Goal: Task Accomplishment & Management: Manage account settings

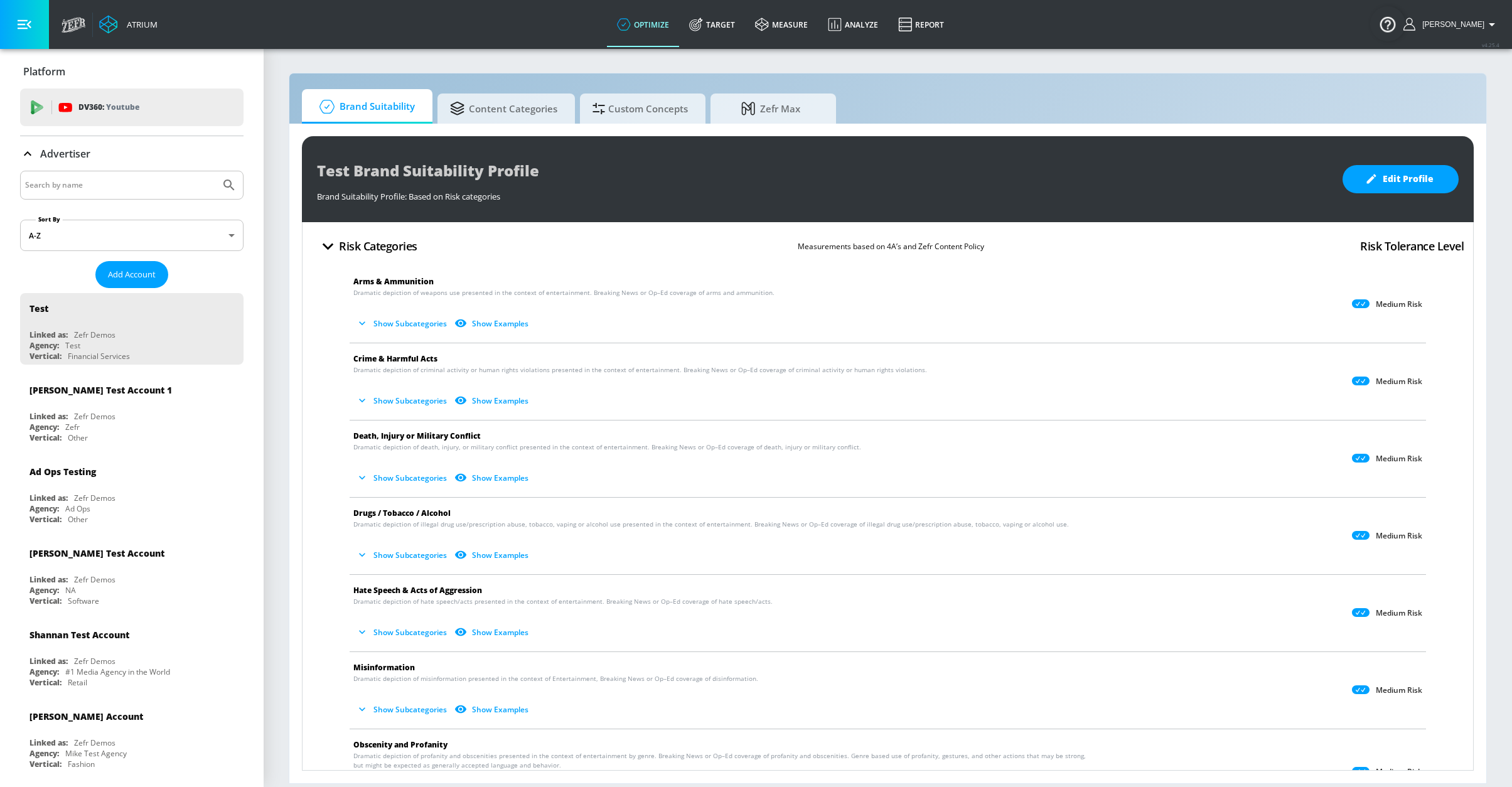
click at [170, 188] on input "Search by name" at bounding box center [120, 185] width 190 height 16
click at [78, 186] on input "[PERSON_NAME]" at bounding box center [120, 185] width 190 height 16
type input "[PERSON_NAME]"
click at [215, 171] on button "Submit Search" at bounding box center [229, 185] width 28 height 28
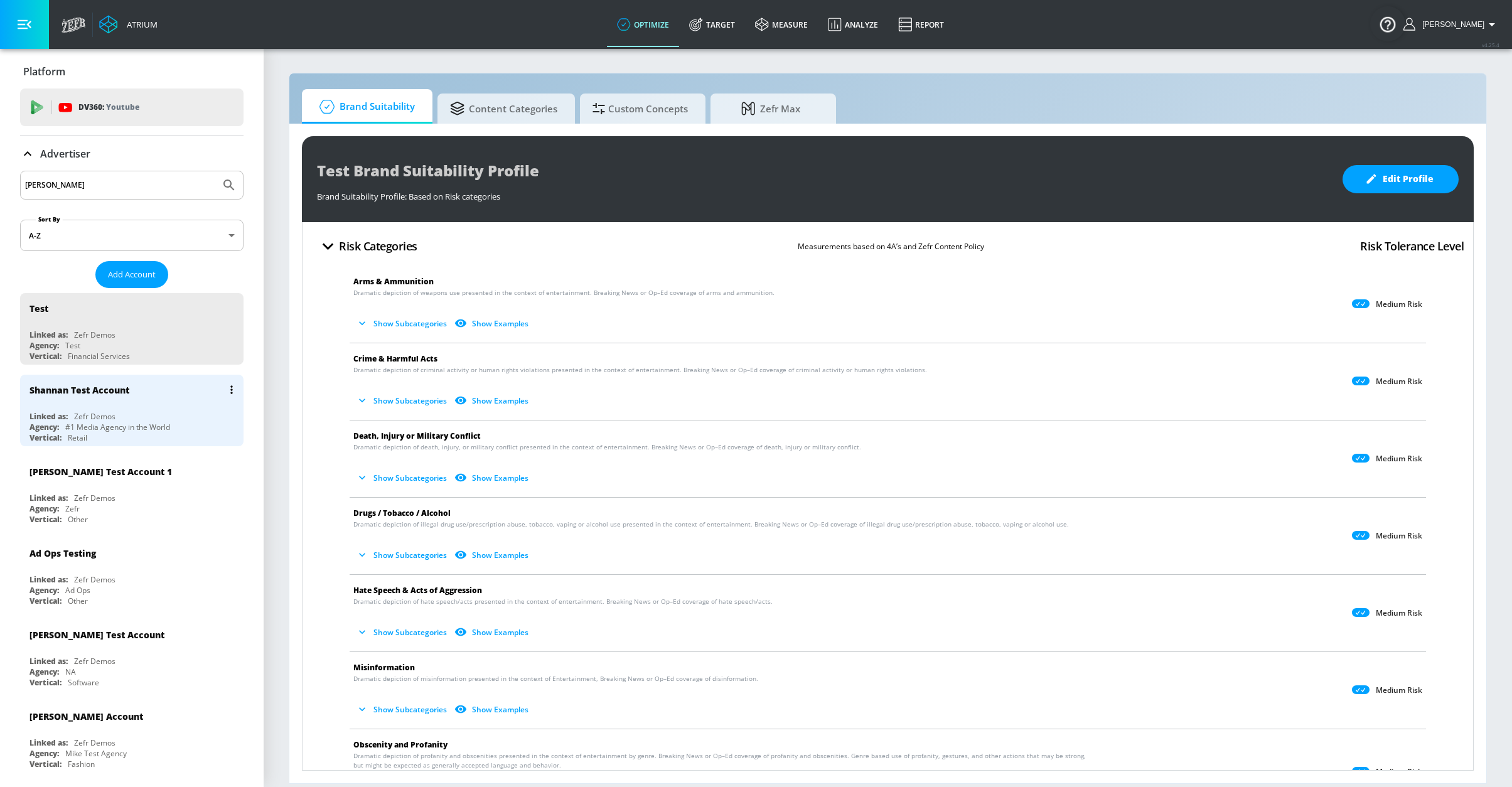
click at [143, 397] on div "Shannan Test Account" at bounding box center [135, 390] width 211 height 30
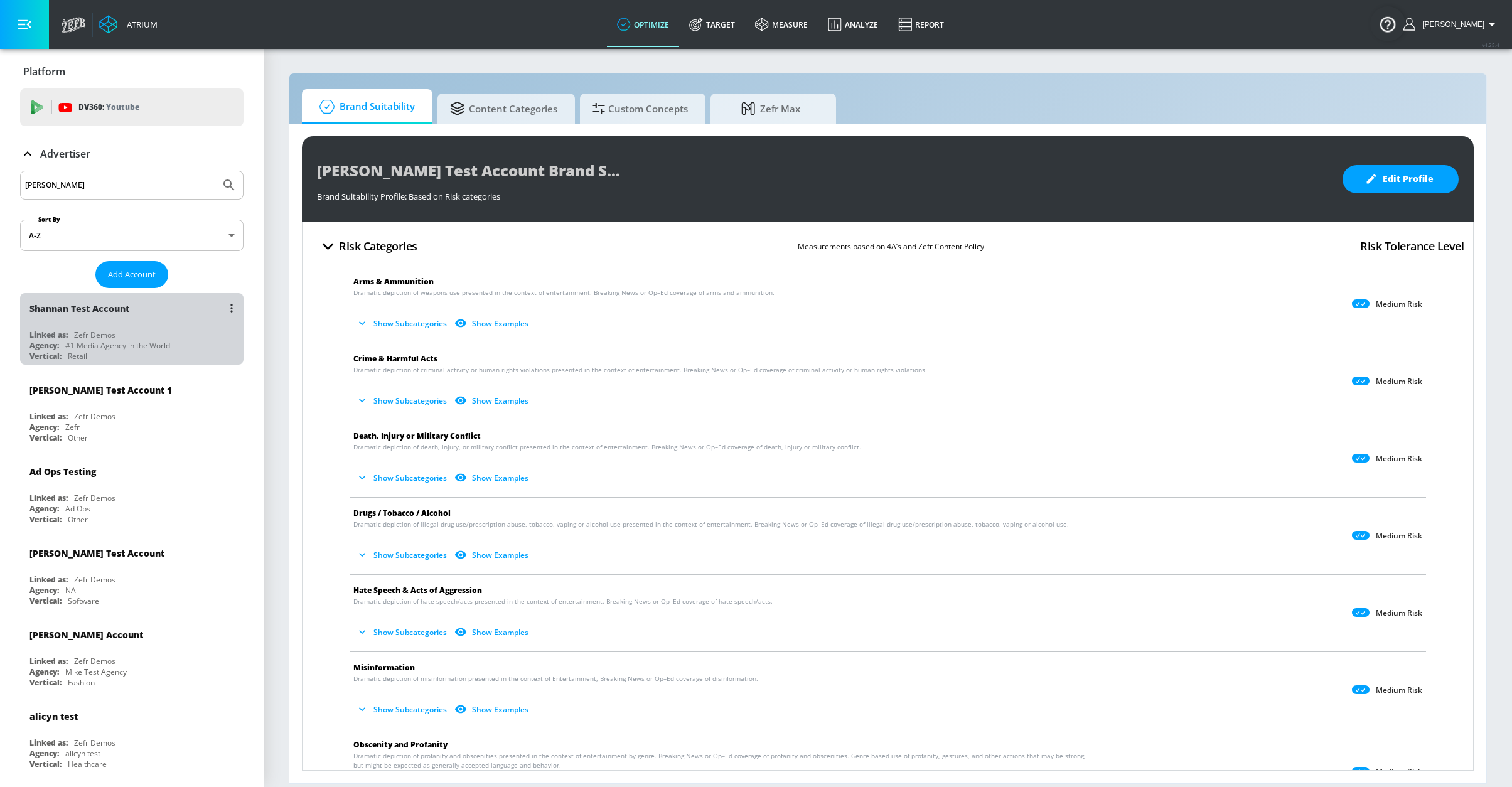
click at [134, 318] on div "Shannan Test Account" at bounding box center [135, 308] width 211 height 30
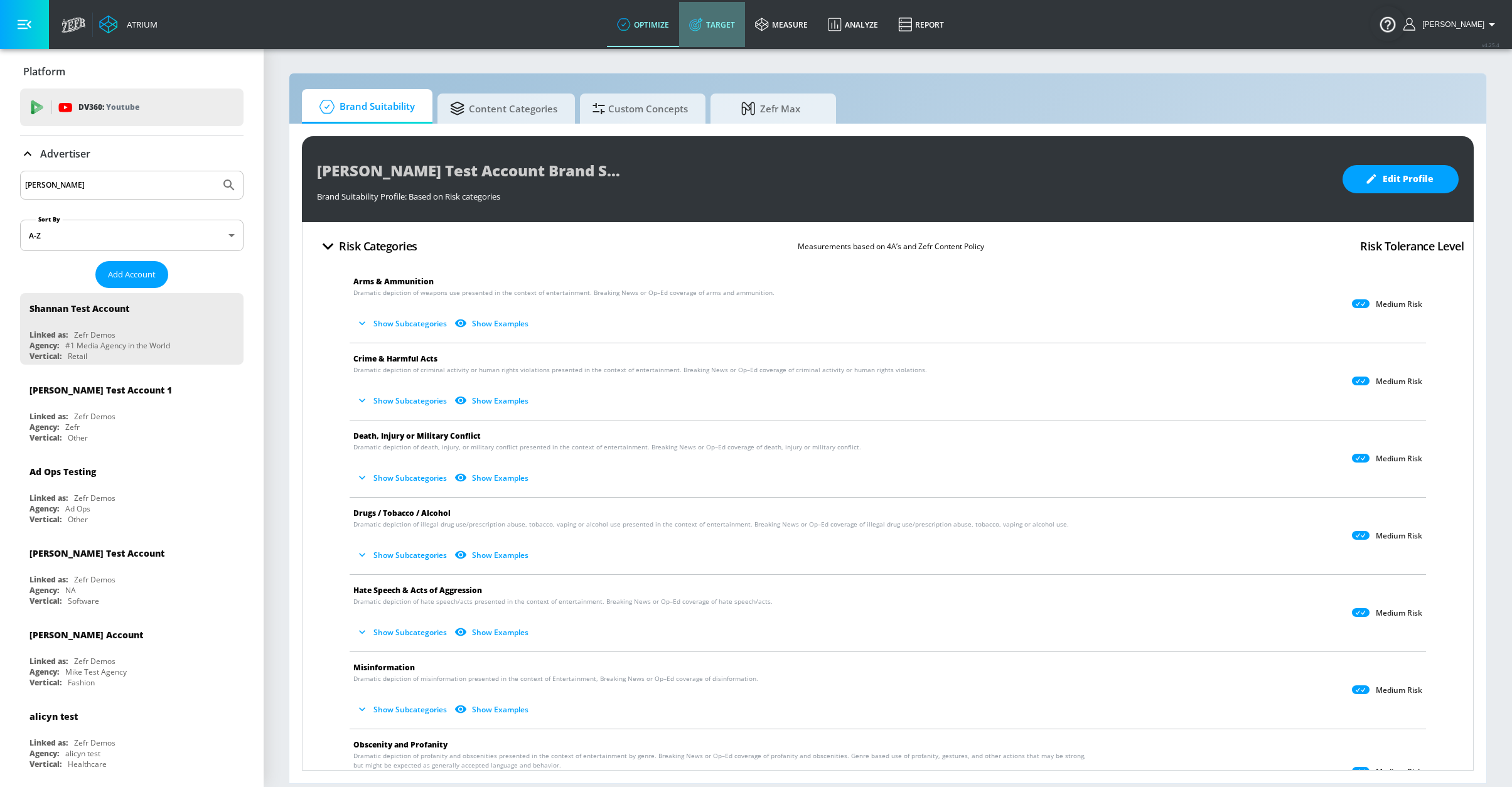
click at [734, 16] on link "Target" at bounding box center [712, 24] width 66 height 45
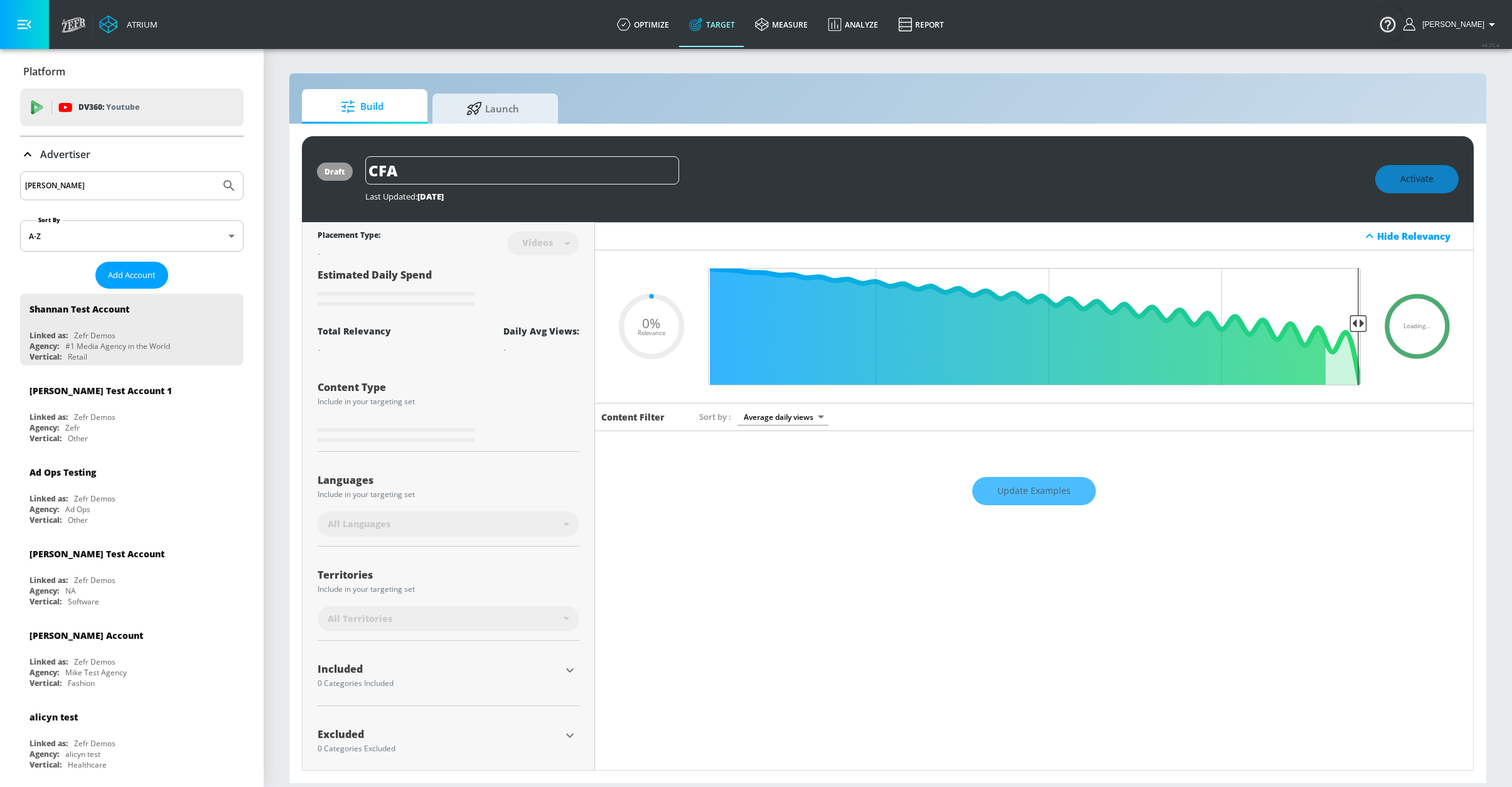
type input "0.1"
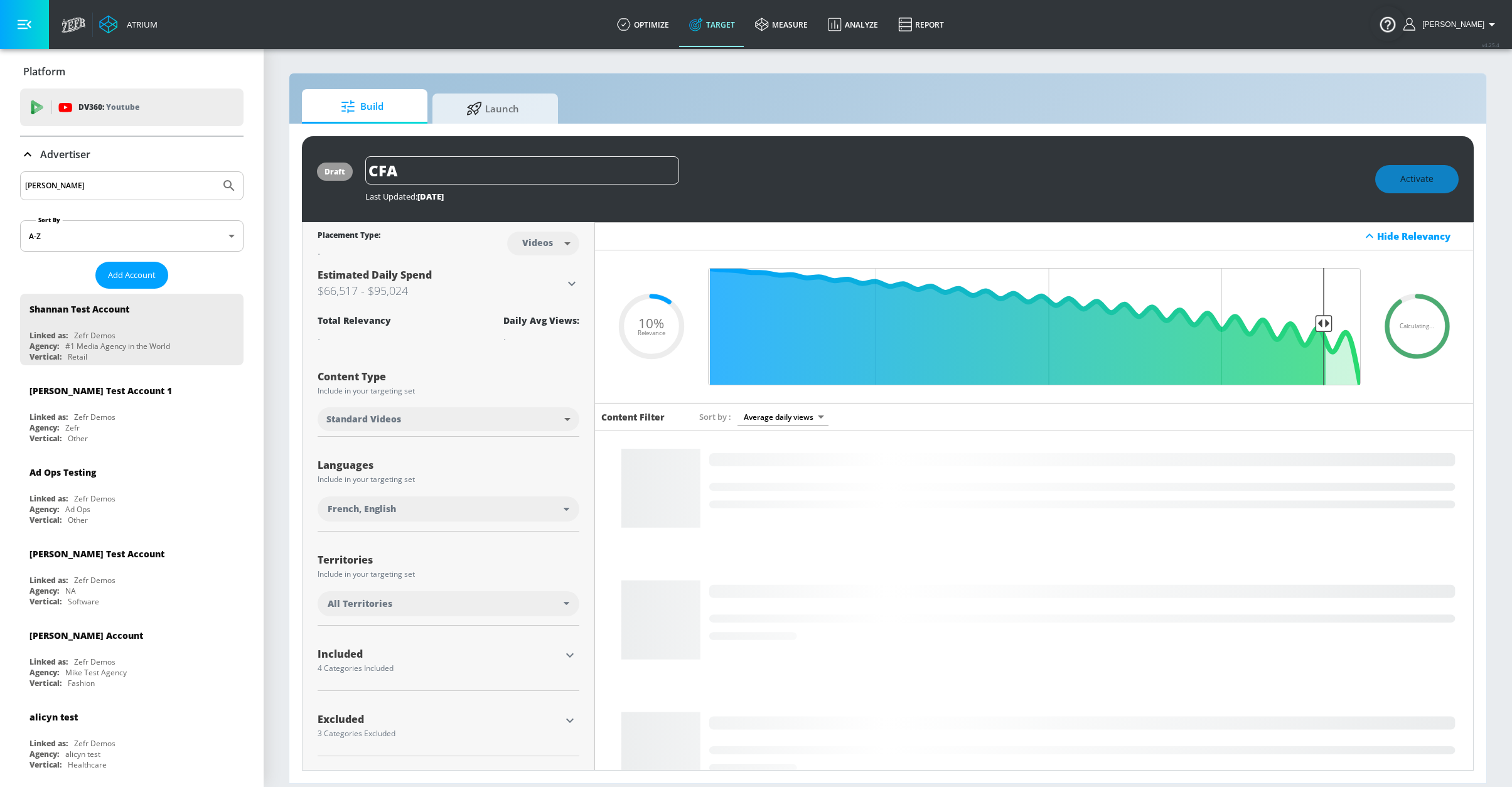
click at [410, 505] on div "French, English" at bounding box center [445, 509] width 236 height 13
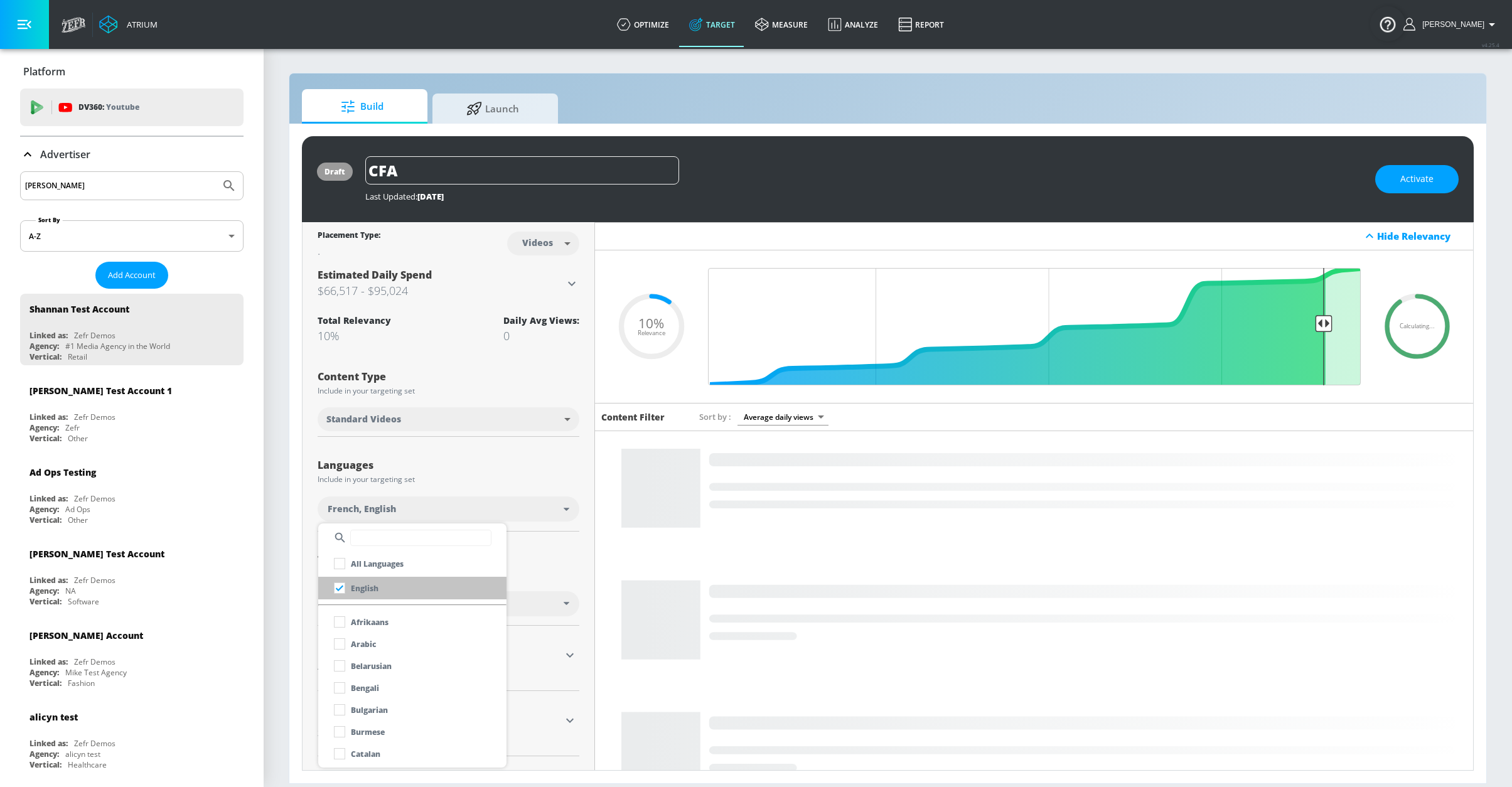
click at [419, 595] on li "English" at bounding box center [412, 588] width 188 height 22
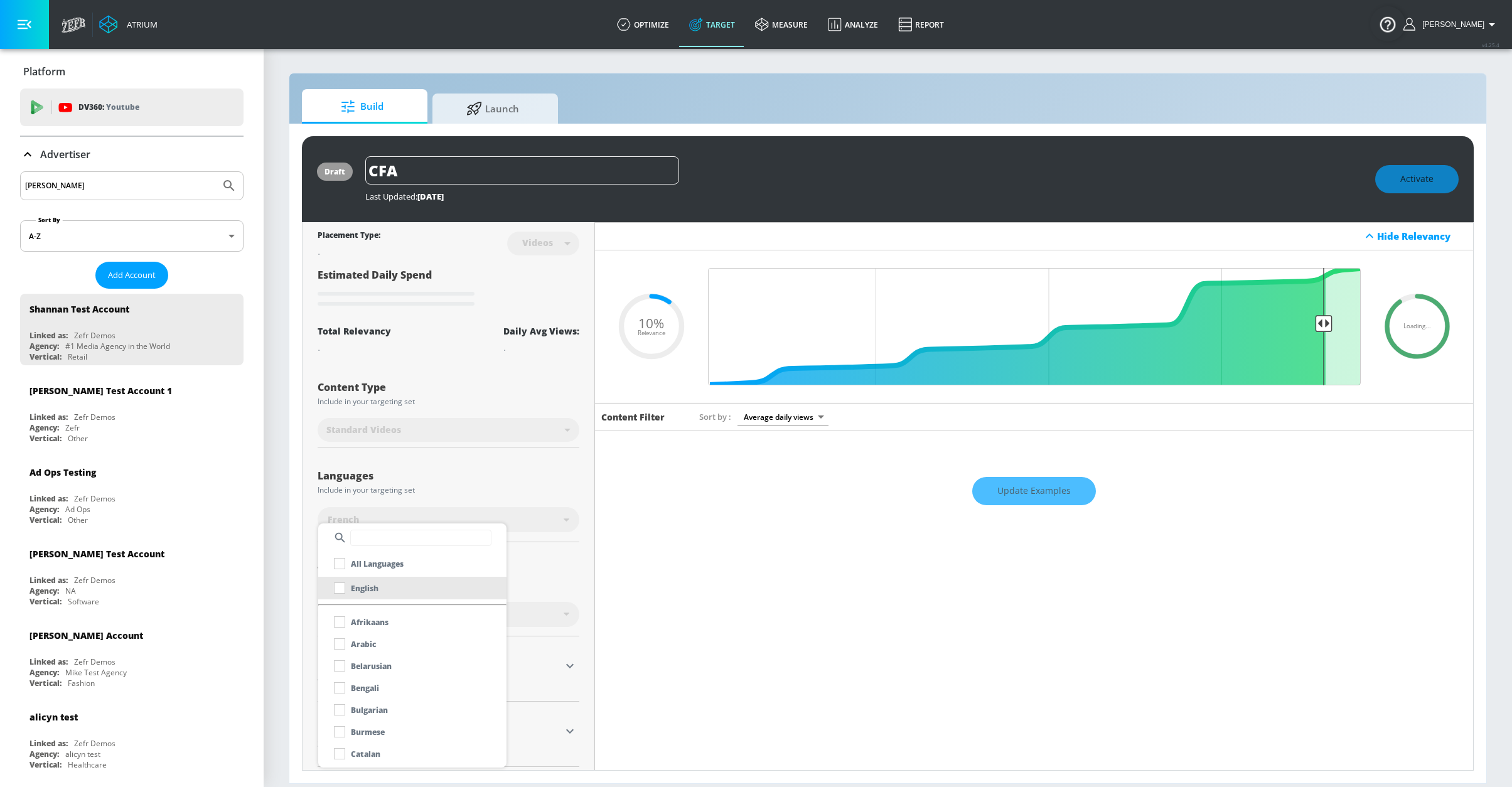
click at [444, 581] on li "English" at bounding box center [412, 588] width 188 height 22
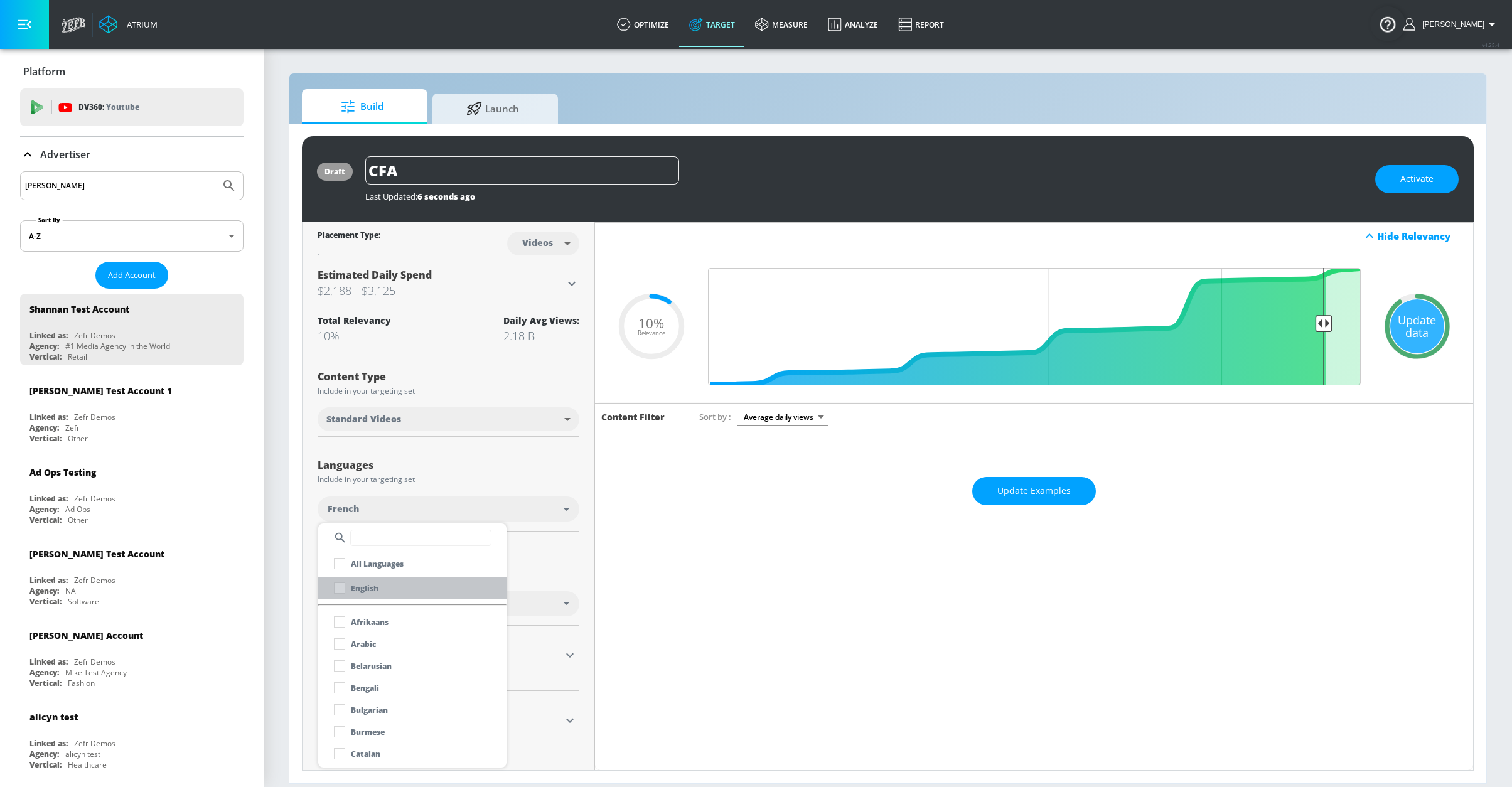
click at [430, 581] on li "English" at bounding box center [412, 588] width 188 height 22
checkbox input "true"
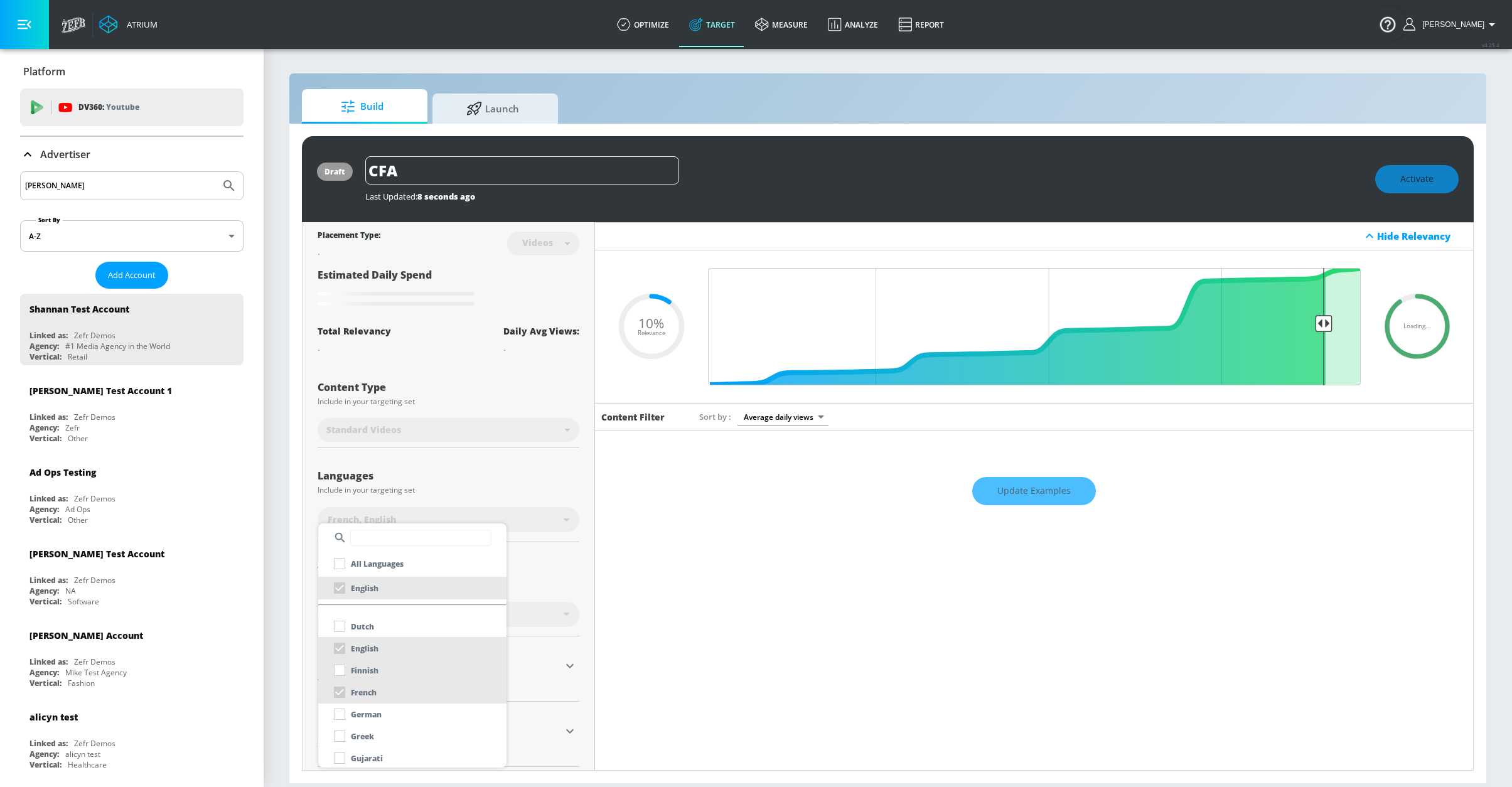
scroll to position [237, 6]
click at [375, 691] on li "French" at bounding box center [412, 692] width 188 height 22
click at [473, 477] on div at bounding box center [756, 394] width 1512 height 787
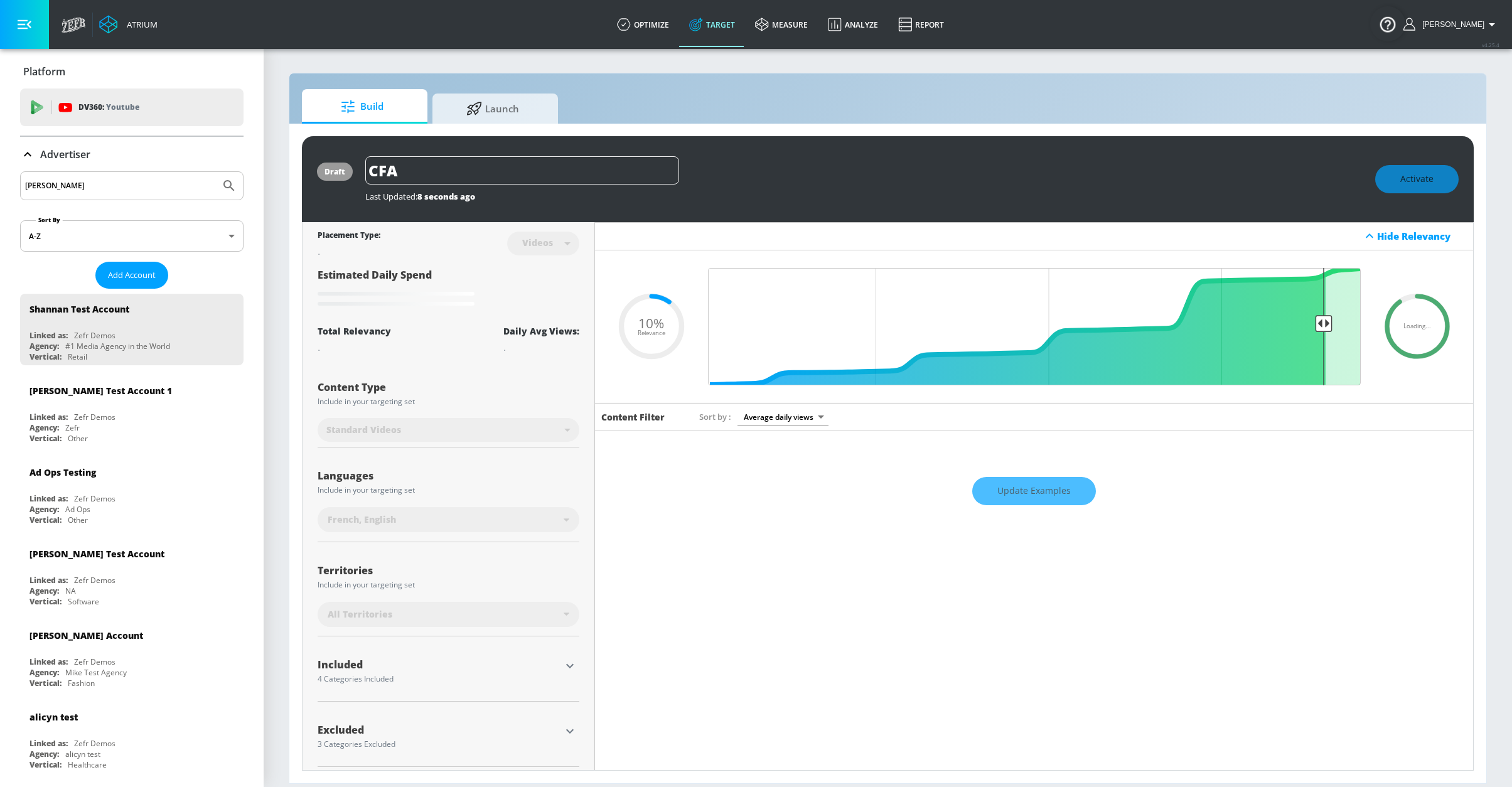
click at [454, 496] on div "Languages Include in your targeting set" at bounding box center [448, 481] width 262 height 30
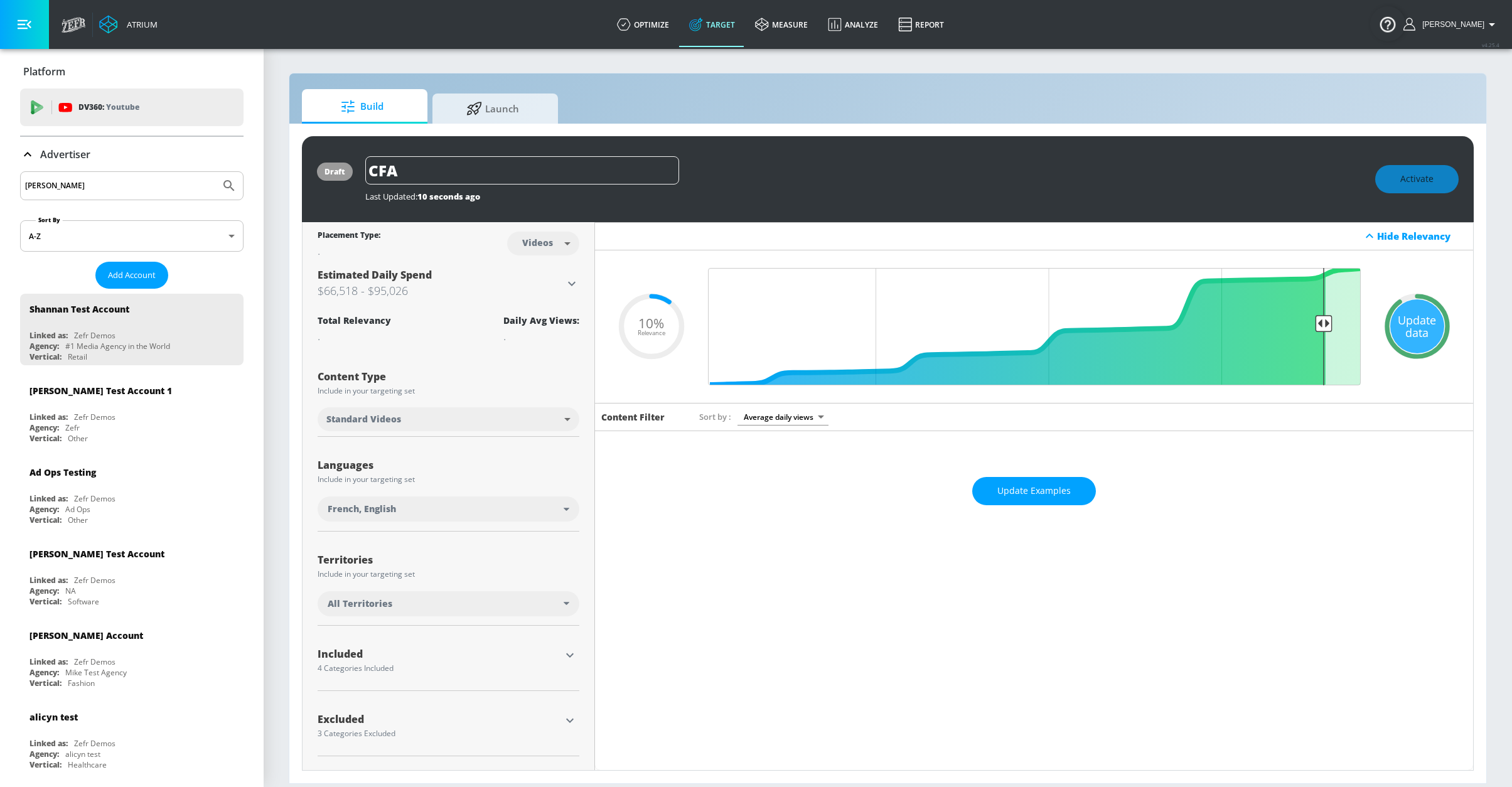
click at [369, 521] on div "French, English" at bounding box center [448, 508] width 262 height 25
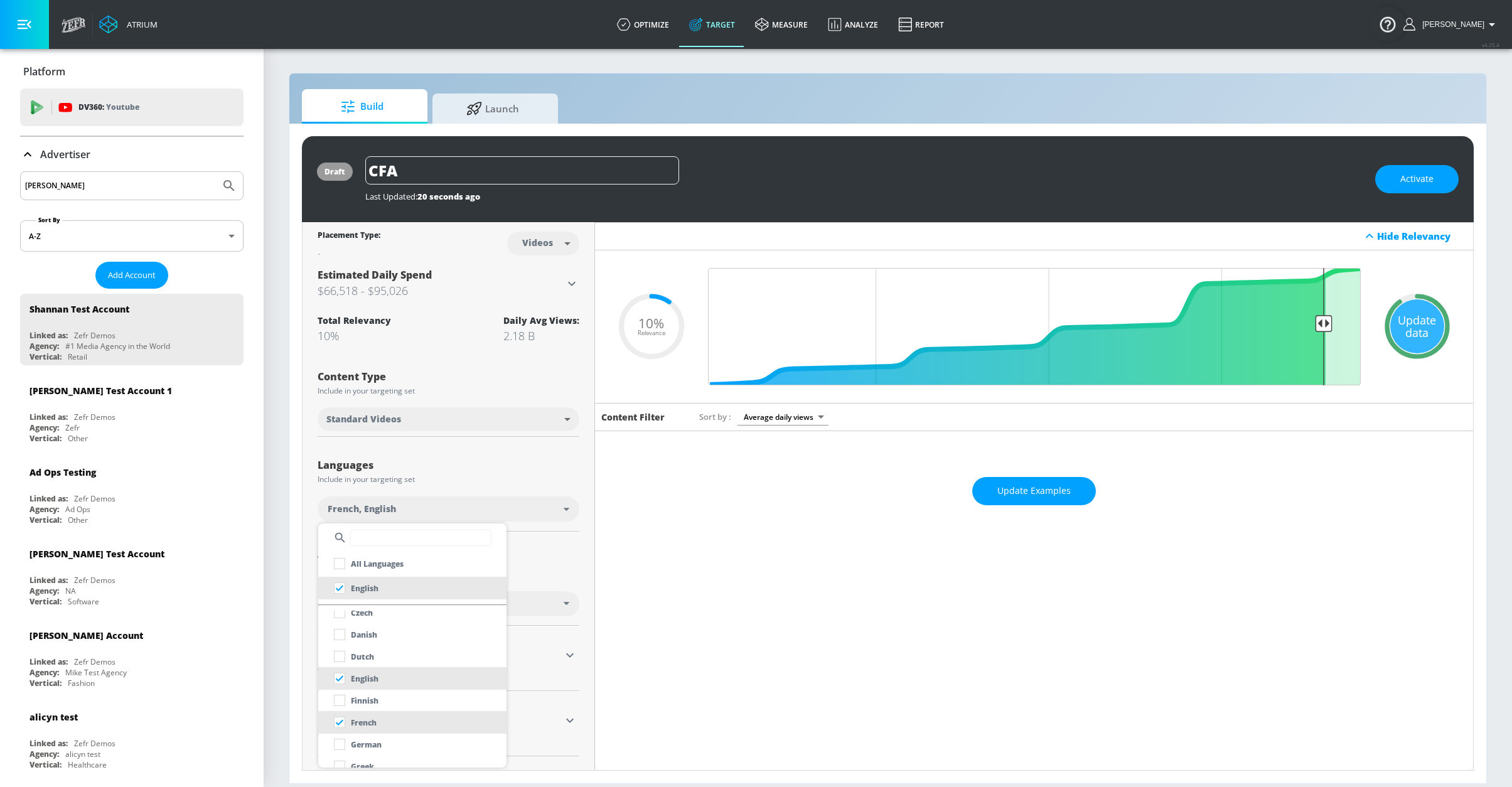
scroll to position [211, 0]
click at [376, 721] on p "French" at bounding box center [363, 718] width 26 height 13
click at [450, 481] on div at bounding box center [756, 394] width 1512 height 787
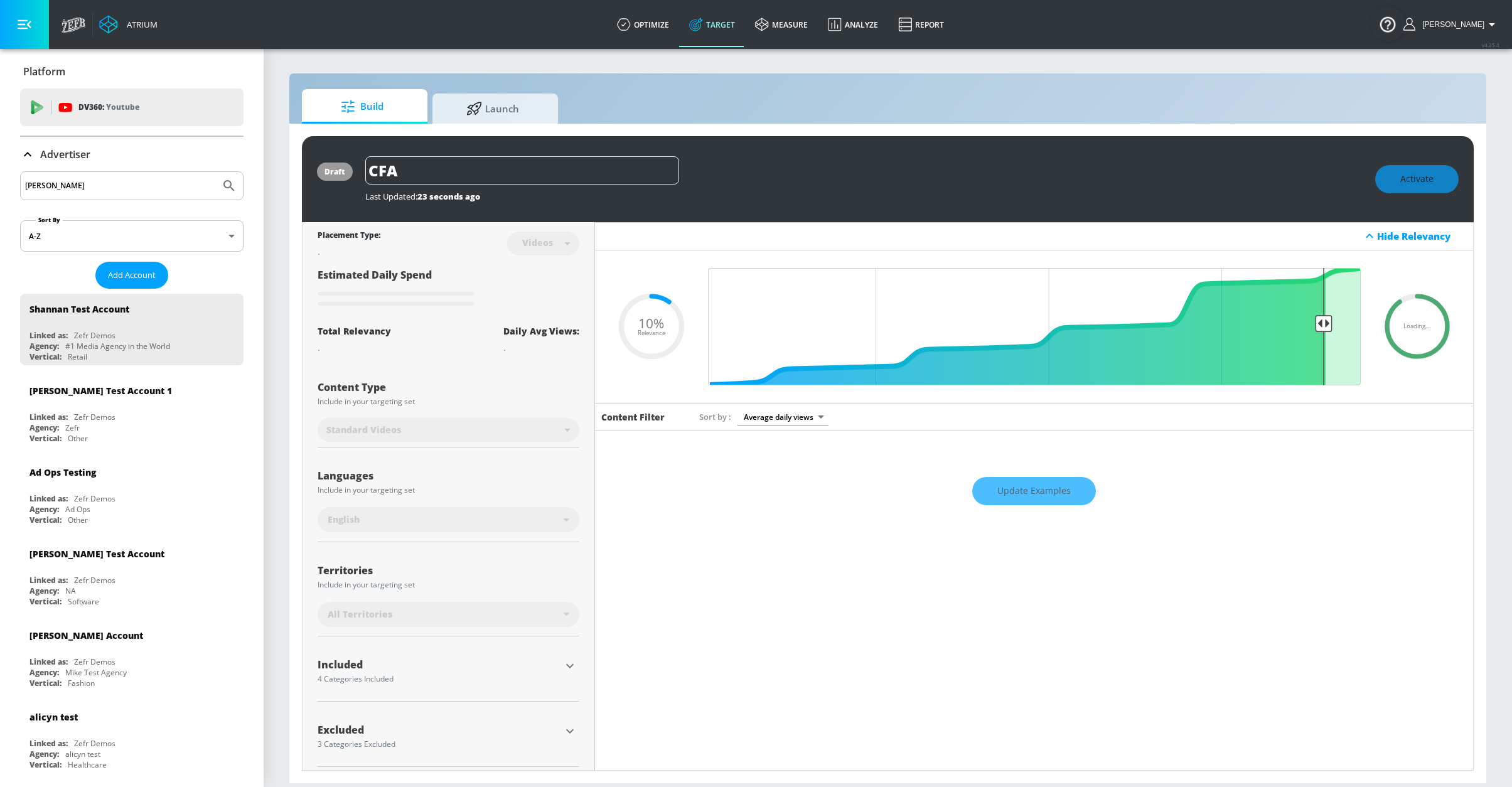
scroll to position [10, 0]
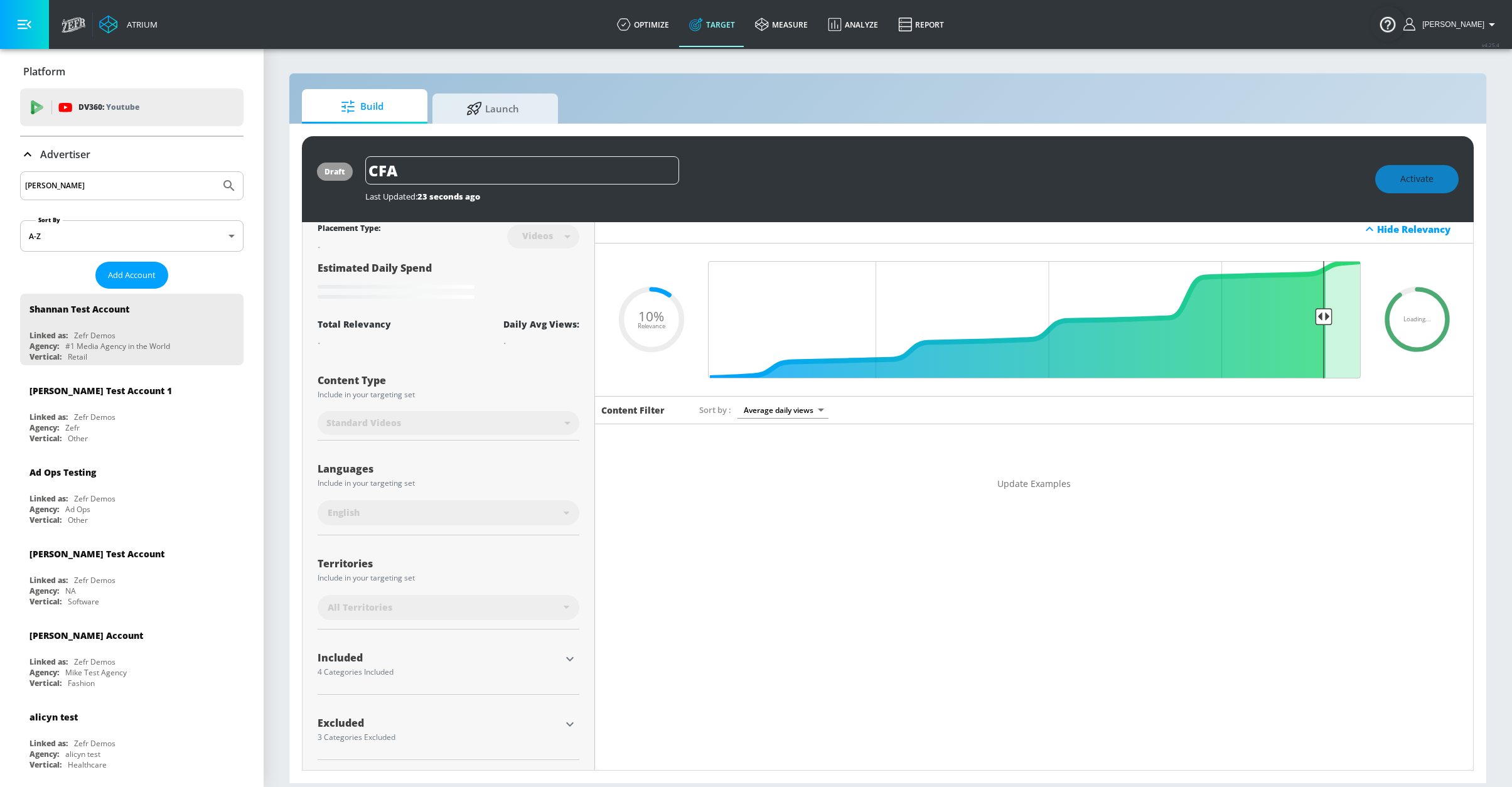
click at [1044, 485] on div "Update Examples" at bounding box center [1034, 484] width 878 height 44
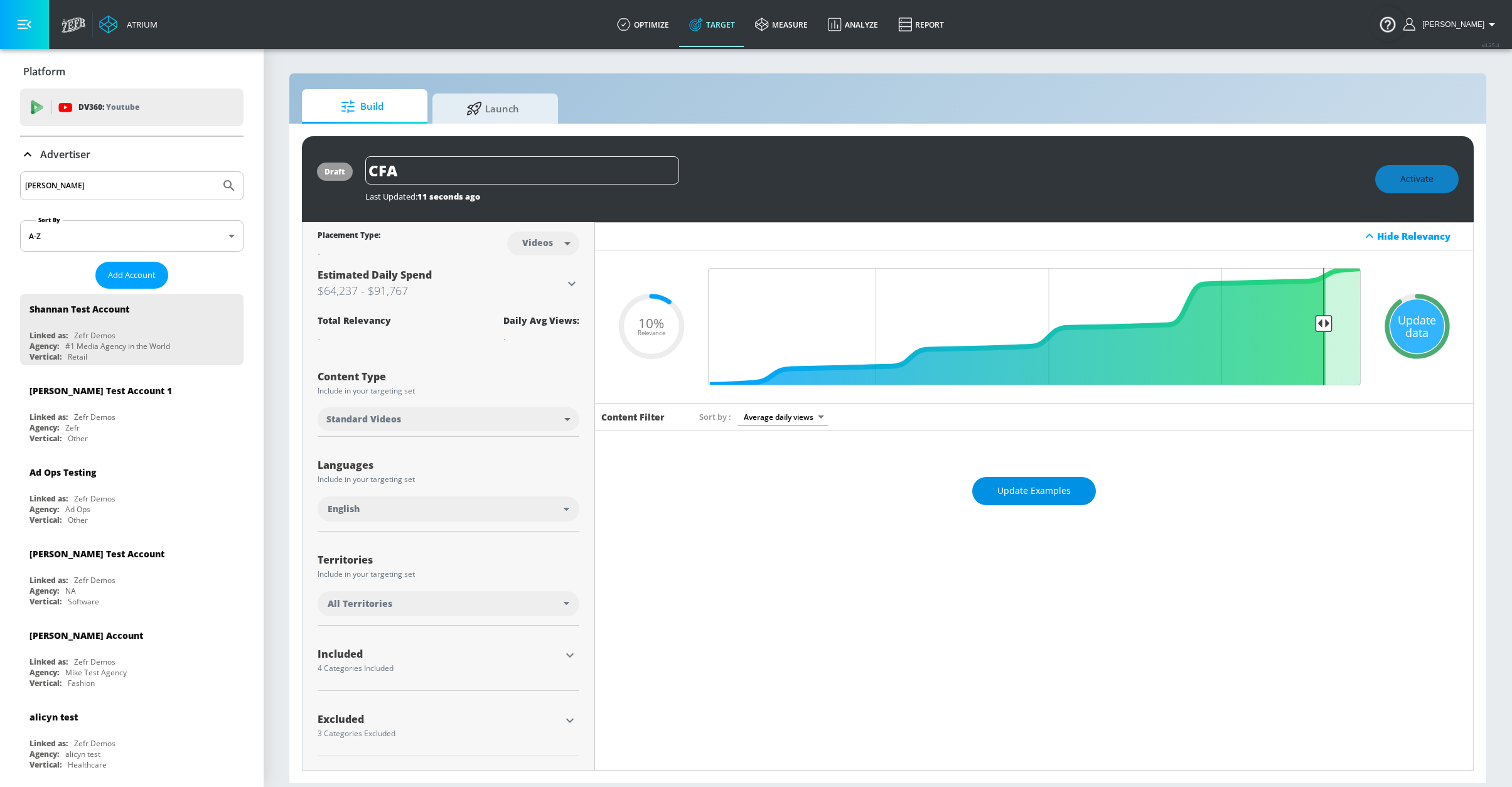
scroll to position [0, 0]
click at [1044, 485] on span "Update Examples" at bounding box center [1034, 491] width 74 height 16
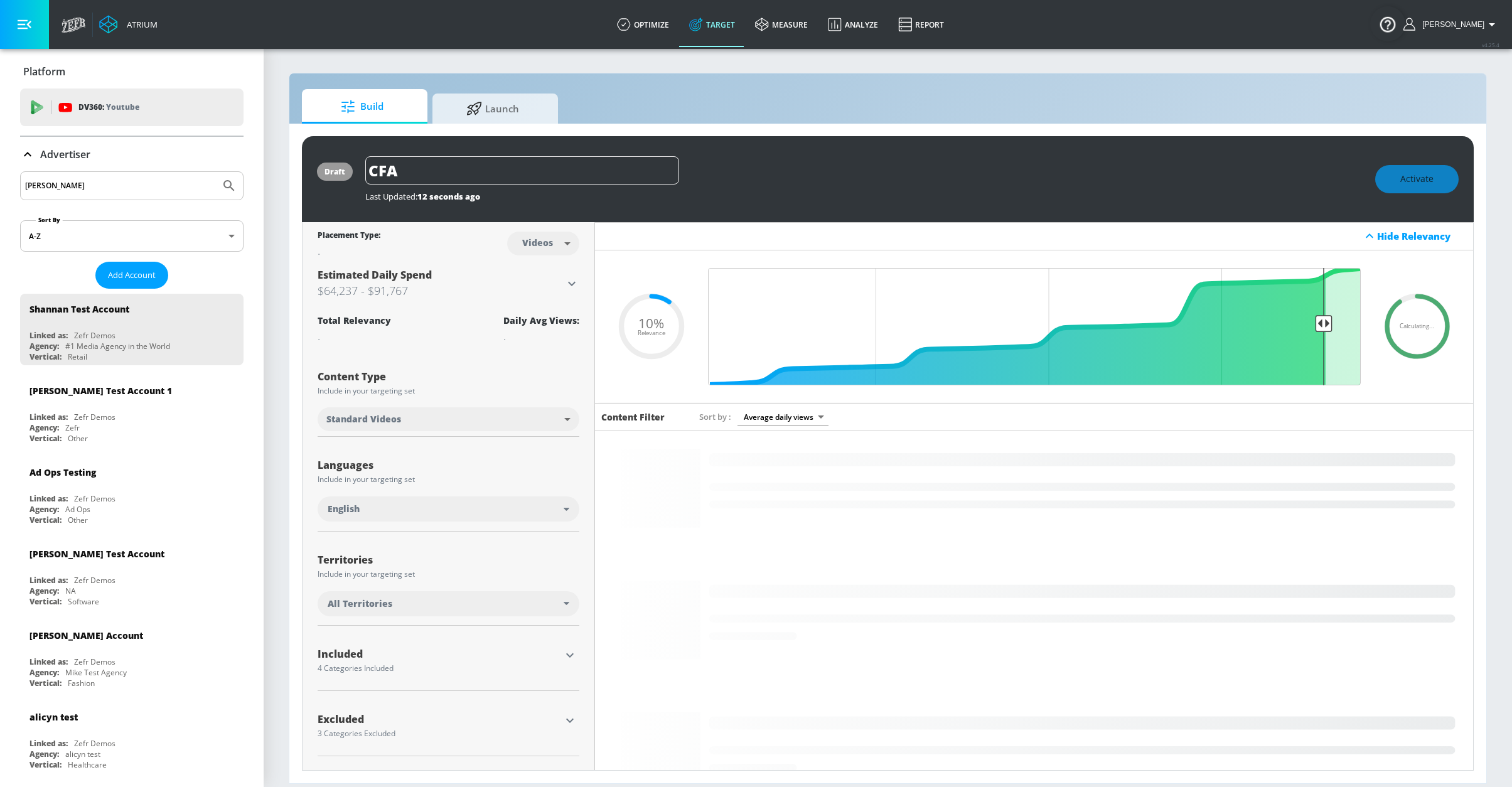
click at [457, 615] on div "All Territories" at bounding box center [448, 603] width 262 height 25
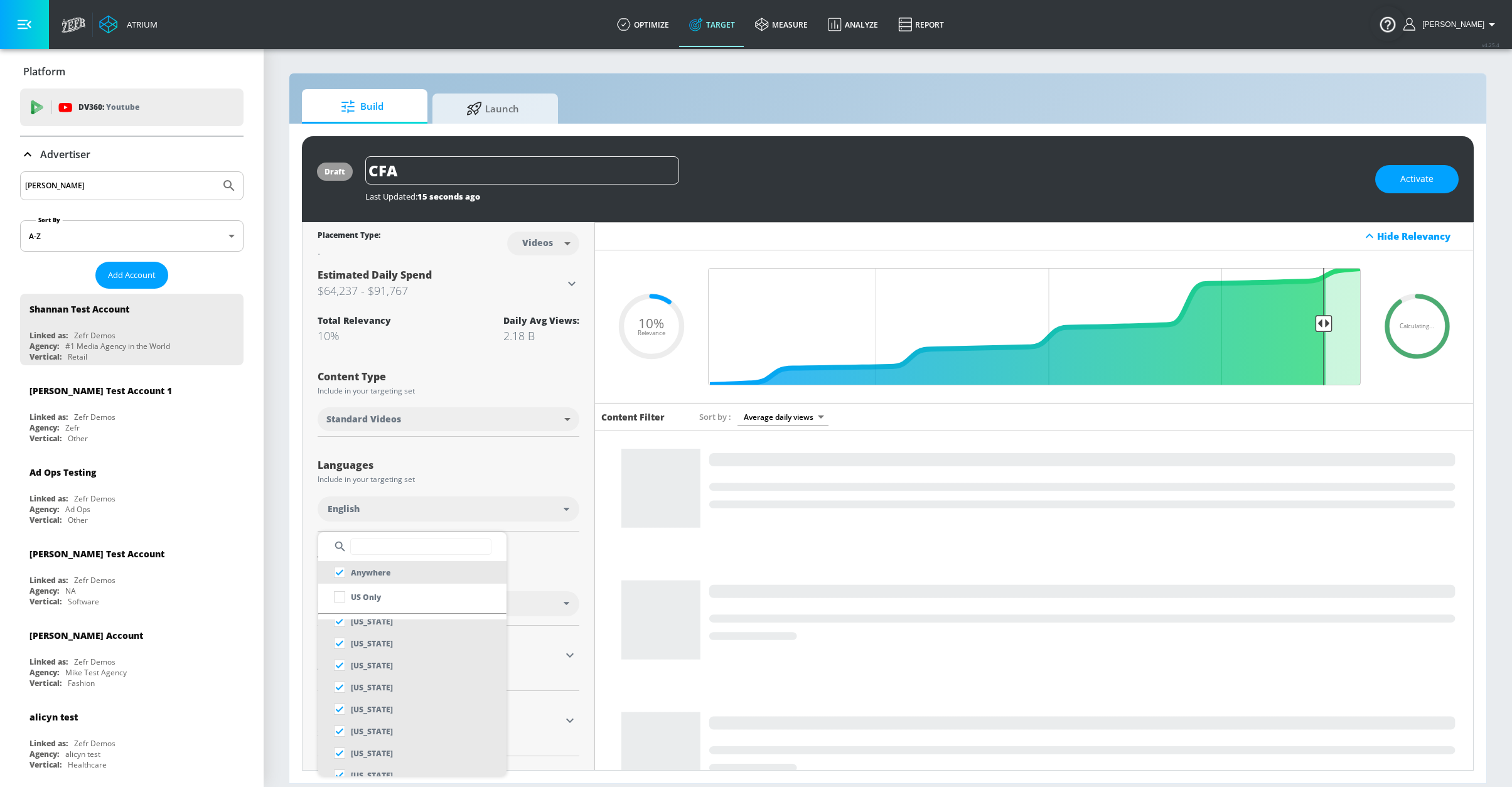
scroll to position [734, 14]
click at [432, 545] on input "text" at bounding box center [421, 546] width 141 height 16
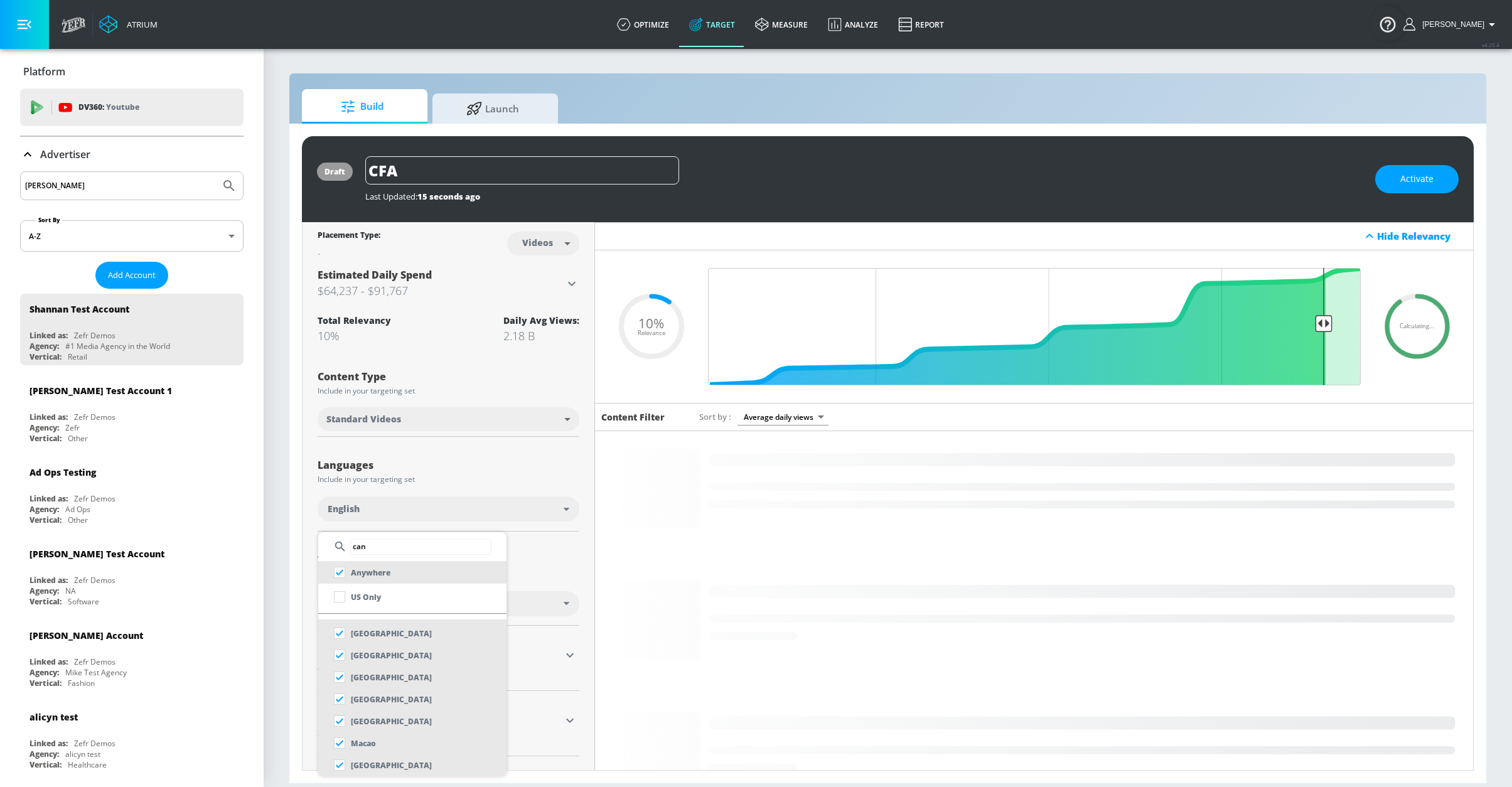
scroll to position [0, 0]
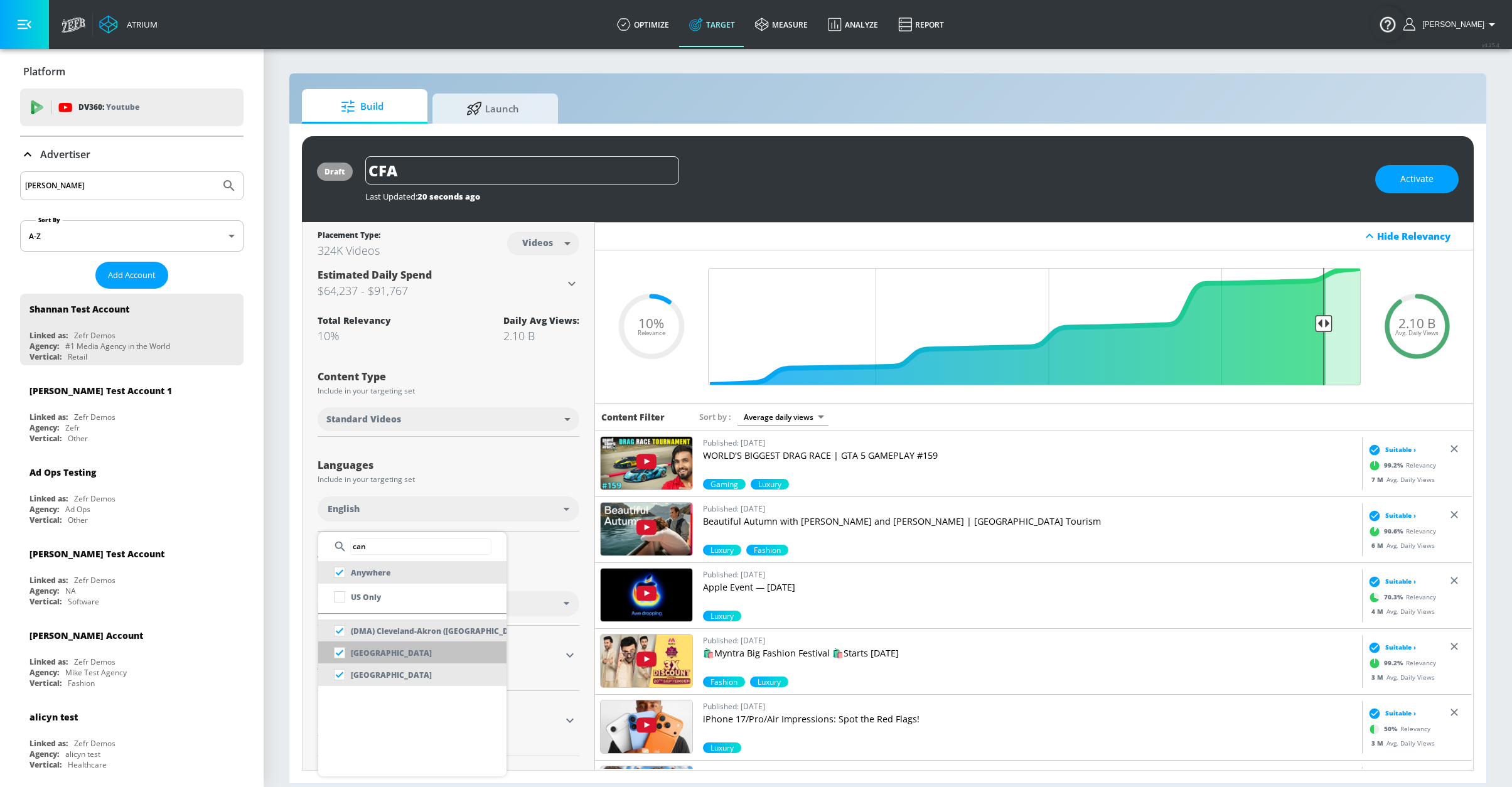
type input "can"
click at [440, 647] on li "[GEOGRAPHIC_DATA]" at bounding box center [412, 653] width 188 height 22
checkbox input "false"
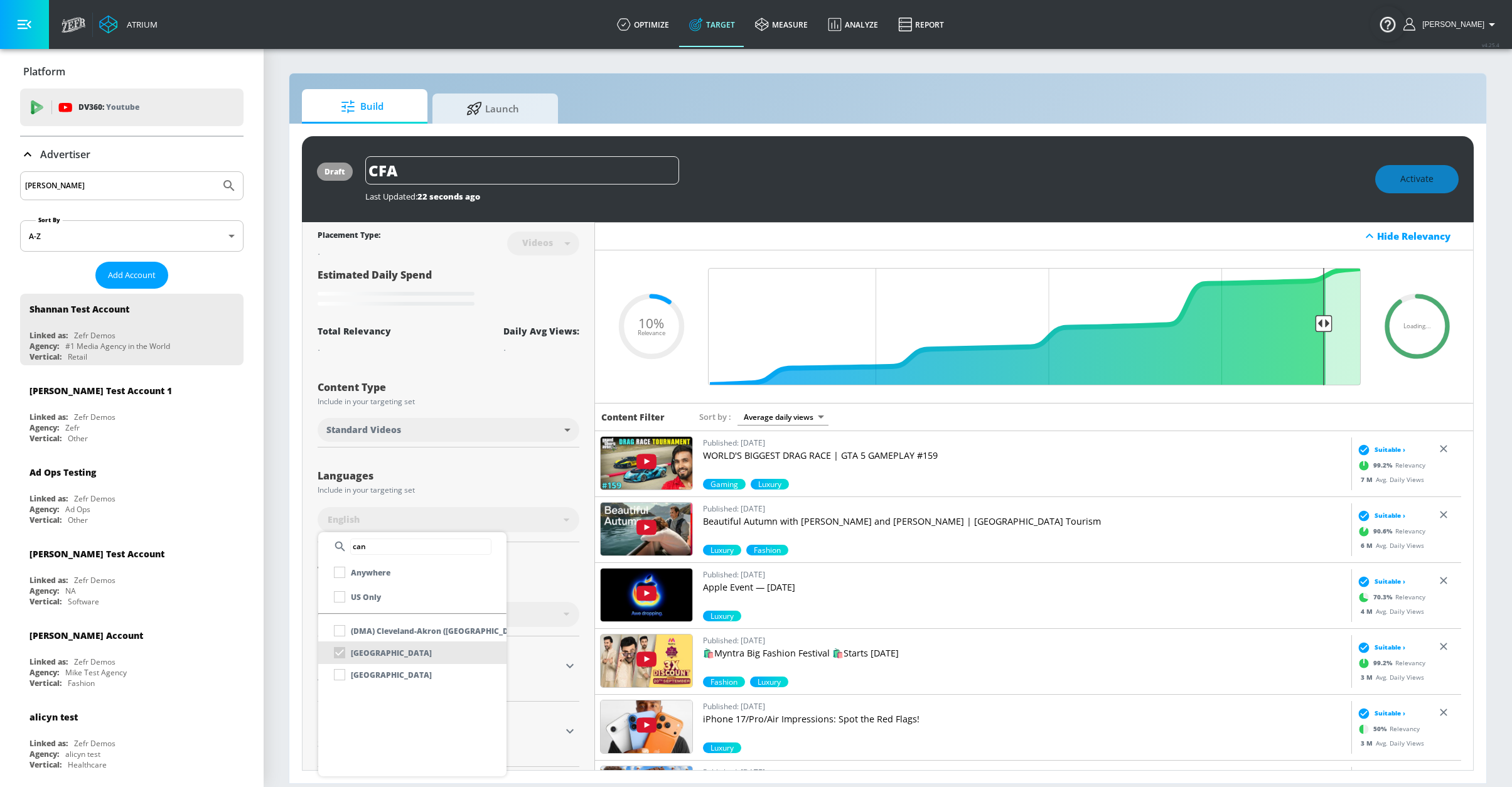
click at [536, 564] on div at bounding box center [756, 394] width 1512 height 787
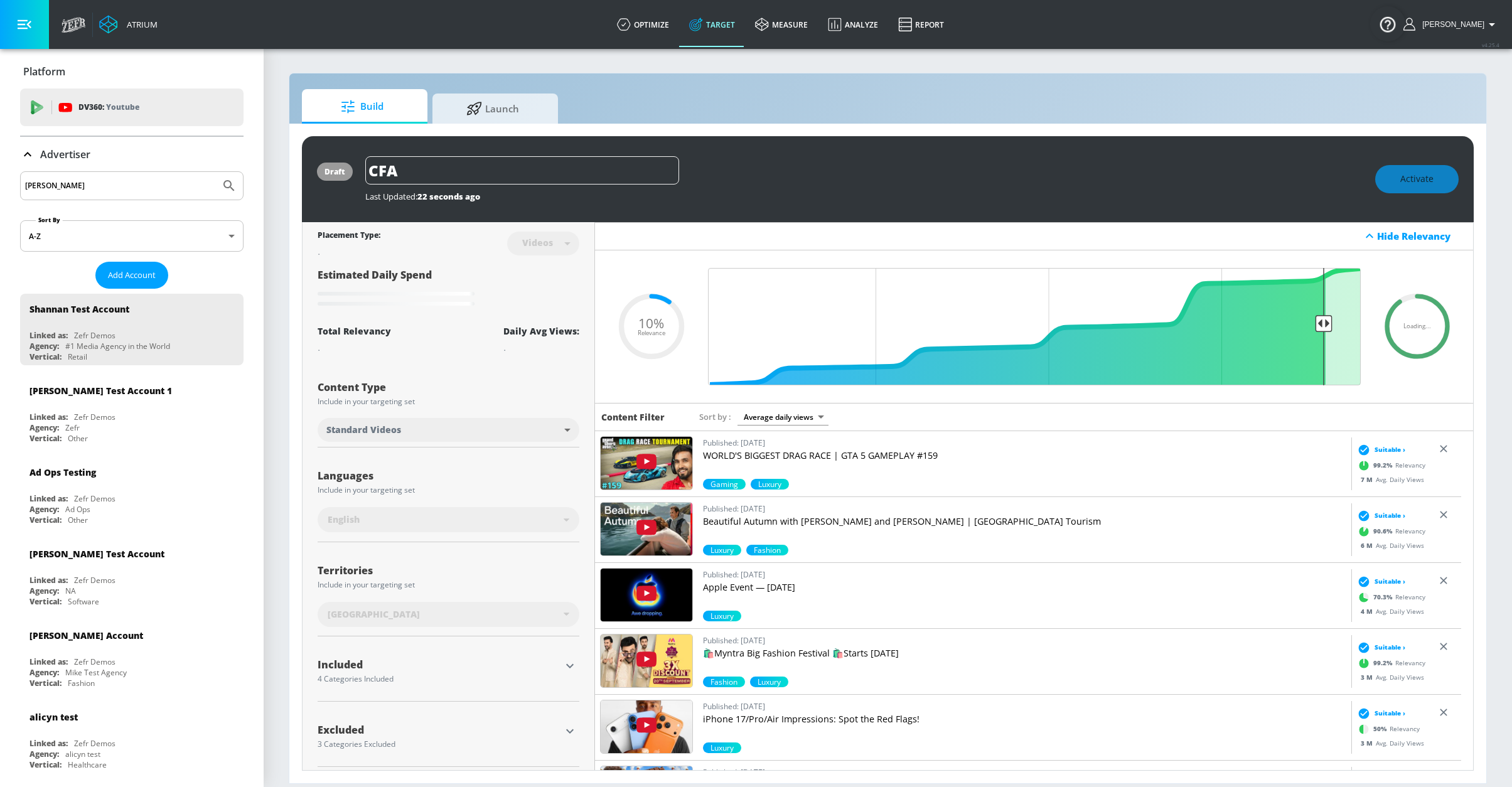
click at [562, 666] on icon "button" at bounding box center [570, 665] width 15 height 15
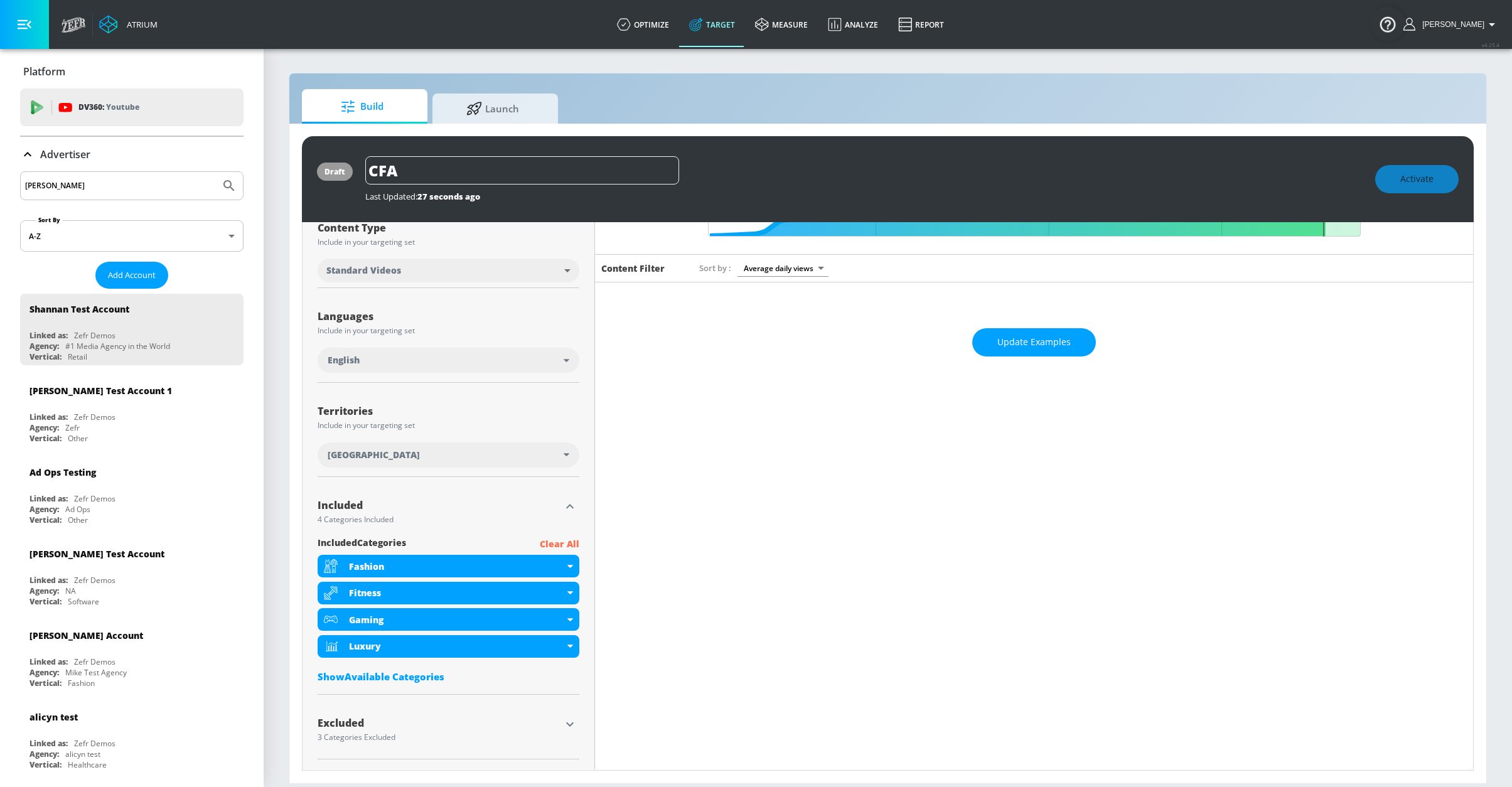
drag, startPoint x: 554, startPoint y: 542, endPoint x: 496, endPoint y: 566, distance: 62.8
click at [554, 542] on p "Clear All" at bounding box center [559, 545] width 39 height 16
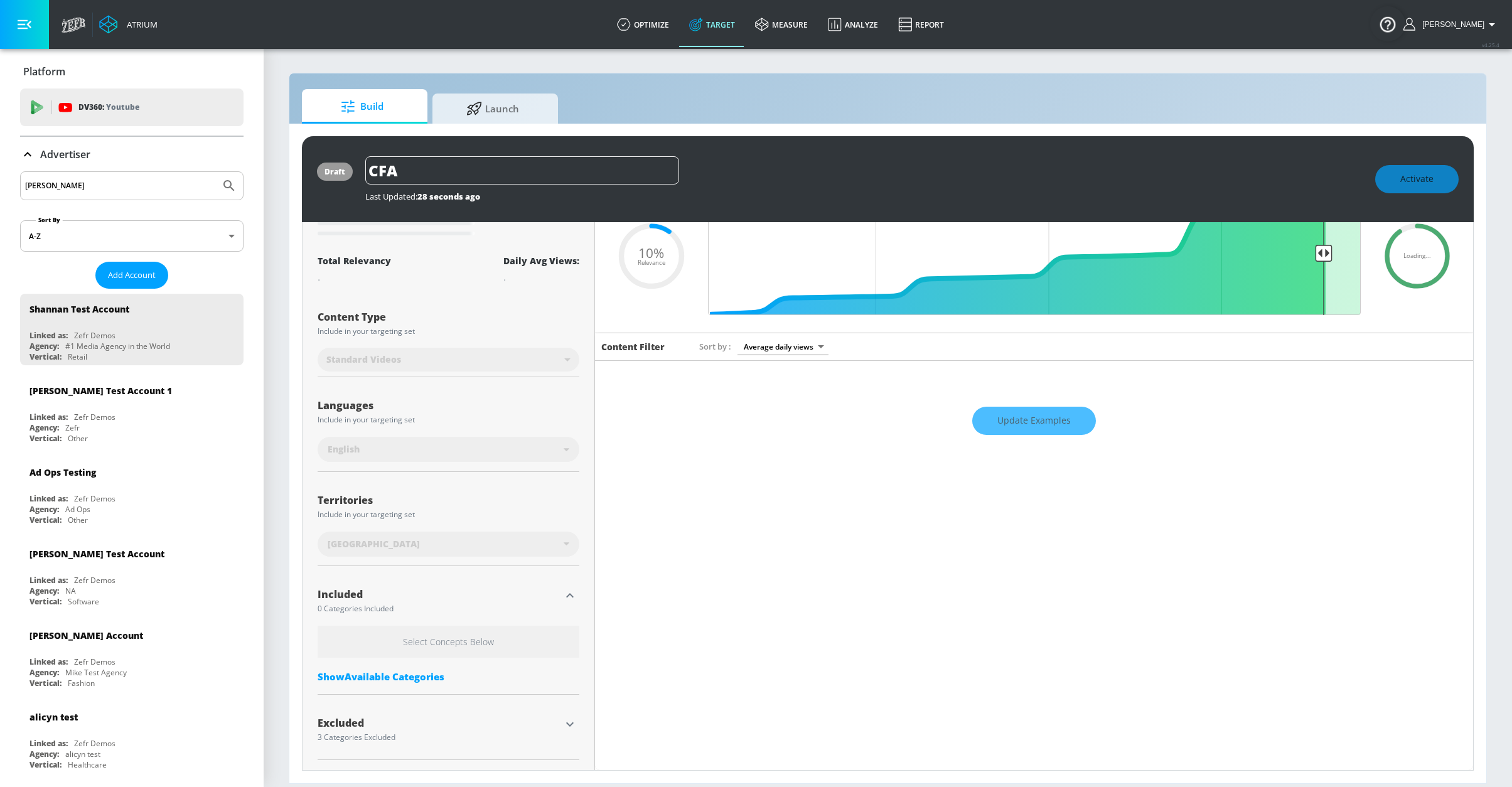
click at [346, 677] on div "Show Available Categories" at bounding box center [448, 677] width 262 height 13
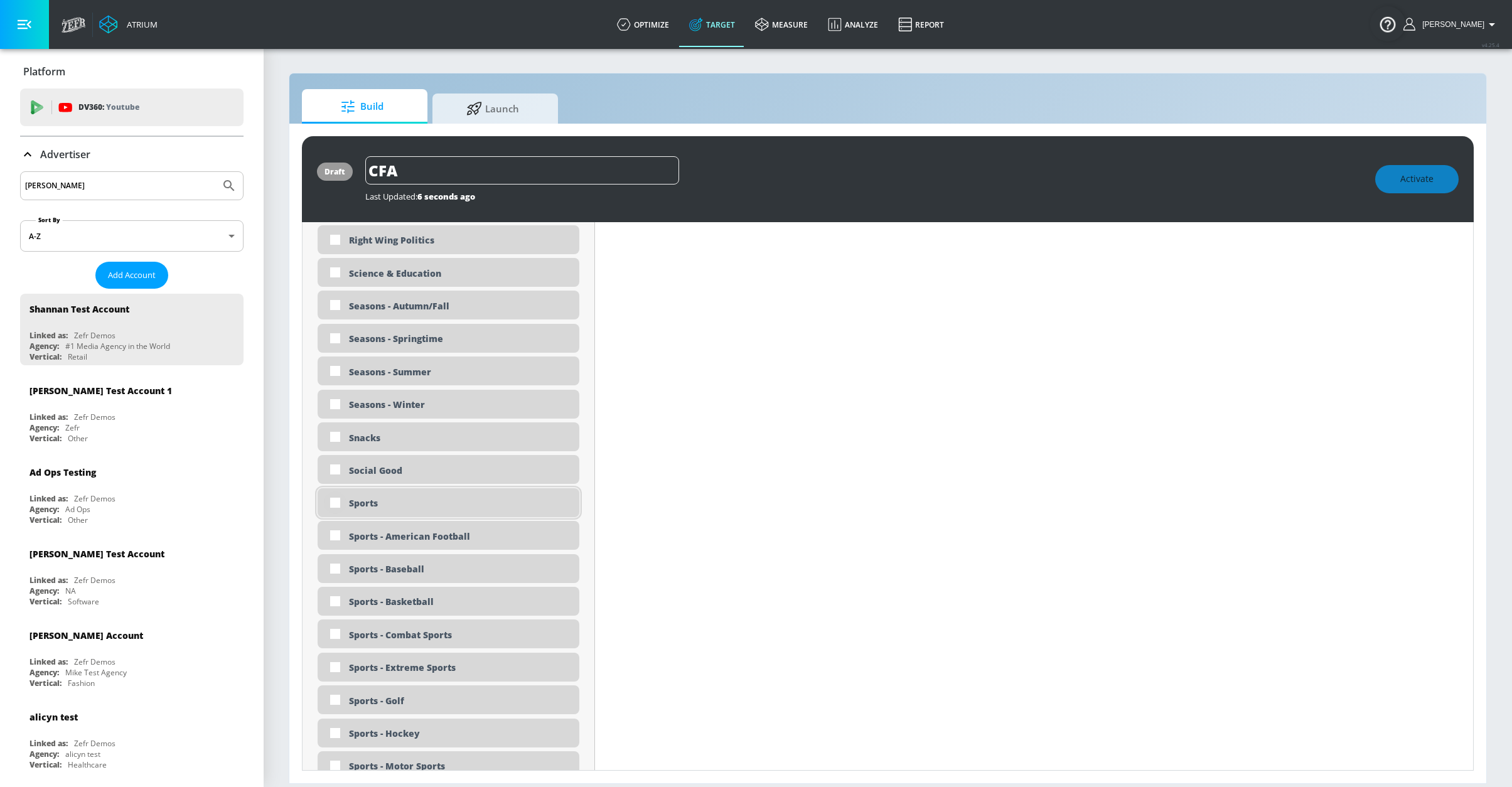
scroll to position [3042, 0]
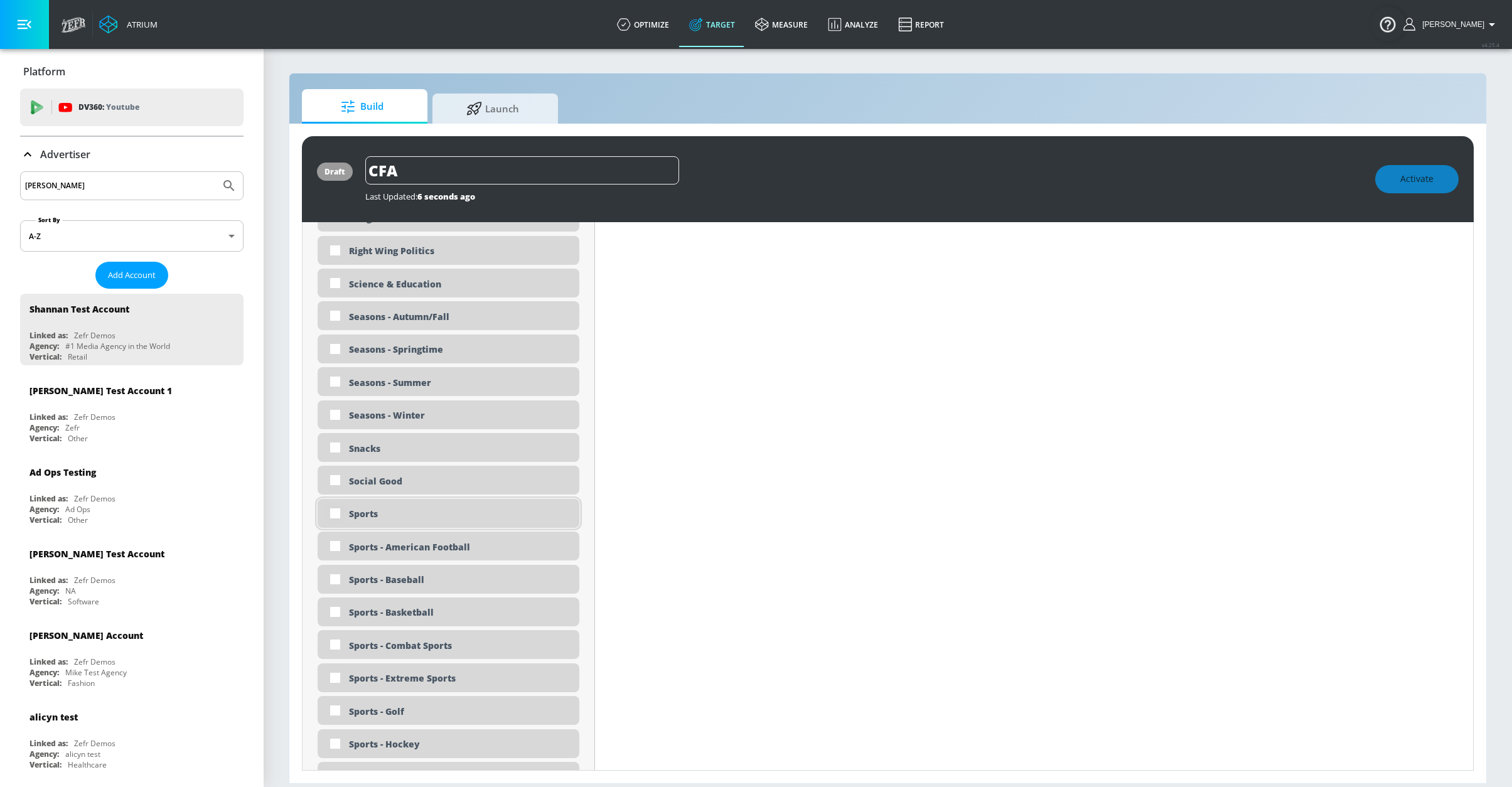
click at [339, 513] on input "checkbox" at bounding box center [335, 513] width 22 height 22
checkbox input "true"
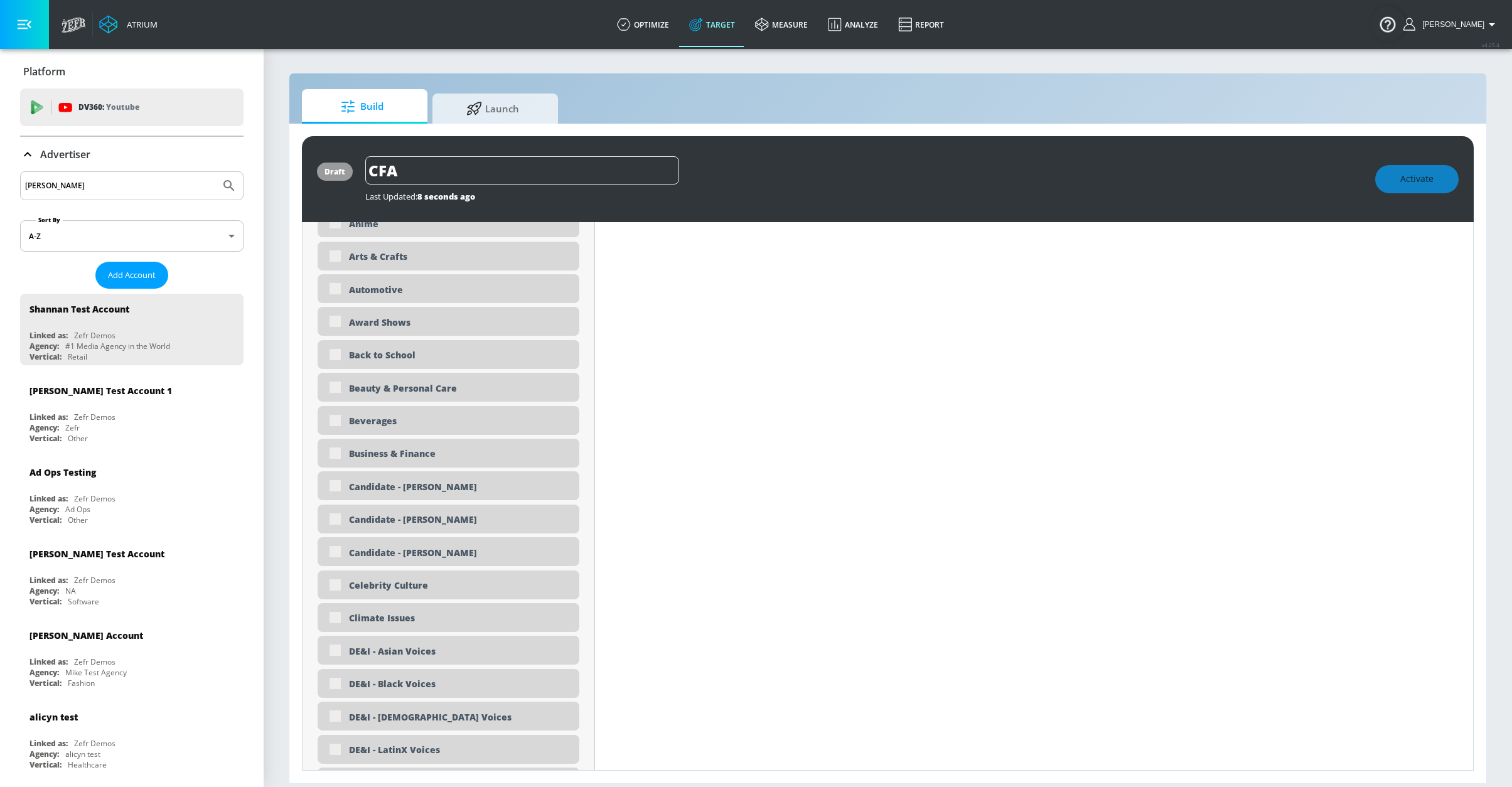
scroll to position [0, 0]
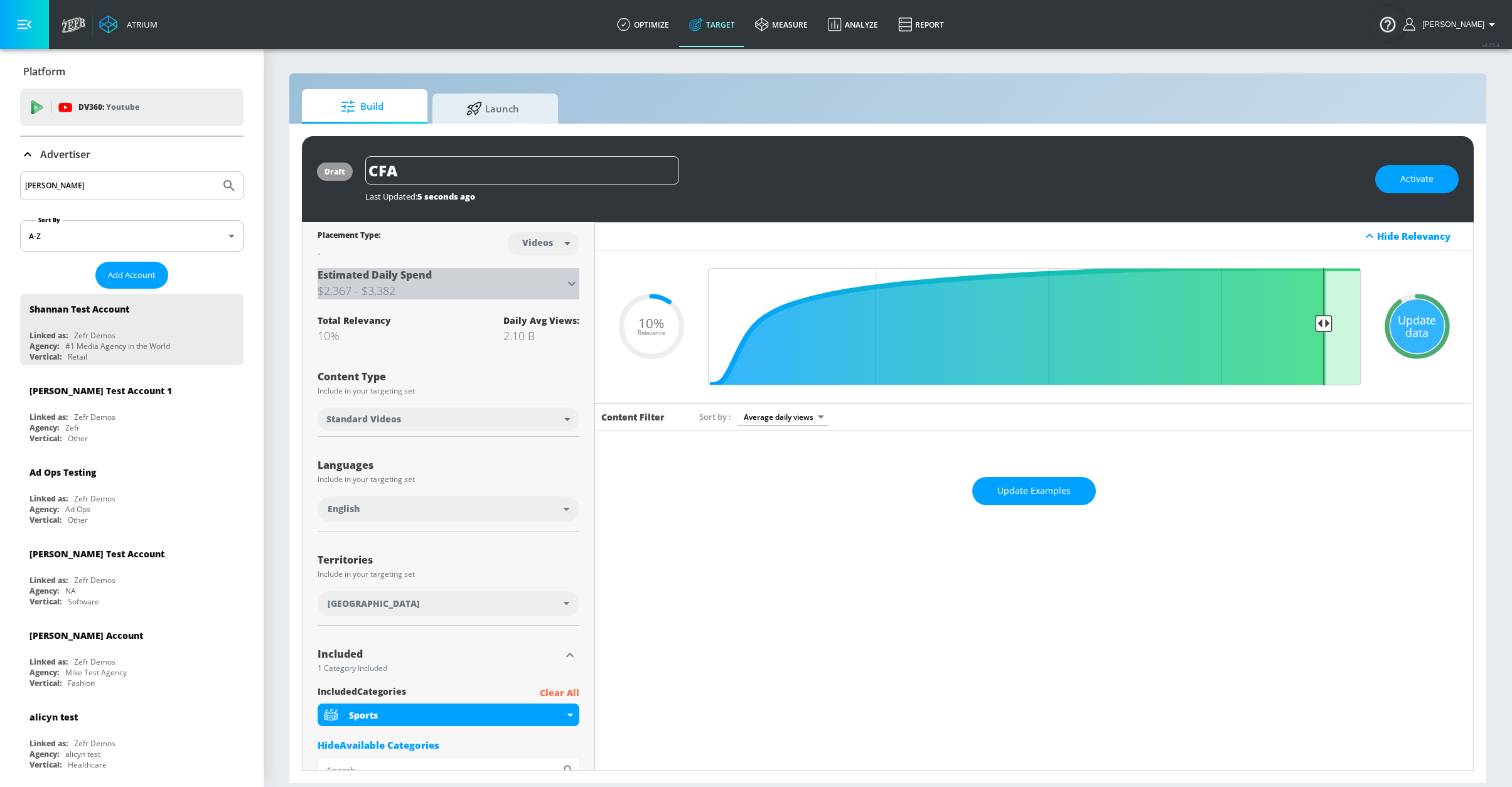
click at [570, 289] on icon at bounding box center [571, 283] width 15 height 15
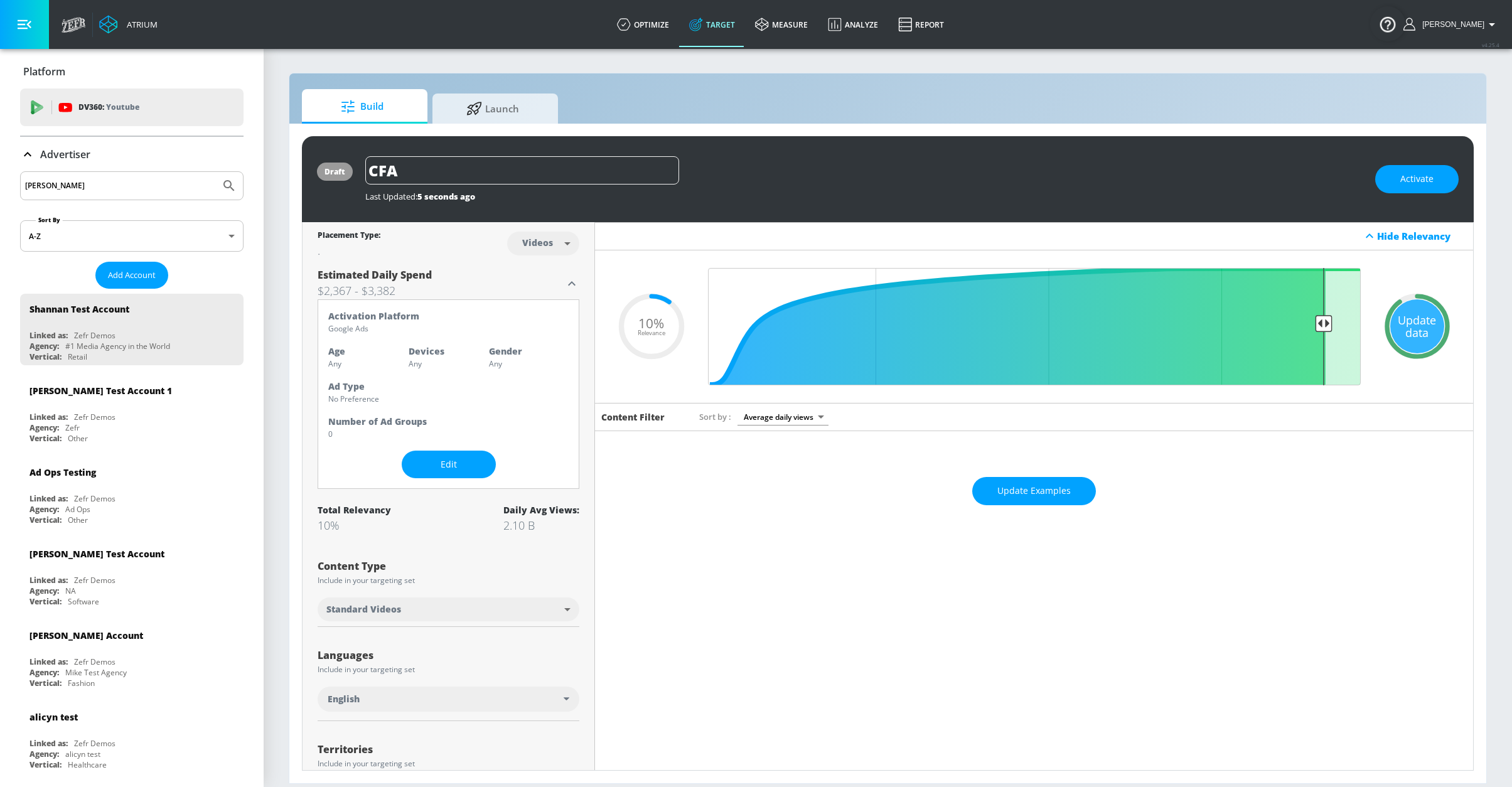
click at [334, 366] on p "Any" at bounding box center [368, 363] width 80 height 13
click at [347, 357] on article "Age Any" at bounding box center [368, 357] width 80 height 25
click at [430, 455] on button "Edit" at bounding box center [449, 464] width 94 height 28
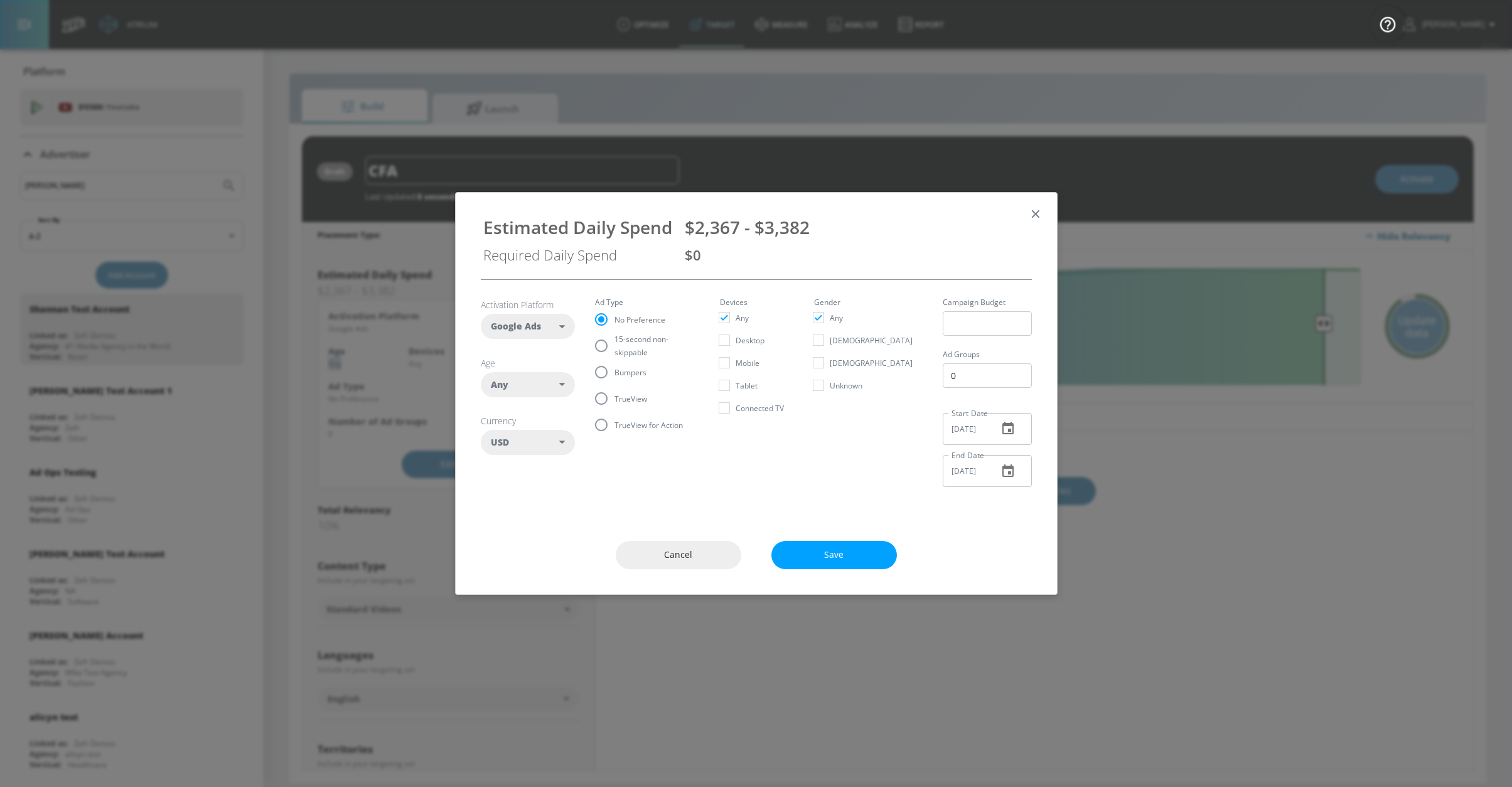
click at [501, 437] on span "USD" at bounding box center [499, 442] width 18 height 13
click at [542, 493] on button "CAD" at bounding box center [528, 496] width 93 height 22
checkbox input "false"
checkbox input "true"
click at [542, 390] on div "Any" at bounding box center [528, 384] width 94 height 25
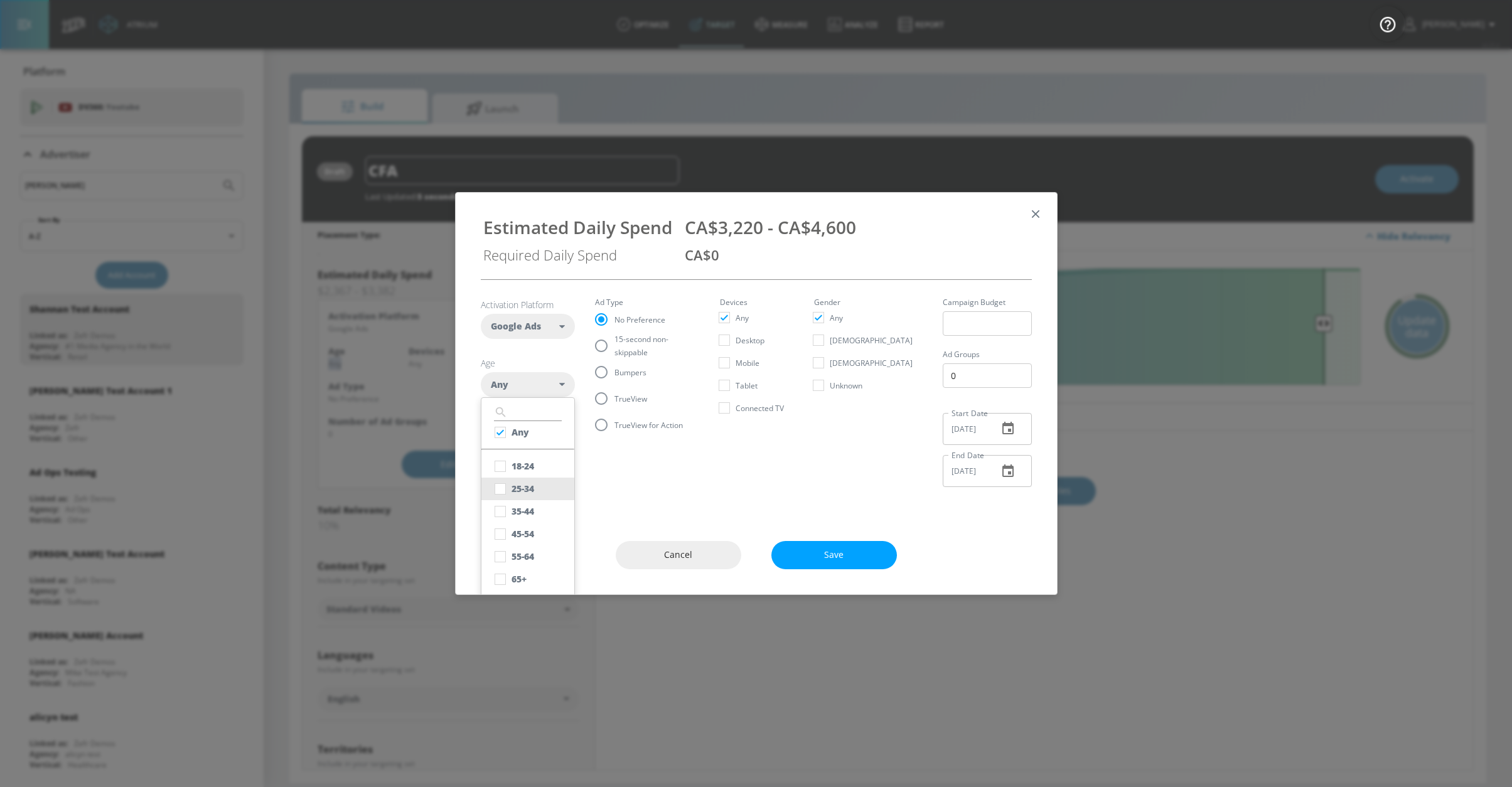
drag, startPoint x: 536, startPoint y: 466, endPoint x: 531, endPoint y: 479, distance: 13.9
click at [536, 466] on button "18-24" at bounding box center [528, 466] width 93 height 22
checkbox input "false"
checkbox input "true"
drag, startPoint x: 530, startPoint y: 487, endPoint x: 530, endPoint y: 501, distance: 14.0
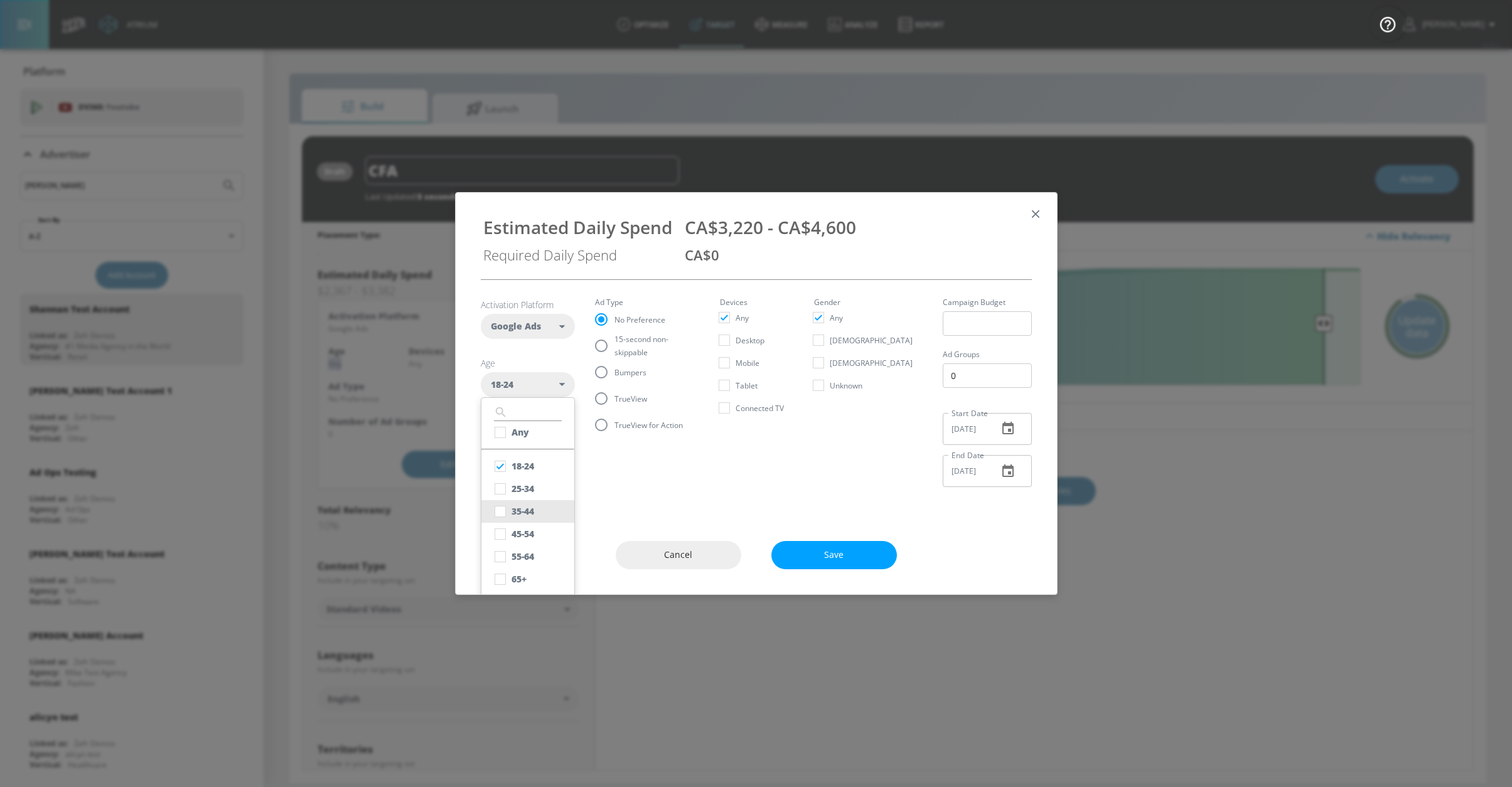
click at [530, 487] on div "25-34" at bounding box center [522, 488] width 22 height 12
checkbox input "true"
click at [528, 506] on div "35-44" at bounding box center [522, 510] width 22 height 12
checkbox input "true"
click at [630, 474] on section "Activation Platform Google Ads DV360 Google Ads Age [DEMOGRAPHIC_DATA] , + 2 mo…" at bounding box center [756, 388] width 551 height 217
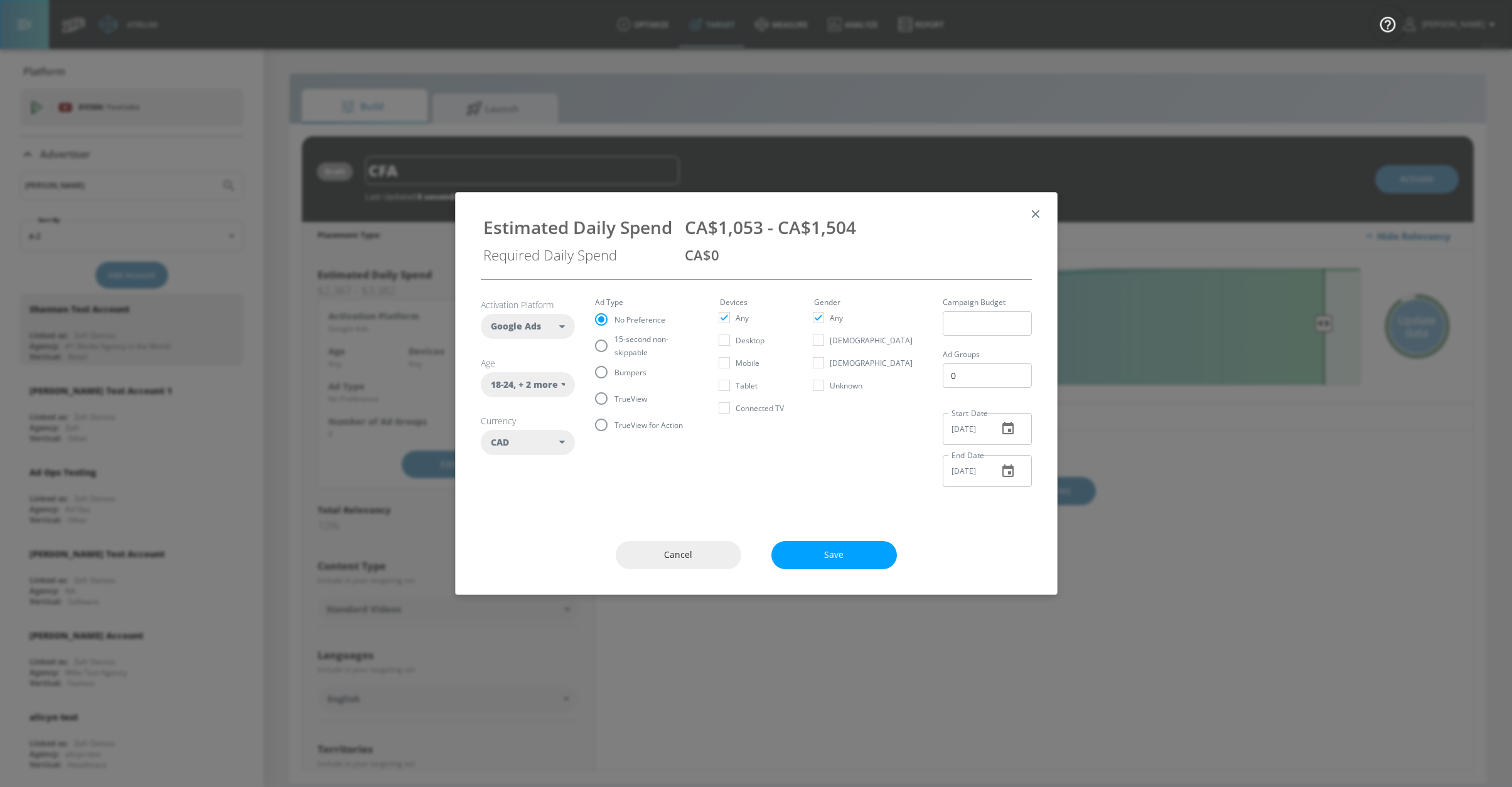
click at [626, 348] on span "15-second non-skippable" at bounding box center [652, 346] width 75 height 26
click at [614, 348] on input "15-second non-skippable" at bounding box center [601, 346] width 26 height 26
radio input "true"
radio input "false"
click at [807, 556] on span "Save" at bounding box center [834, 555] width 75 height 16
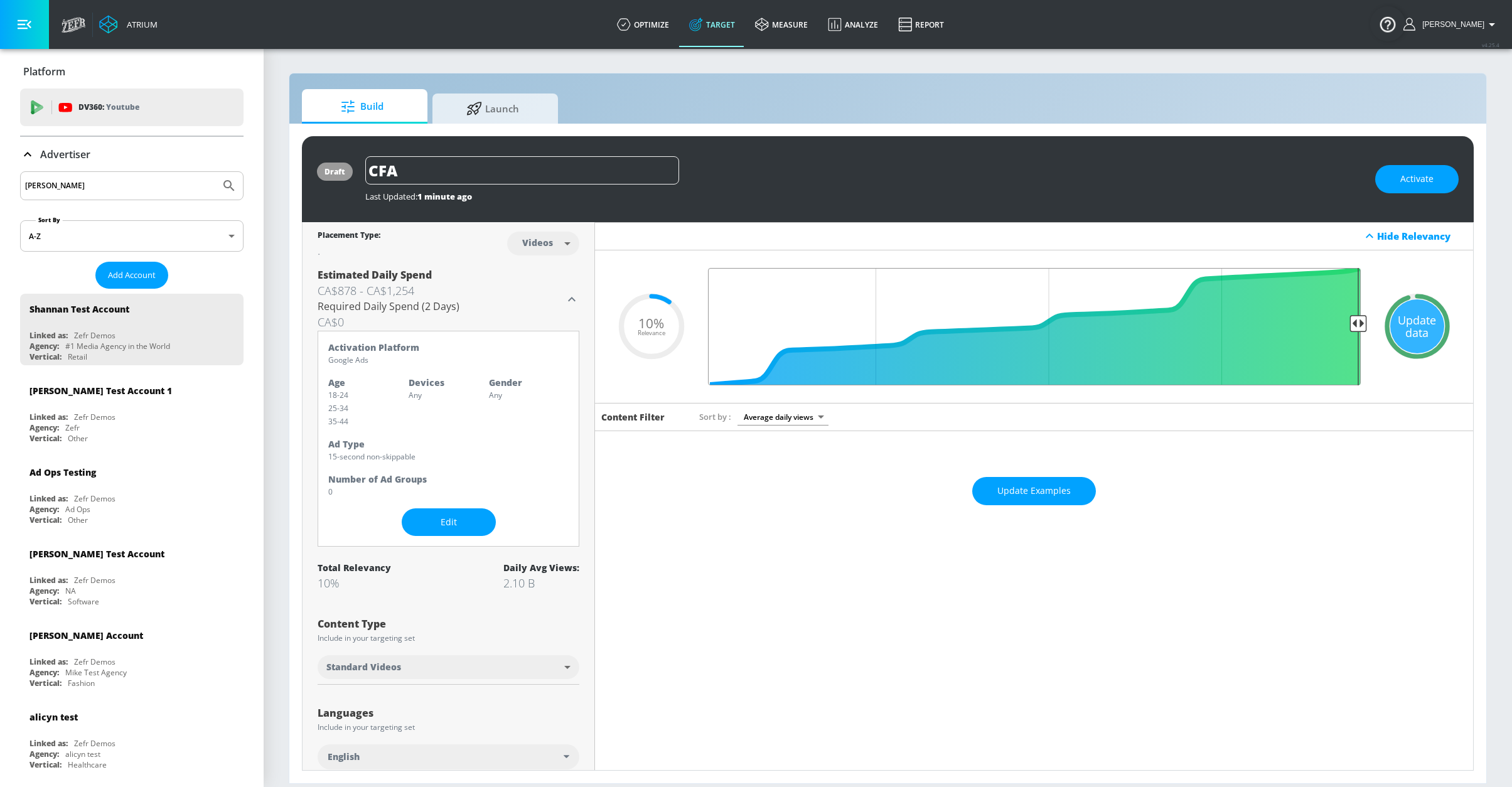
drag, startPoint x: 1323, startPoint y: 322, endPoint x: 1362, endPoint y: 322, distance: 39.0
type input "0.05"
click at [1362, 322] on input "Final Threshold" at bounding box center [1034, 326] width 665 height 118
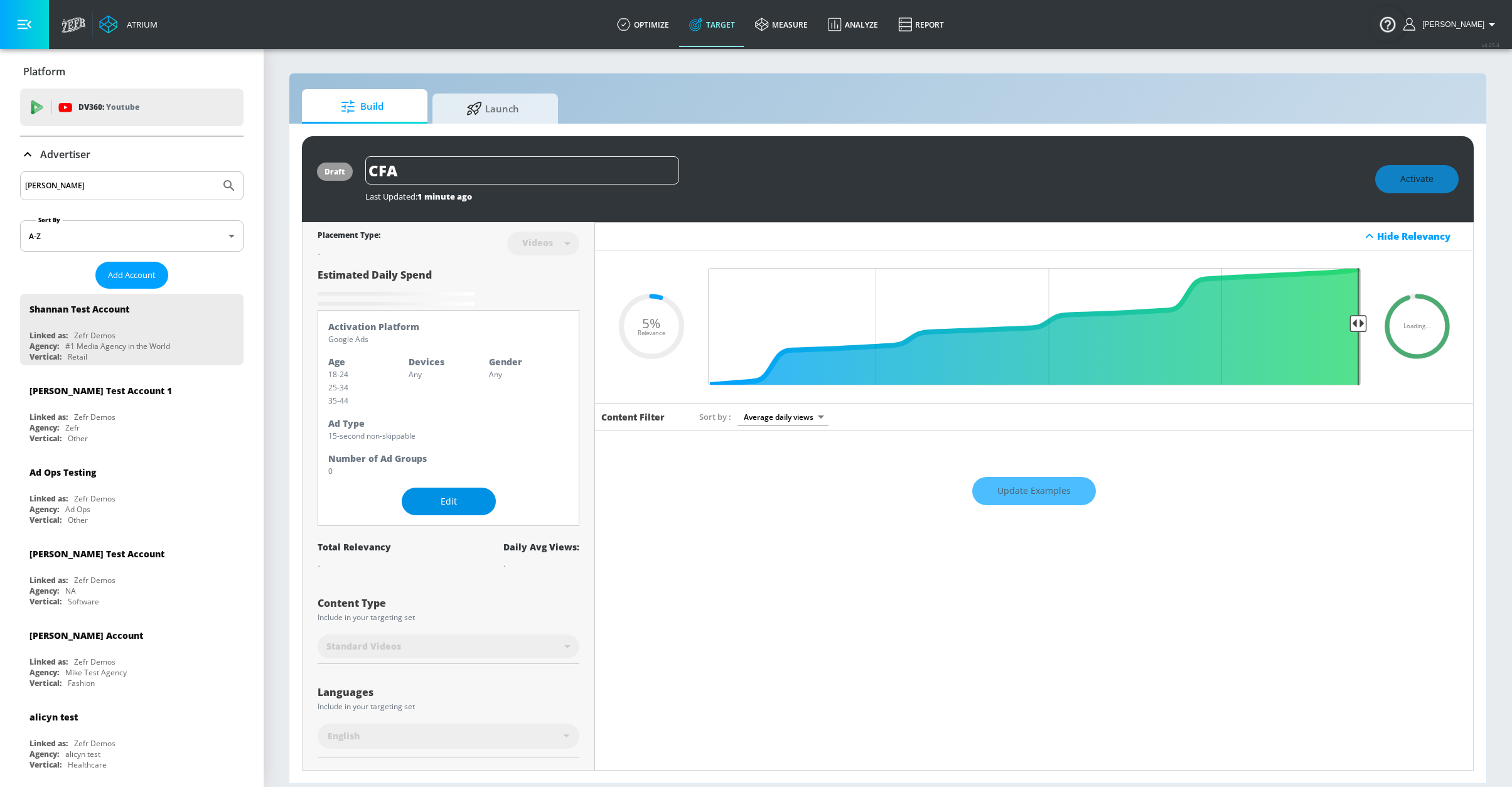
click at [438, 498] on span "Edit" at bounding box center [448, 501] width 44 height 16
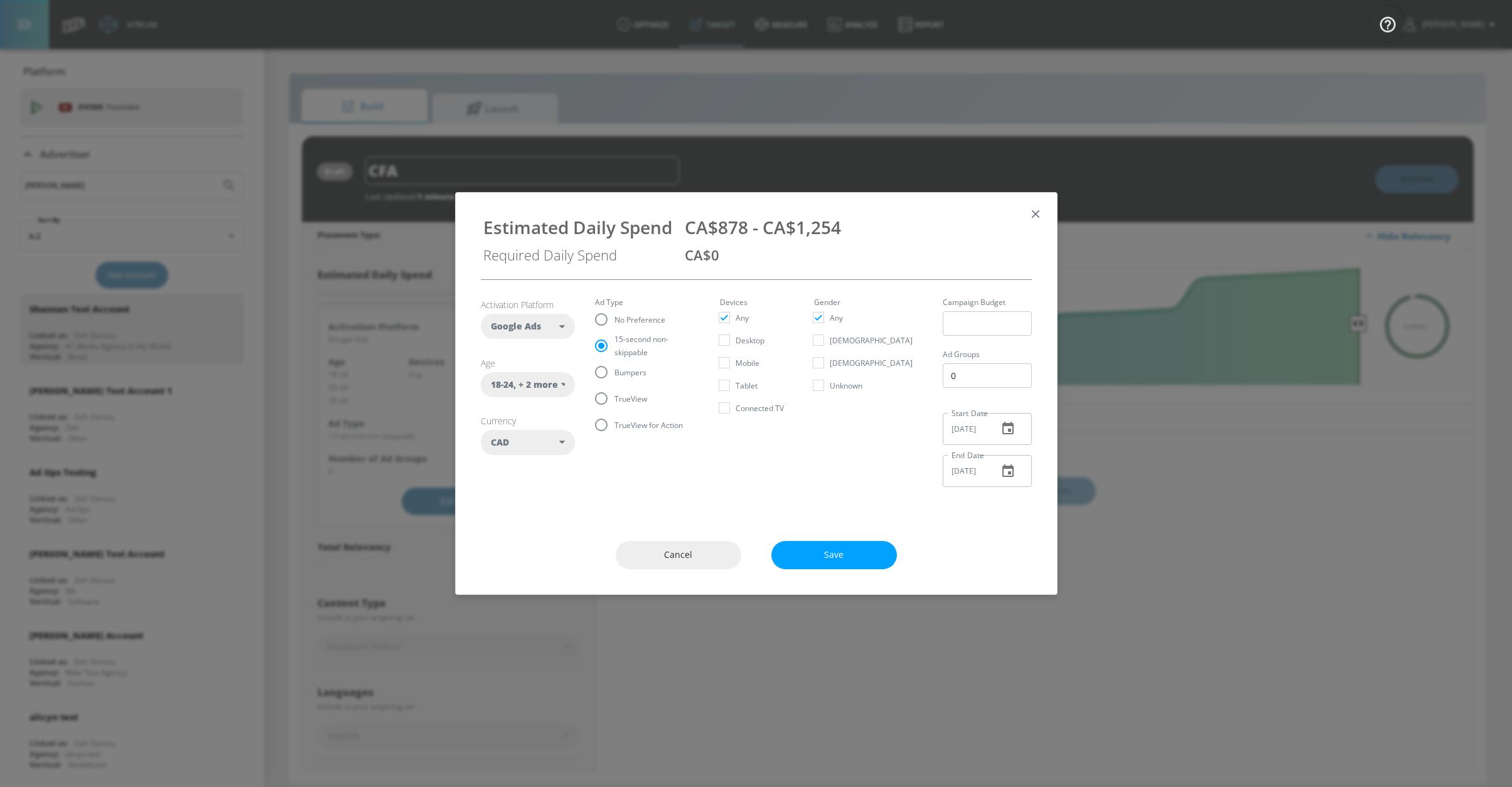
click at [523, 392] on div "18-24 , + 2 more" at bounding box center [528, 384] width 94 height 25
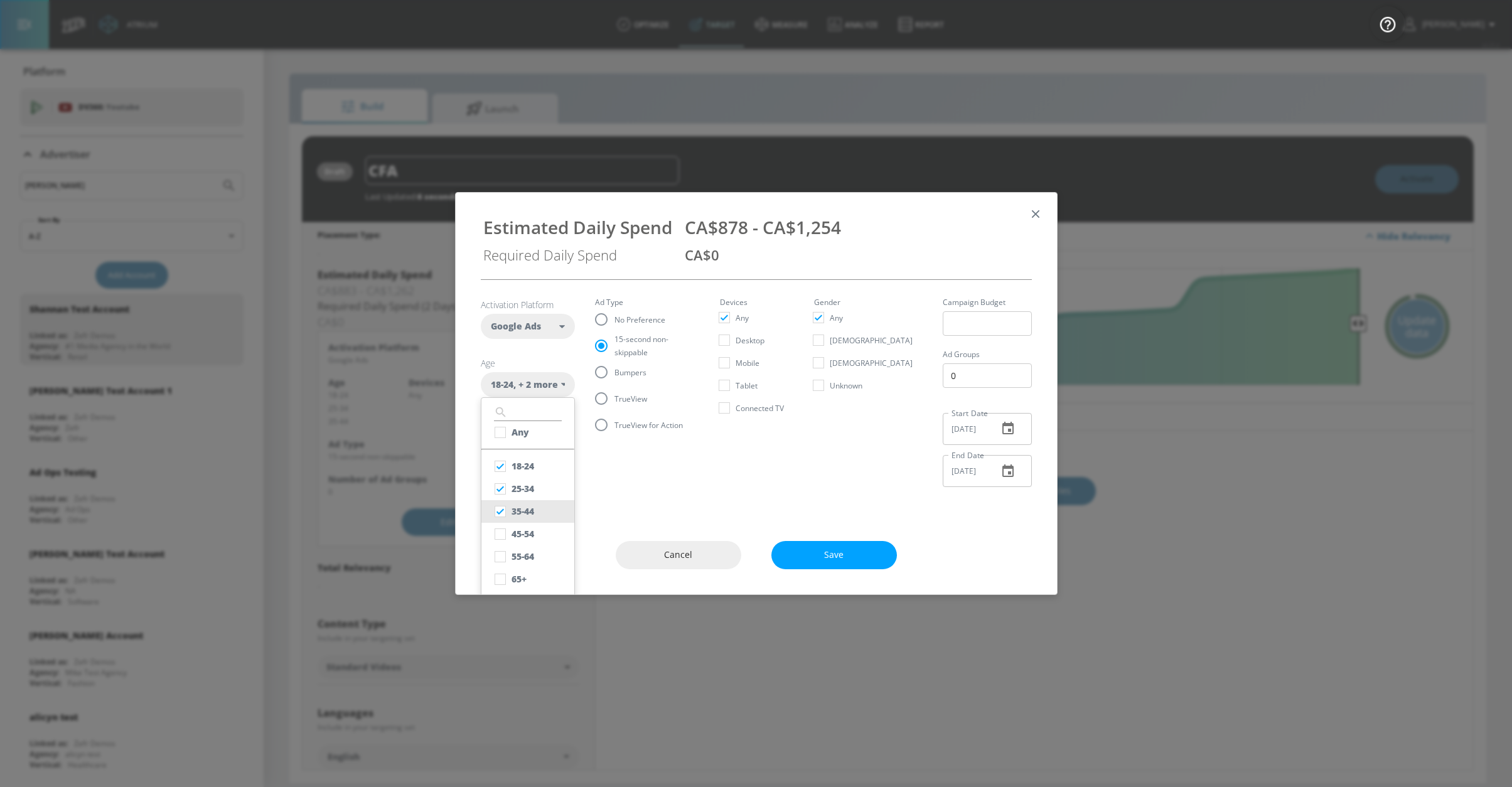
scroll to position [25, 0]
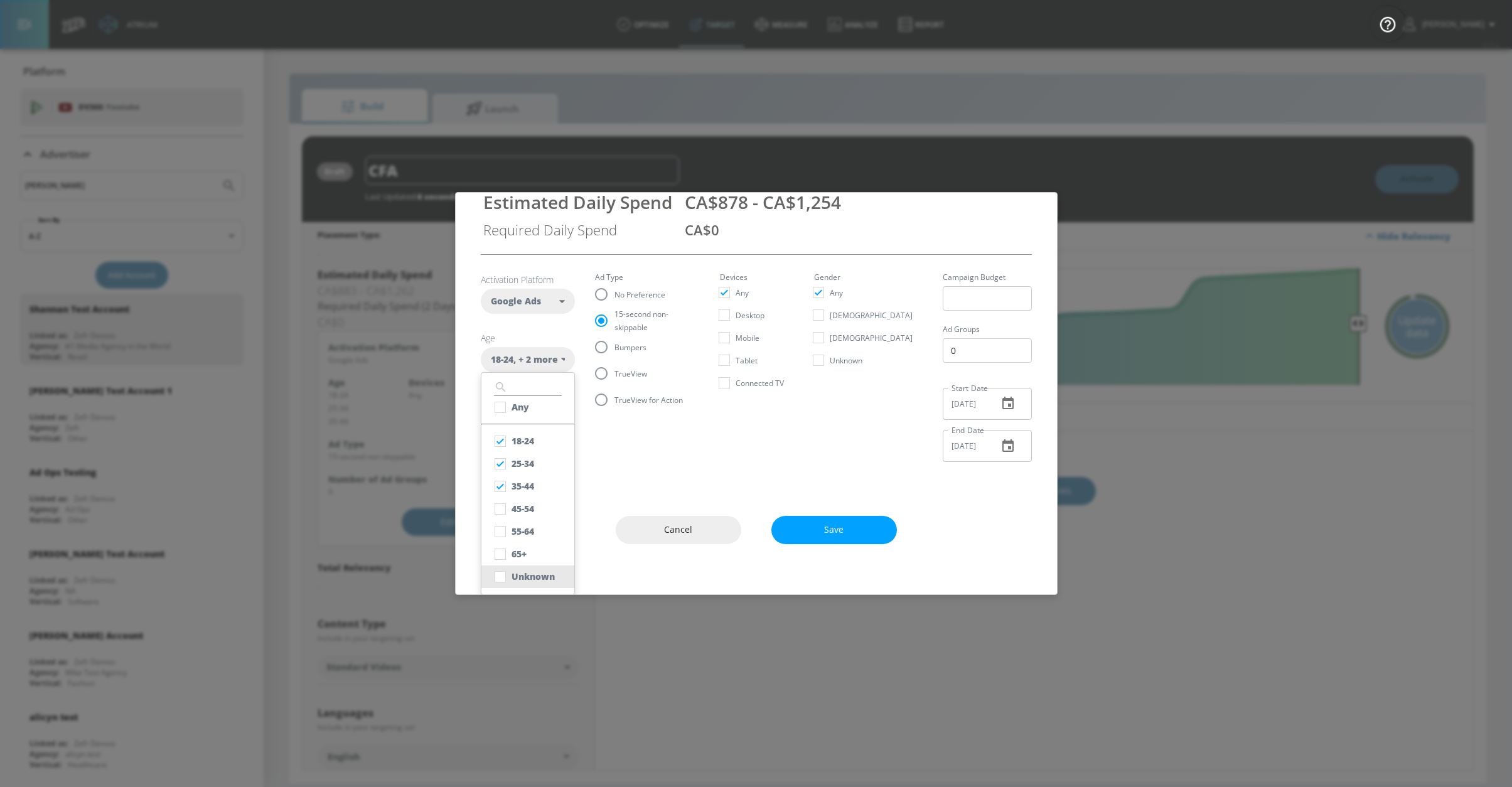
click at [539, 574] on div "Unknown" at bounding box center [533, 576] width 43 height 12
checkbox input "true"
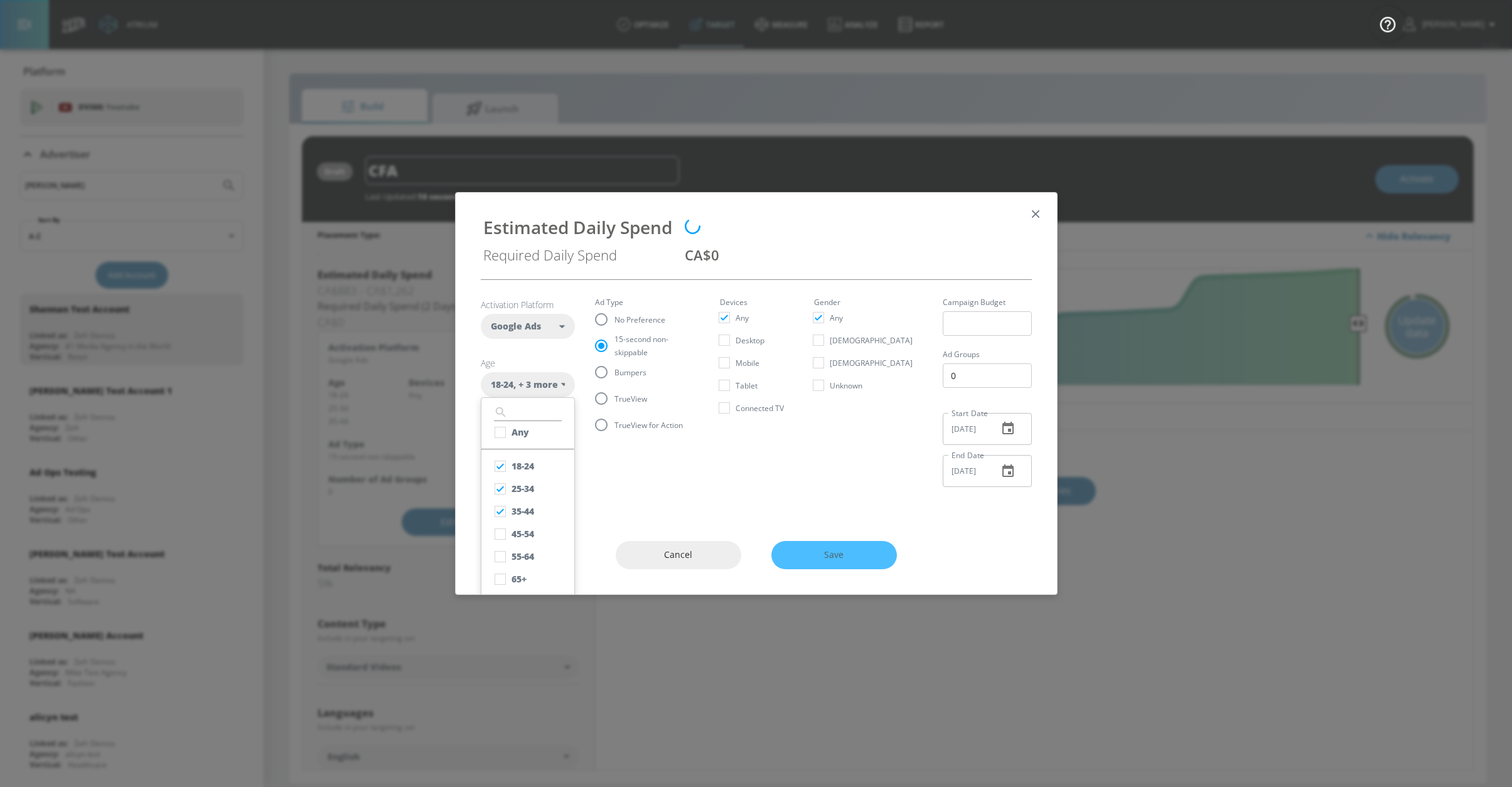
click at [758, 501] on div "Estimated Daily Spend Required Daily Spend CA$0 Activation Platform Google Ads …" at bounding box center [756, 393] width 602 height 402
click at [802, 549] on span "Save" at bounding box center [834, 555] width 75 height 16
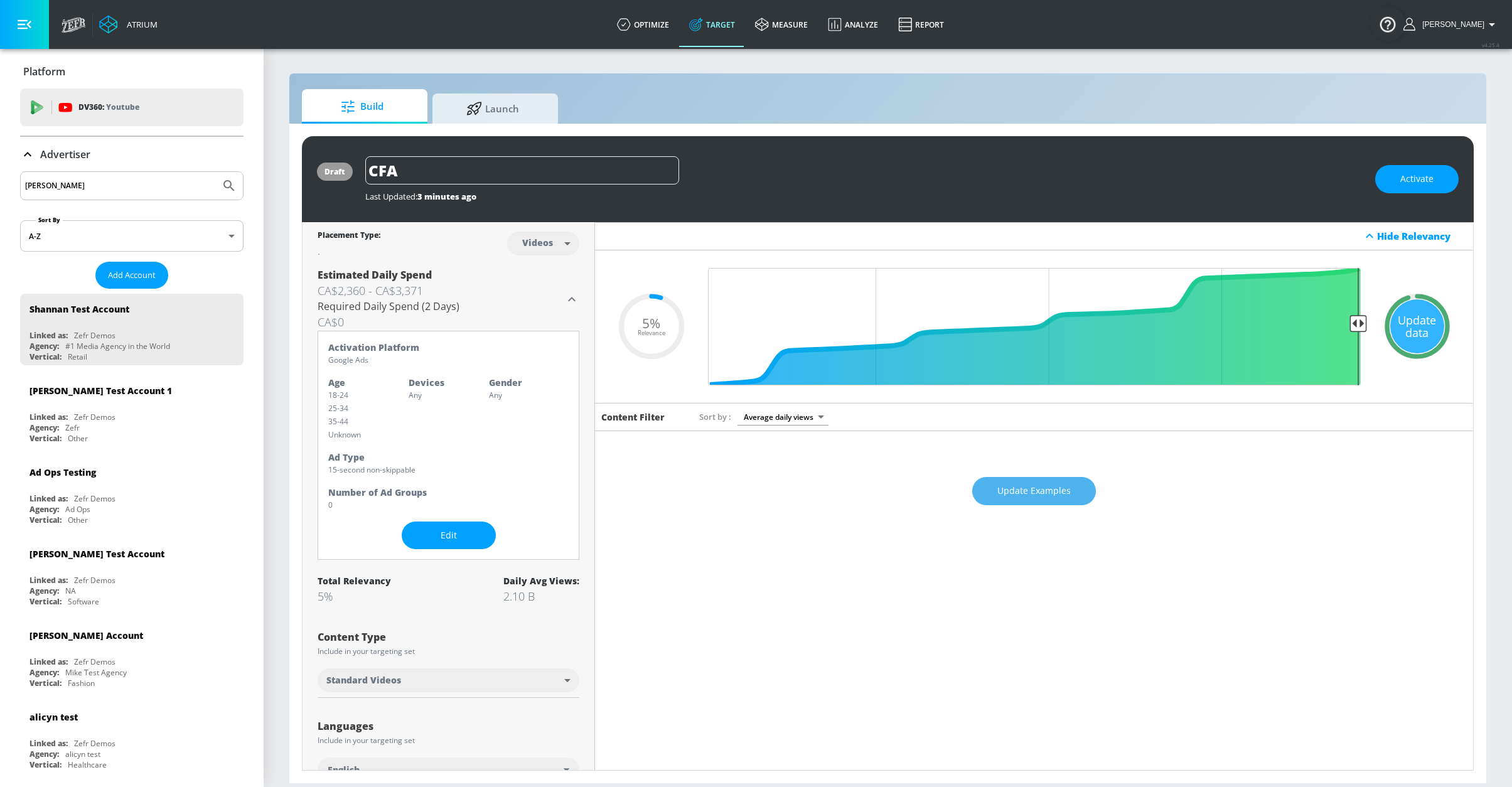
click at [1072, 496] on button "Update Examples" at bounding box center [1034, 490] width 124 height 28
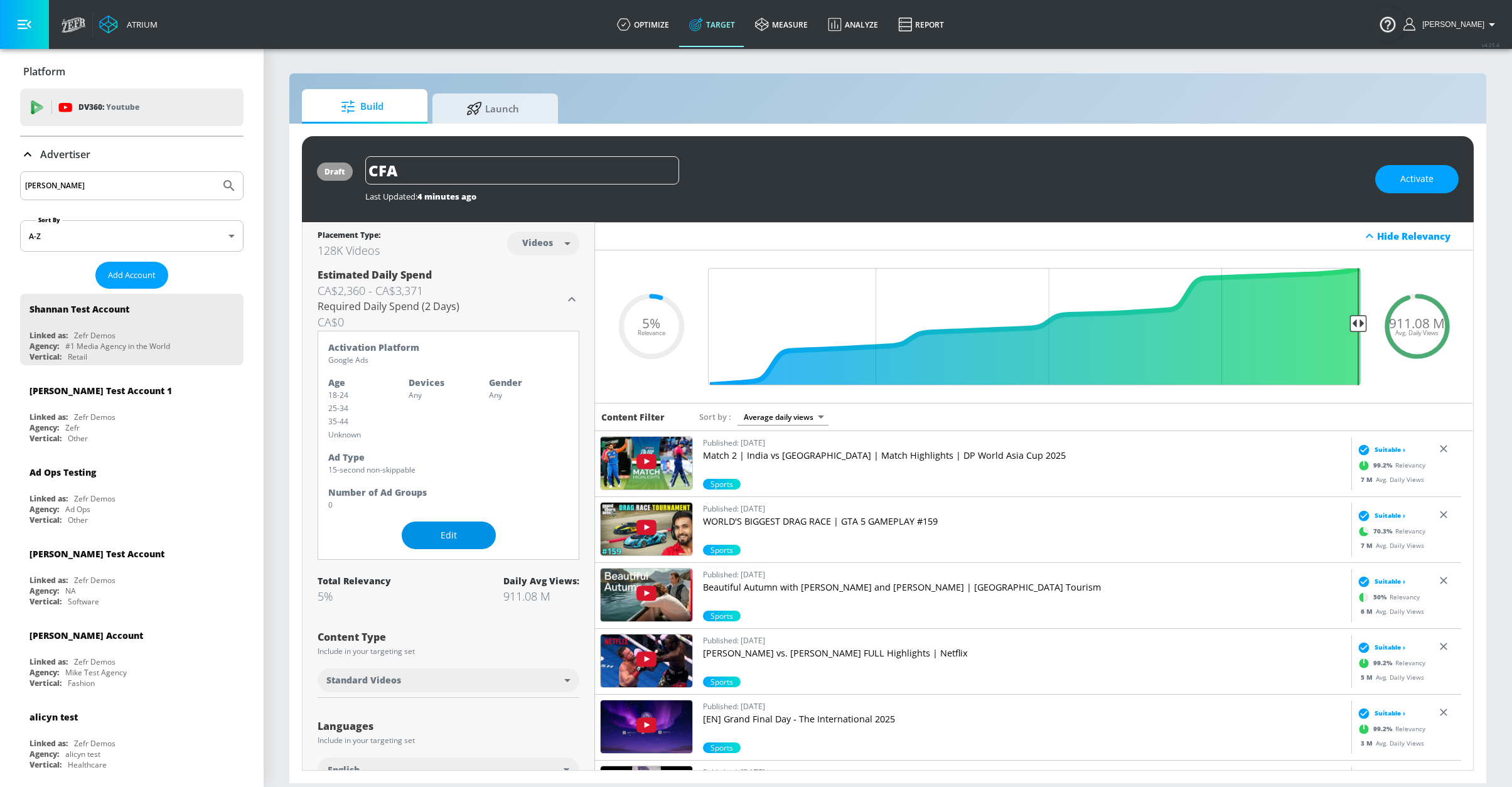
click at [481, 540] on button "Edit" at bounding box center [449, 535] width 94 height 28
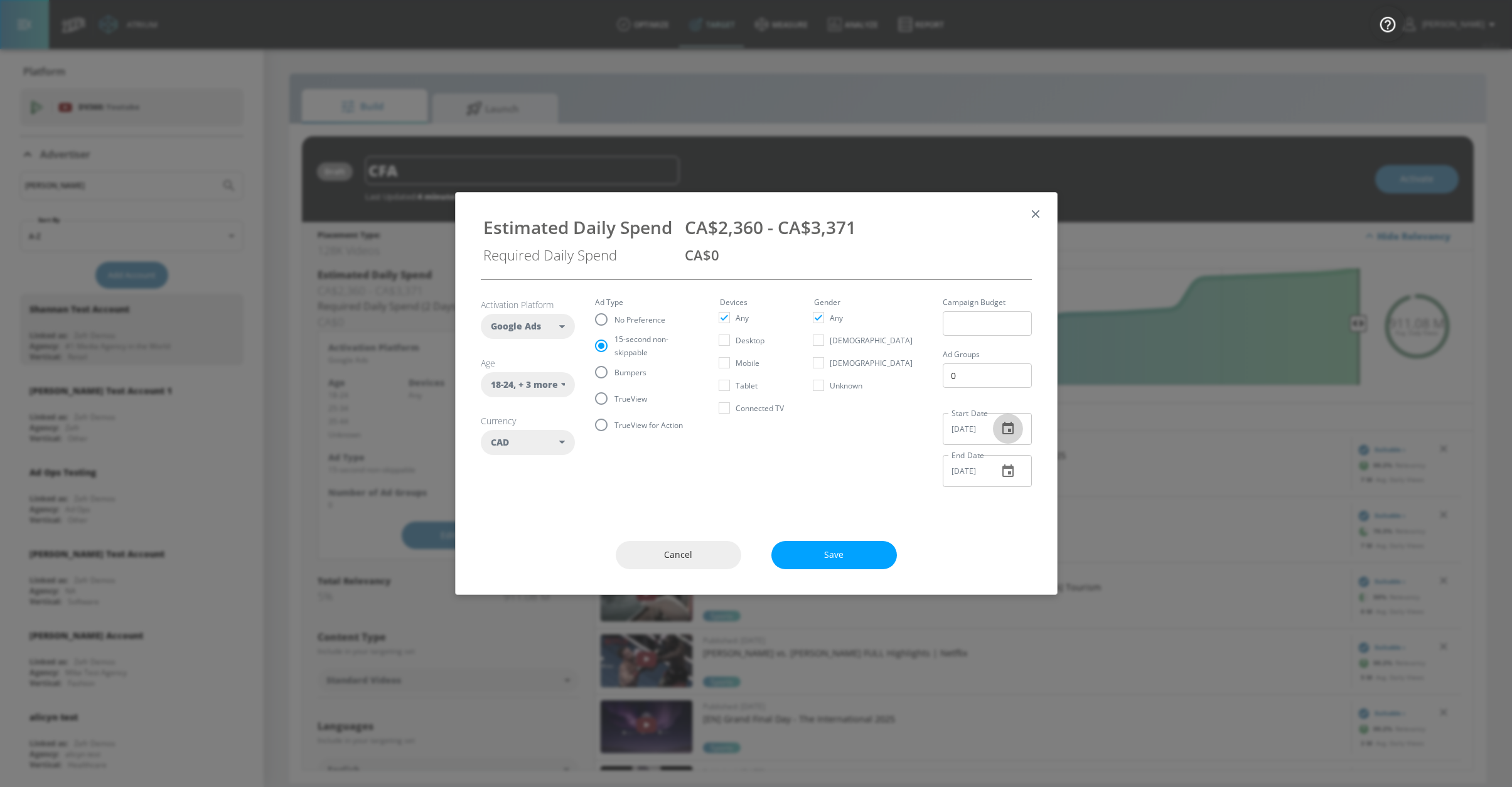
click at [1000, 429] on icon "button" at bounding box center [1007, 428] width 15 height 15
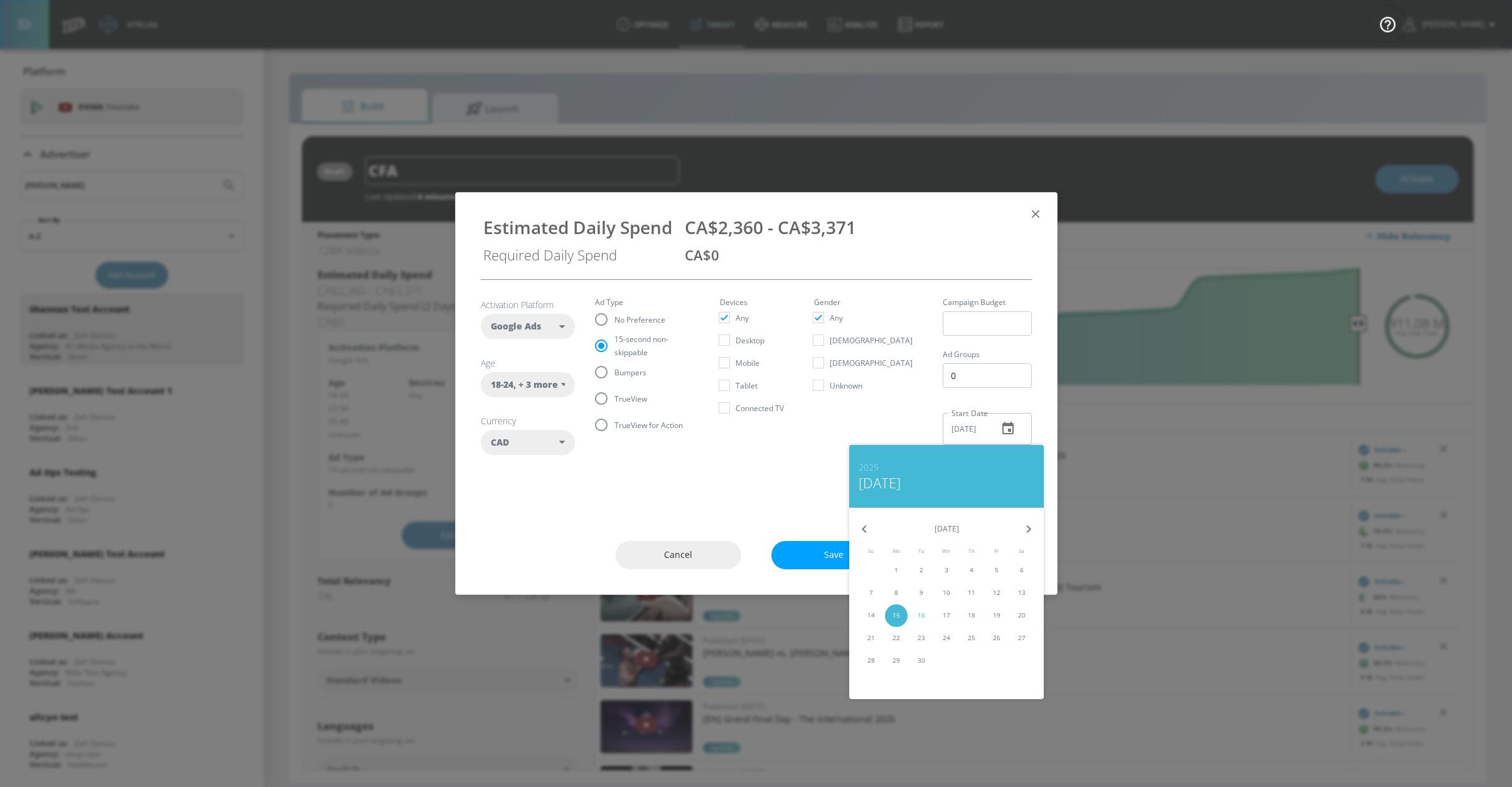
click at [918, 615] on p "16" at bounding box center [921, 615] width 7 height 10
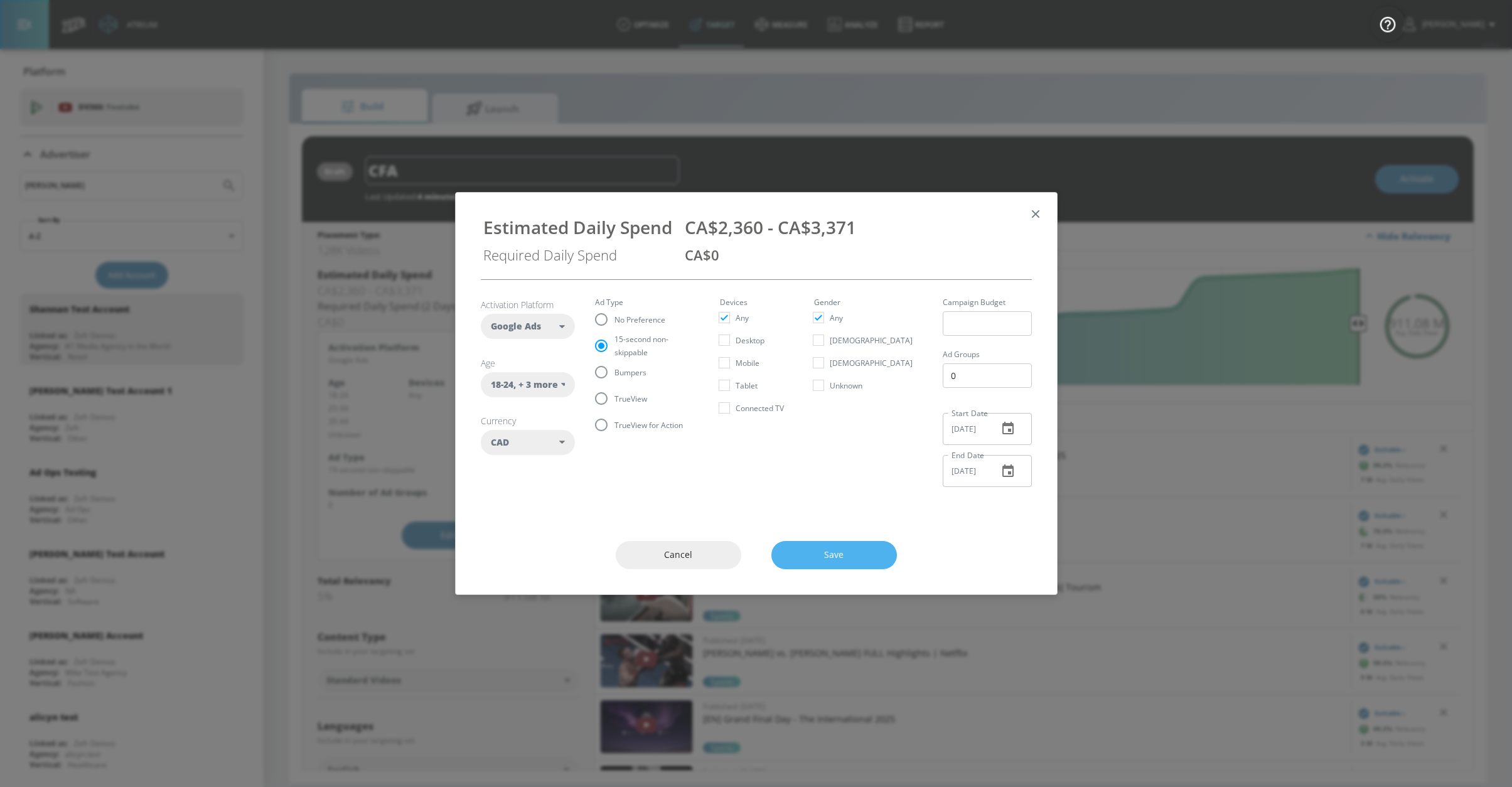
click at [865, 565] on button "Save" at bounding box center [834, 554] width 126 height 28
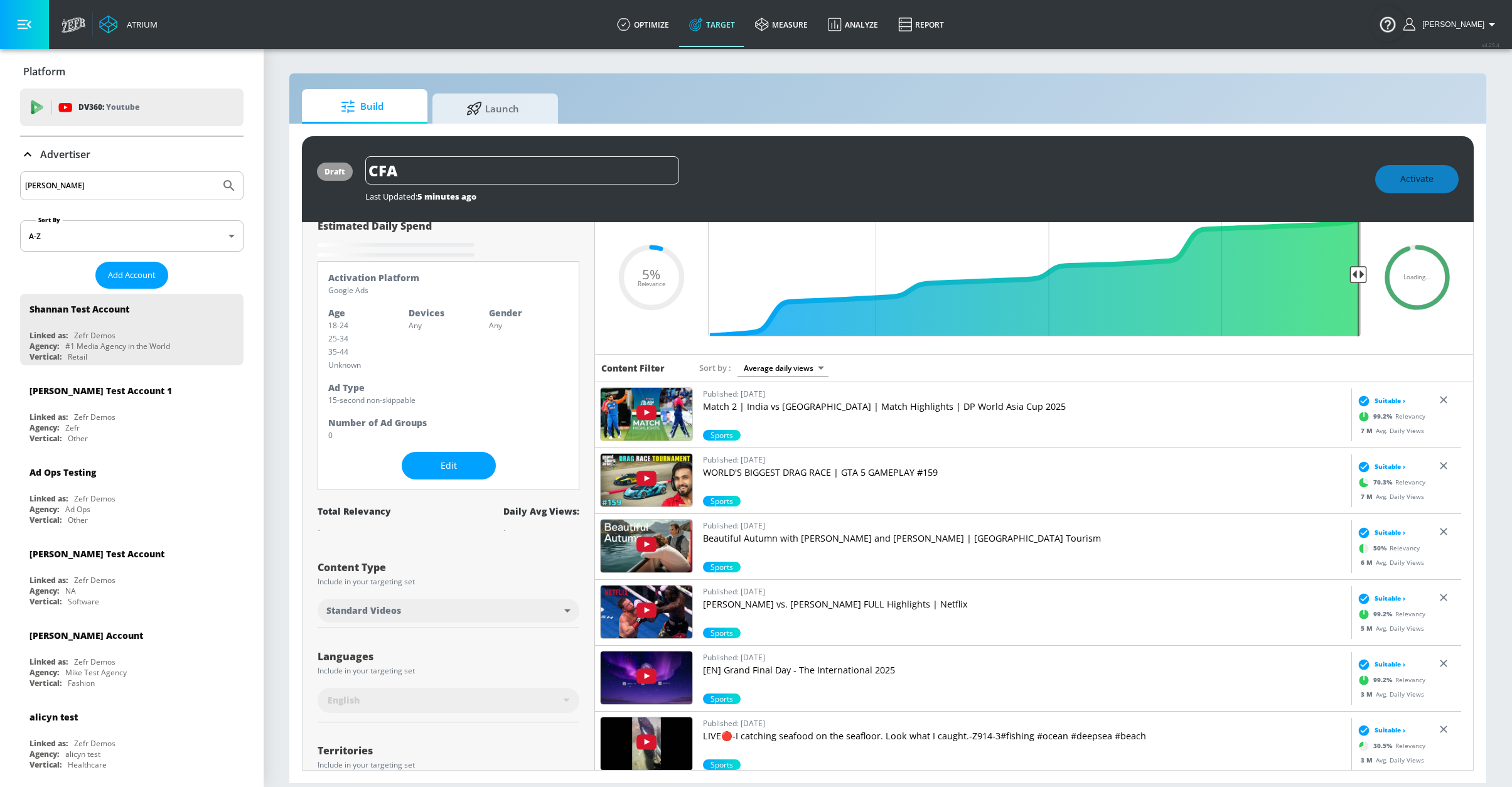
scroll to position [53, 0]
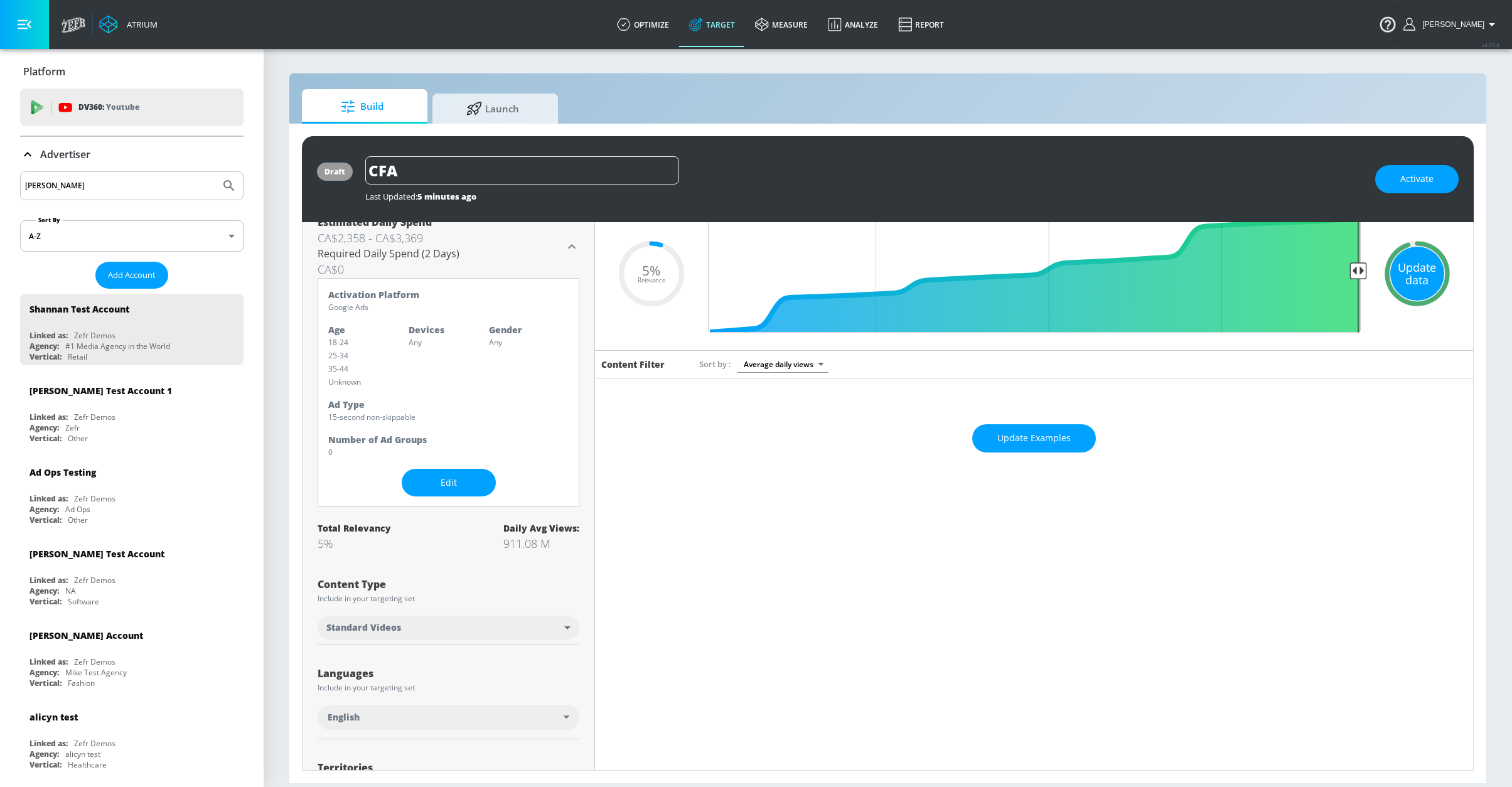
click at [1408, 293] on div "Update data" at bounding box center [1416, 273] width 54 height 54
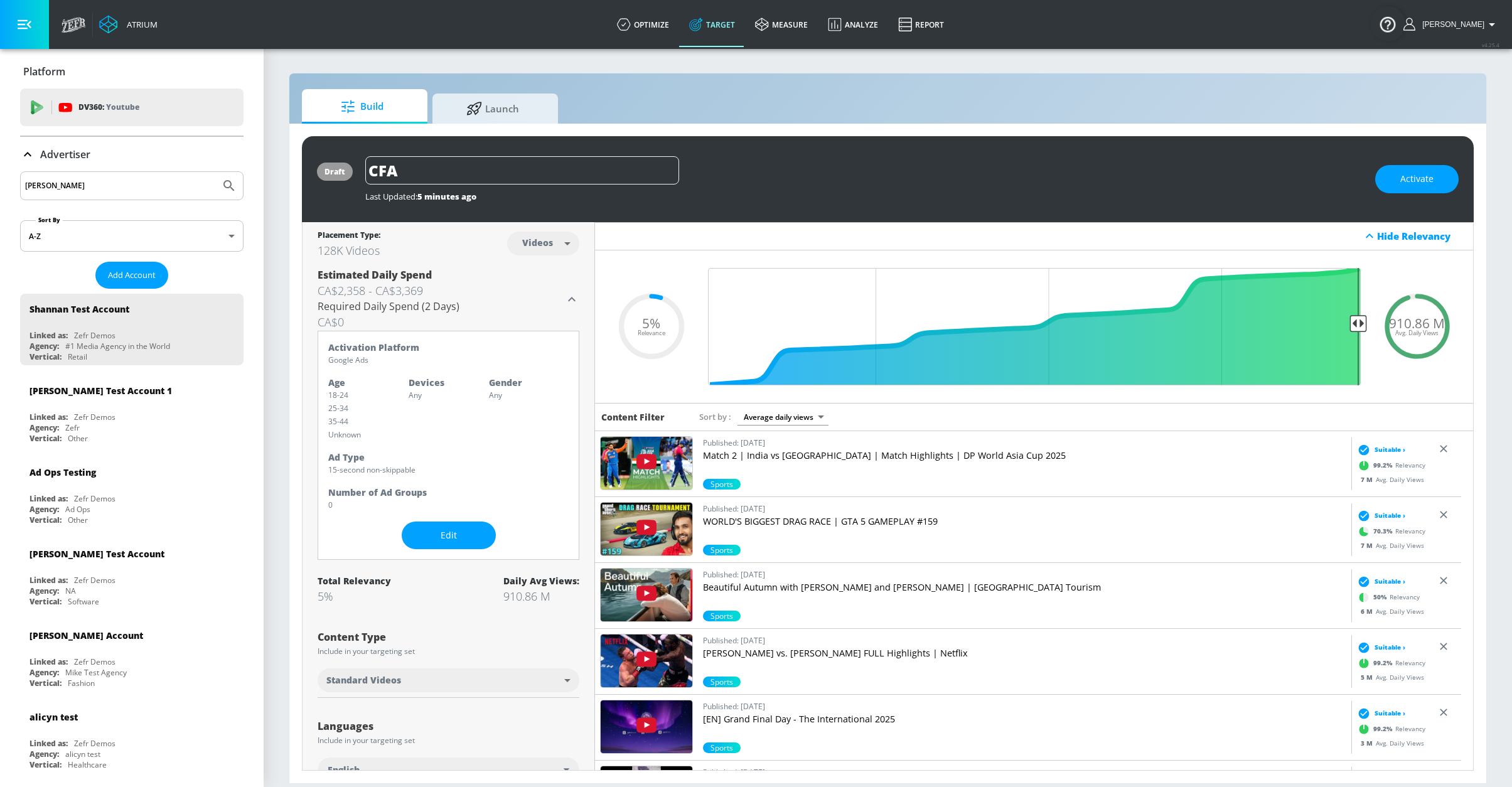
scroll to position [1, 0]
click at [522, 313] on h4 "CA$0" at bounding box center [441, 322] width 246 height 18
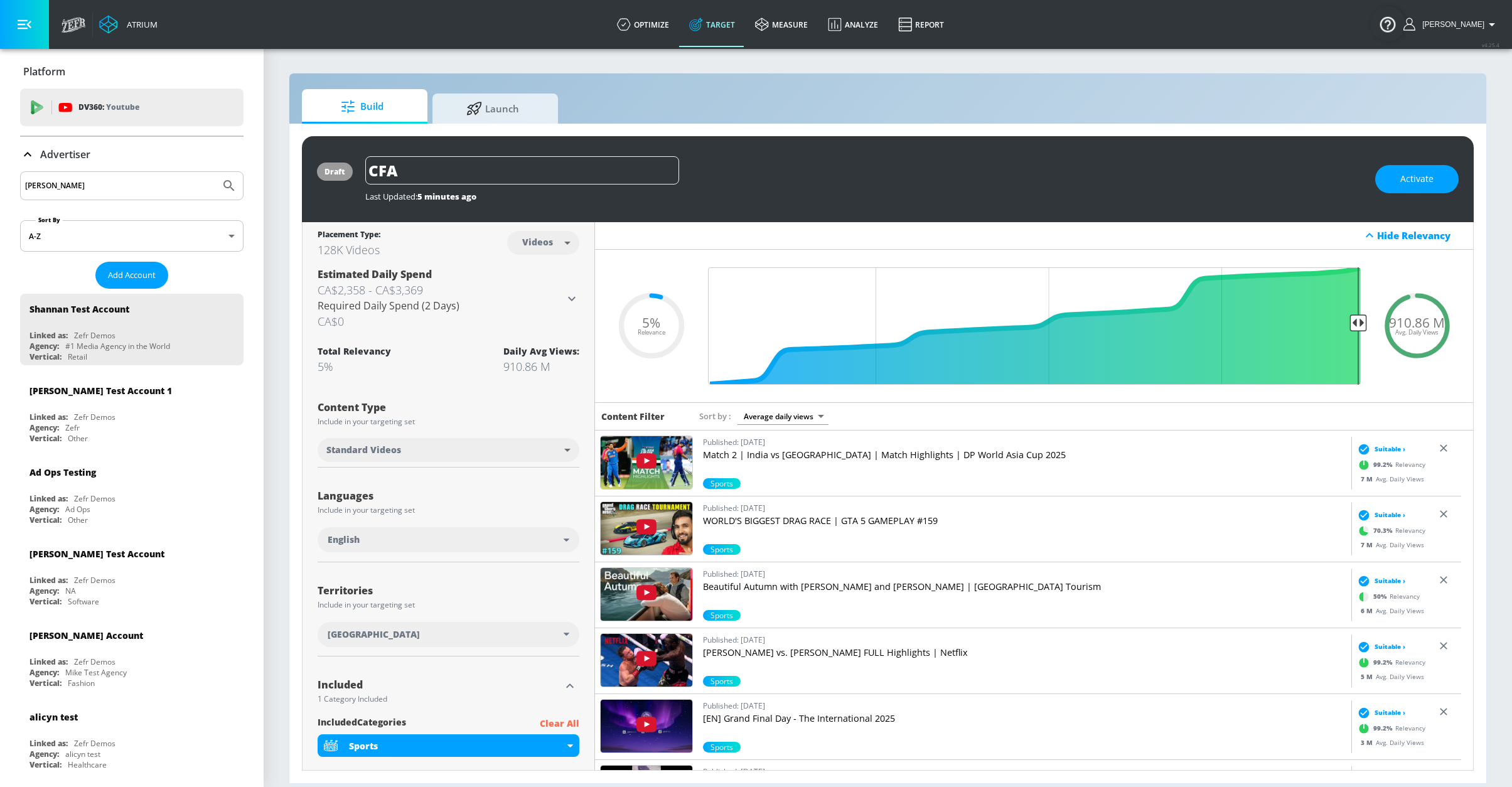
click at [534, 304] on div "Estimated Daily Spend CA$2,358 - CA$3,369 Required Daily Spend (2 Days) CA$0" at bounding box center [441, 298] width 246 height 62
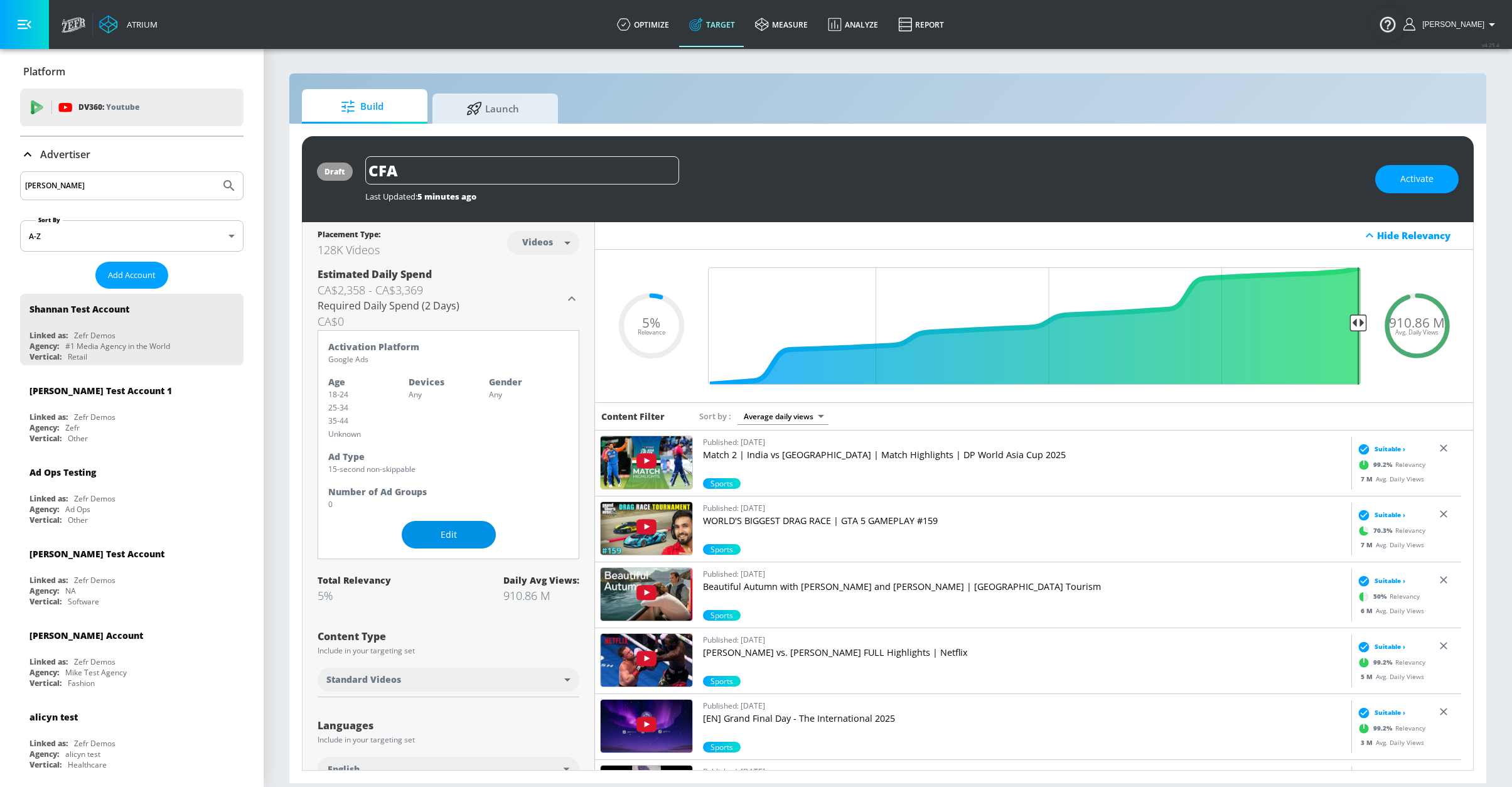
click at [445, 530] on span "Edit" at bounding box center [448, 535] width 44 height 16
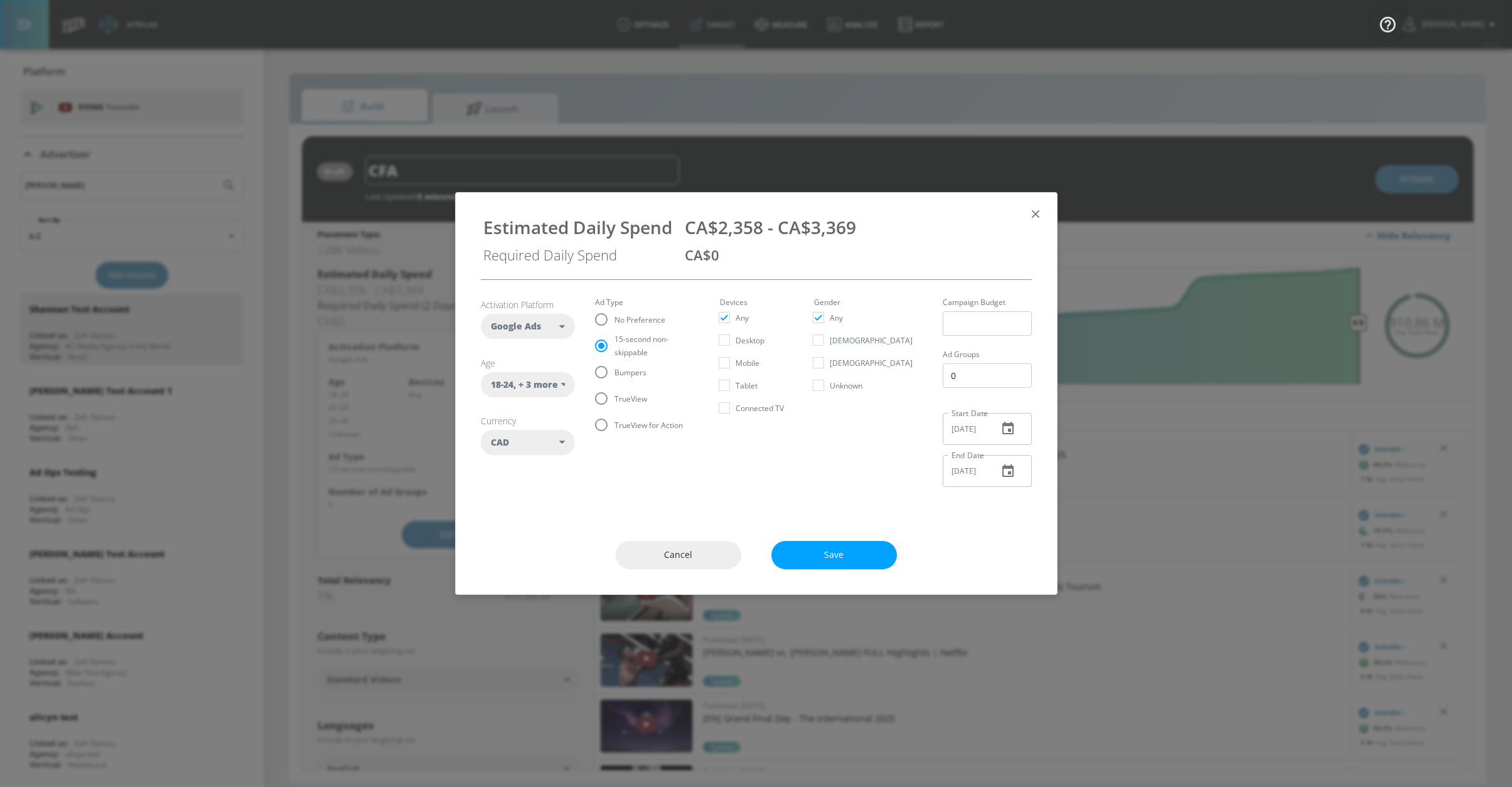
click at [633, 342] on span "15-second non-skippable" at bounding box center [652, 346] width 75 height 26
click at [614, 342] on input "15-second non-skippable" at bounding box center [601, 346] width 26 height 26
click at [628, 367] on span "Bumpers" at bounding box center [630, 372] width 32 height 13
click at [614, 367] on input "Bumpers" at bounding box center [601, 372] width 26 height 26
radio input "true"
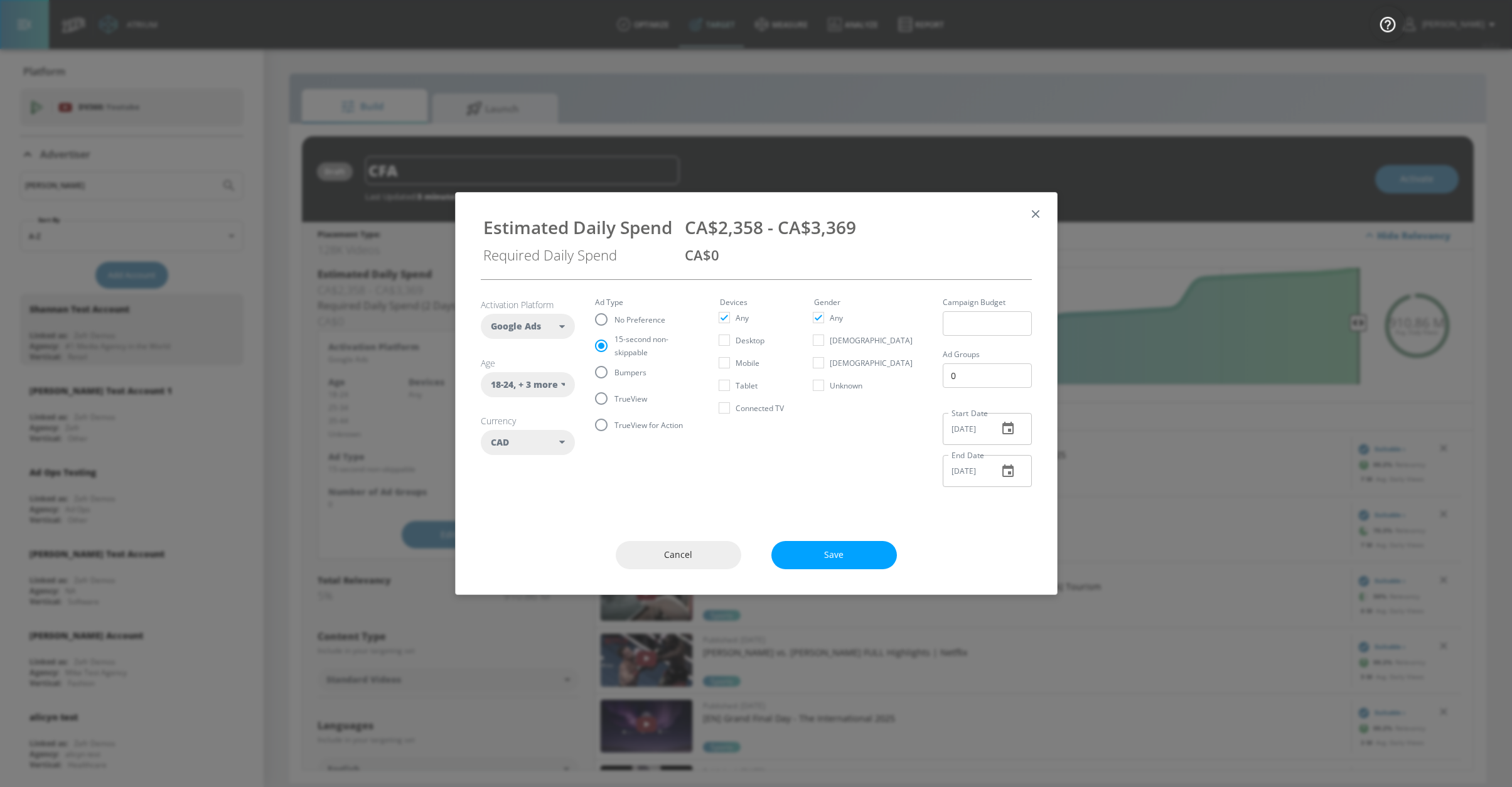
radio input "false"
click at [810, 554] on div "Cancel Save" at bounding box center [755, 555] width 601 height 78
click at [844, 547] on span "Save" at bounding box center [834, 555] width 75 height 16
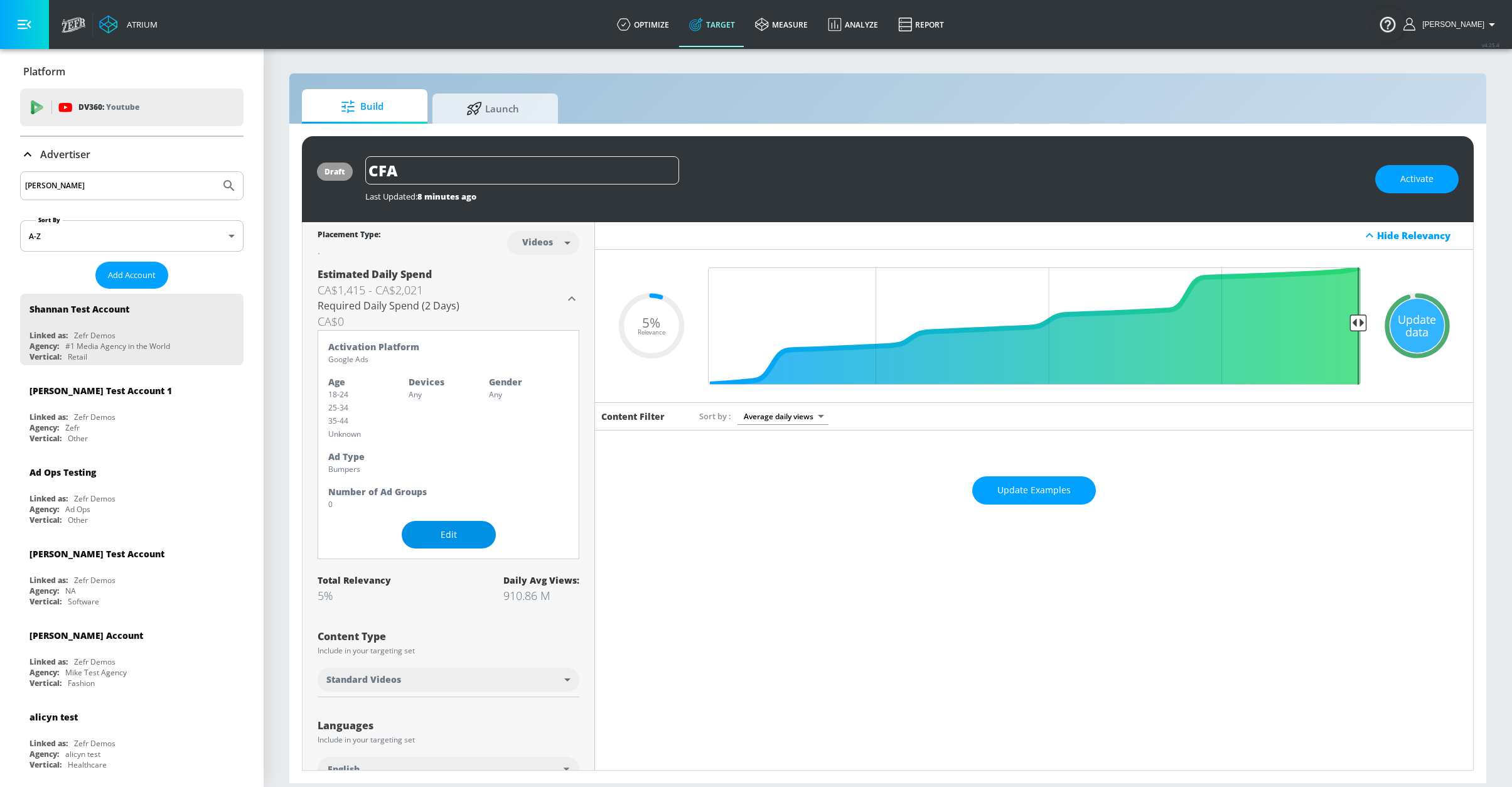
click at [432, 538] on span "Edit" at bounding box center [448, 535] width 44 height 16
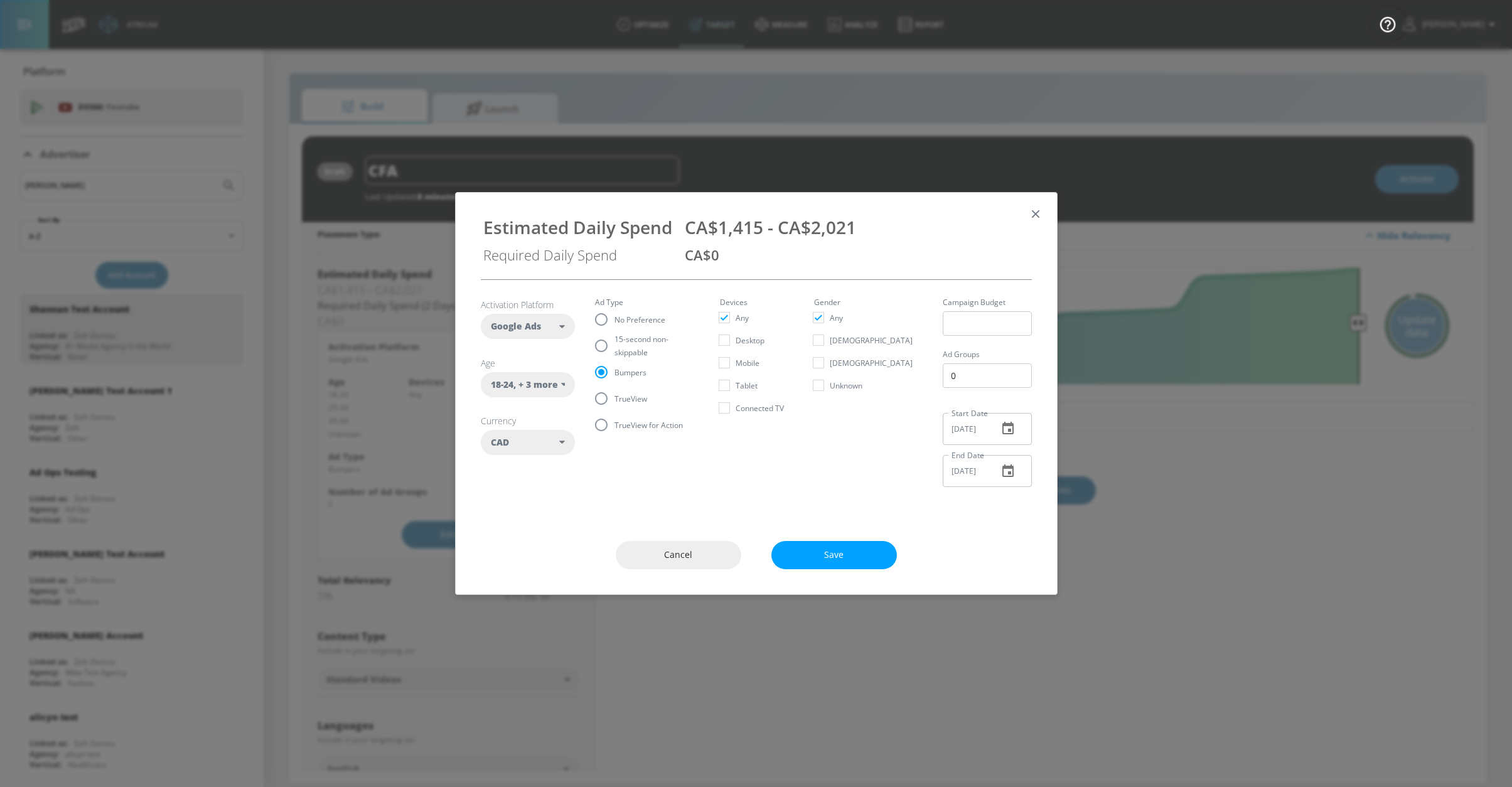
drag, startPoint x: 642, startPoint y: 400, endPoint x: 632, endPoint y: 382, distance: 20.6
click at [638, 397] on span "TrueView" at bounding box center [630, 398] width 33 height 13
click at [631, 376] on span "Bumpers" at bounding box center [630, 372] width 32 height 13
click at [614, 376] on input "Bumpers" at bounding box center [601, 372] width 26 height 26
drag, startPoint x: 628, startPoint y: 369, endPoint x: 628, endPoint y: 381, distance: 12.0
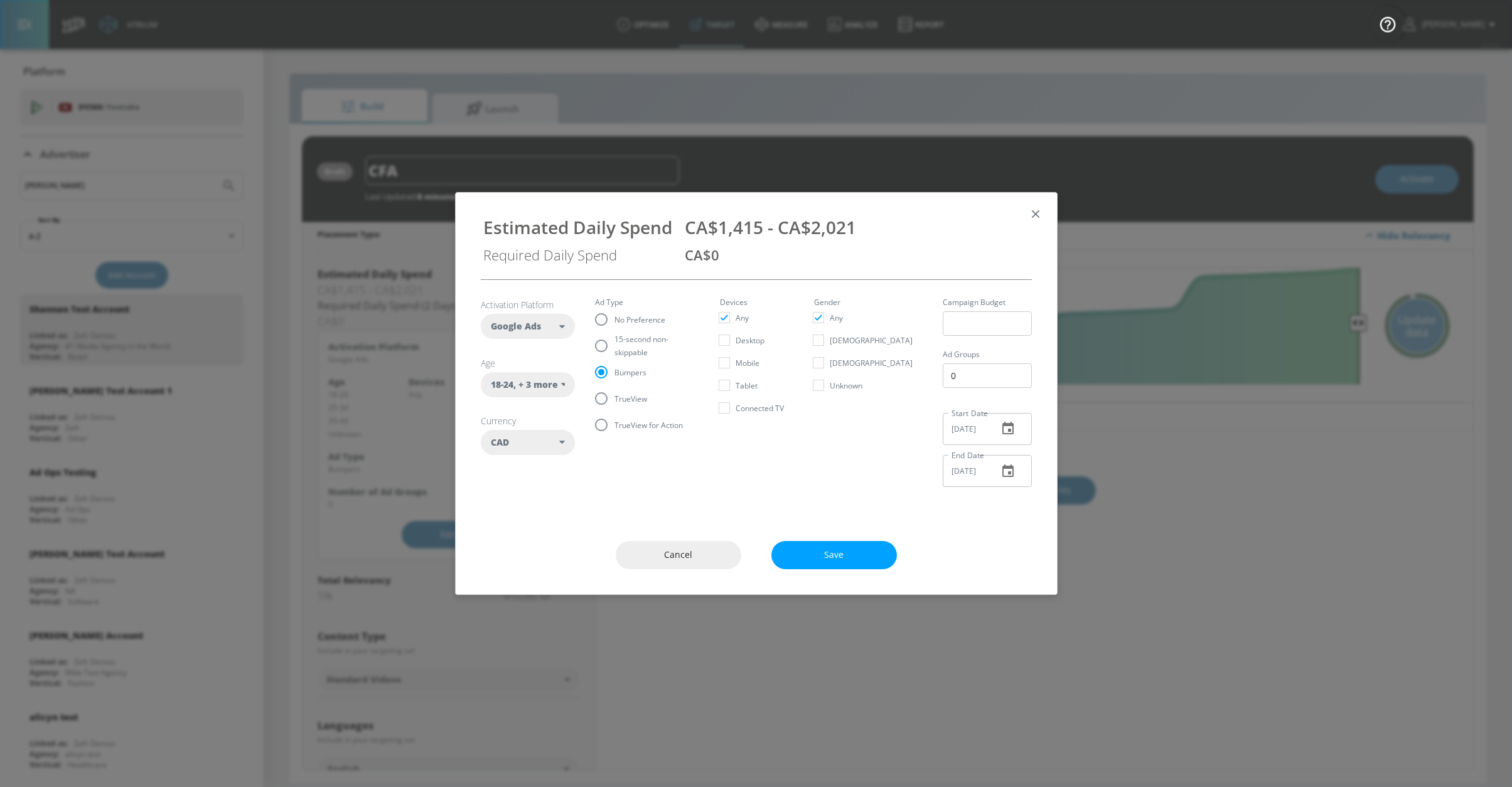
click at [628, 369] on span "Bumpers" at bounding box center [630, 372] width 32 height 13
click at [614, 369] on input "Bumpers" at bounding box center [601, 372] width 26 height 26
click at [623, 400] on span "TrueView" at bounding box center [630, 398] width 33 height 13
click at [614, 400] on input "TrueView" at bounding box center [601, 398] width 26 height 26
radio input "true"
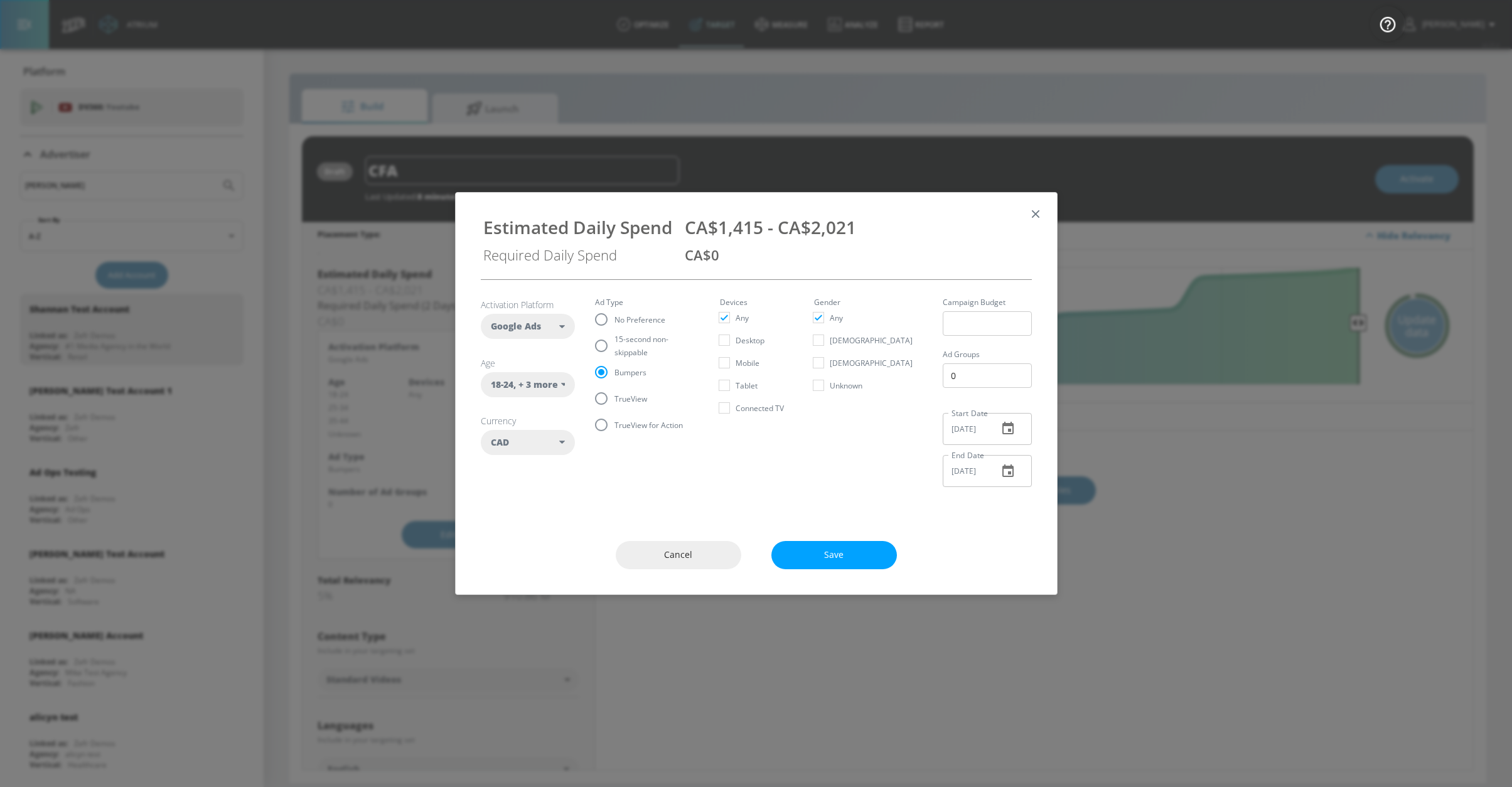
radio input "false"
click at [854, 554] on div "Cancel Save" at bounding box center [755, 555] width 601 height 78
click at [814, 554] on span "Save" at bounding box center [834, 555] width 75 height 16
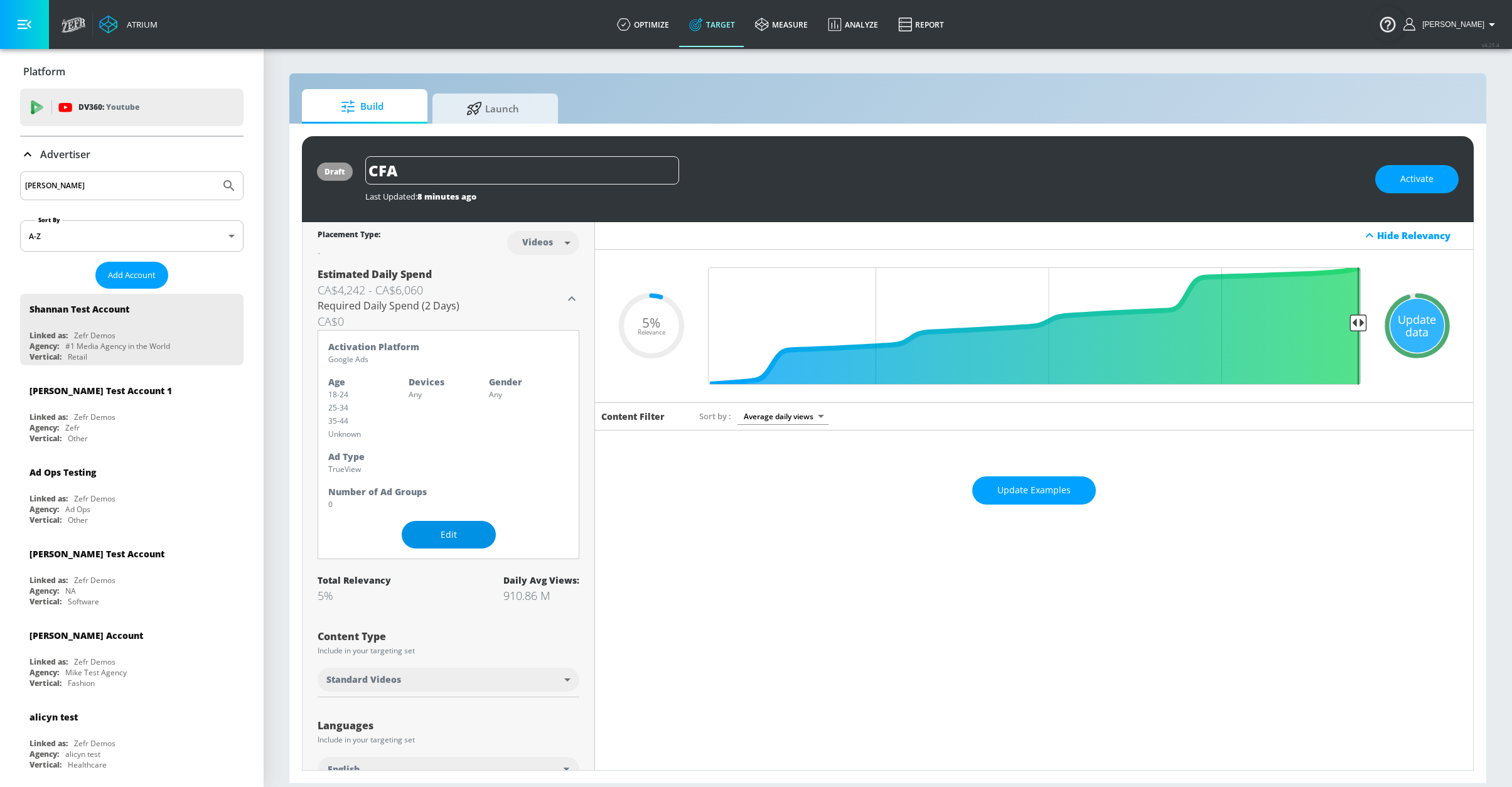
click at [426, 531] on span "Edit" at bounding box center [448, 535] width 44 height 16
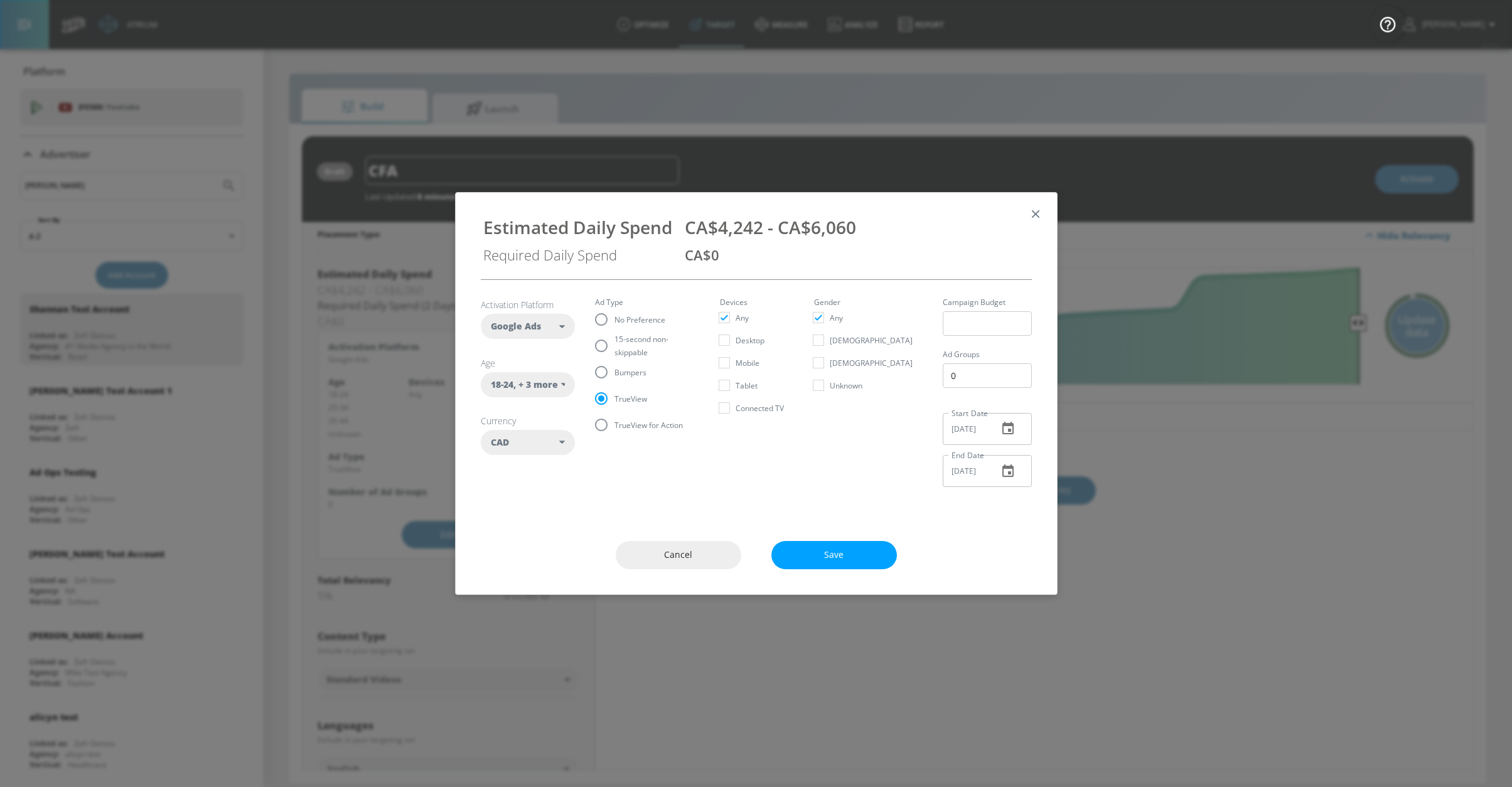
click at [622, 403] on label "TrueView" at bounding box center [638, 398] width 102 height 26
click at [630, 372] on span "Bumpers" at bounding box center [630, 372] width 32 height 13
click at [614, 372] on input "Bumpers" at bounding box center [601, 372] width 26 height 26
radio input "true"
radio input "false"
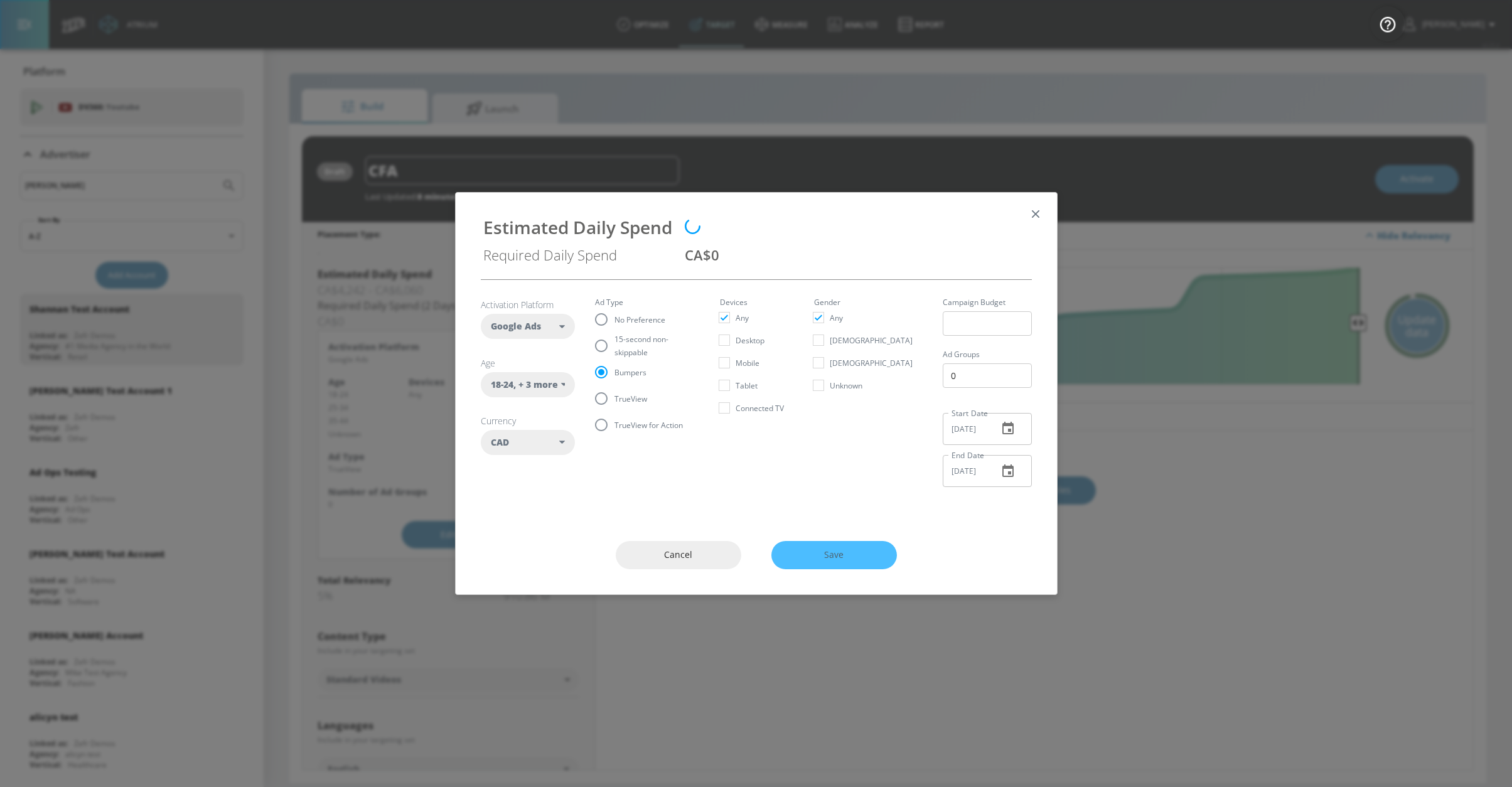
click at [823, 559] on div "Cancel Save" at bounding box center [755, 555] width 601 height 78
click at [656, 345] on span "15-second non-skippable" at bounding box center [652, 346] width 75 height 26
click at [614, 345] on input "15-second non-skippable" at bounding box center [601, 346] width 26 height 26
radio input "true"
radio input "false"
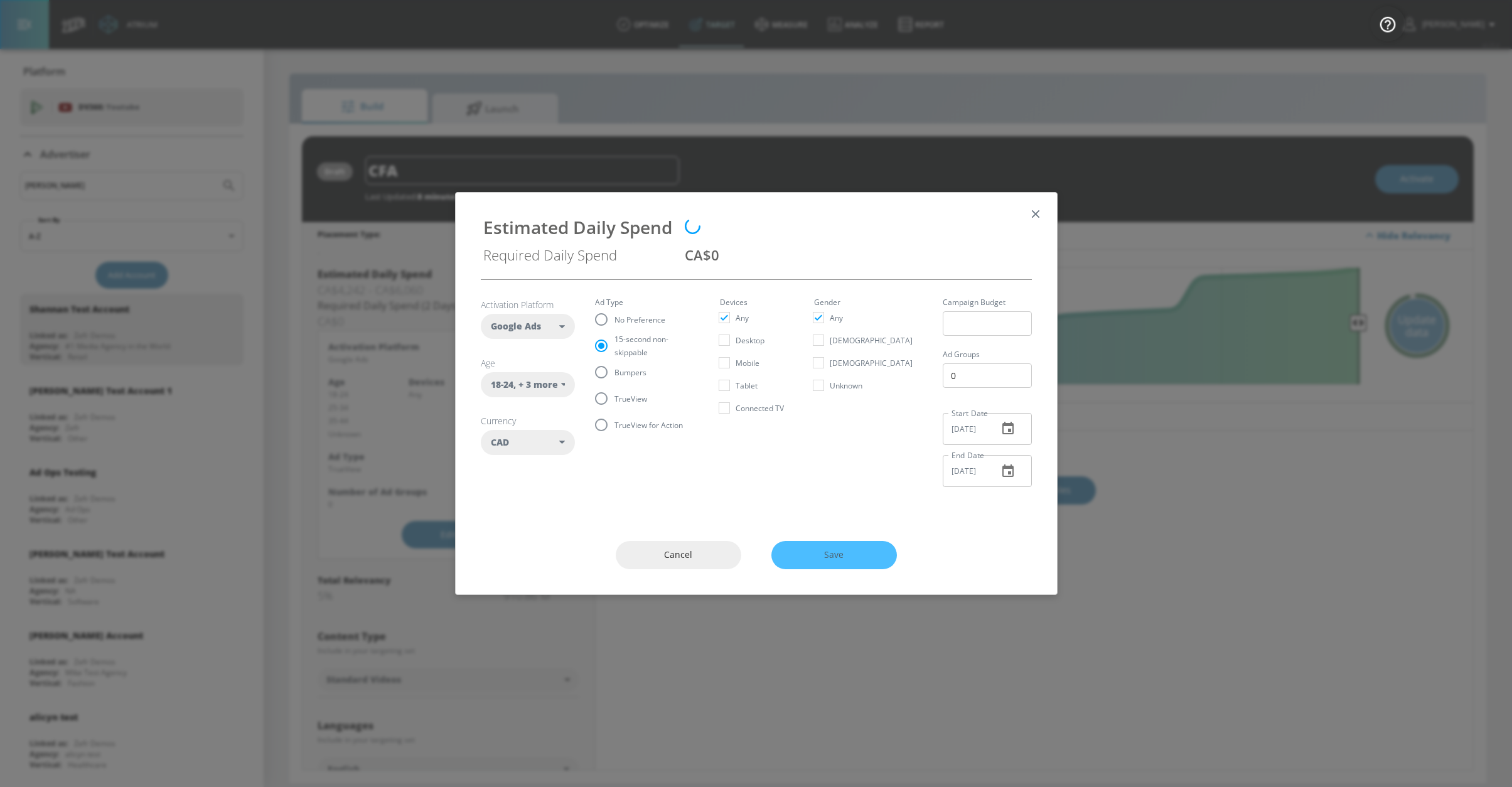
click at [795, 539] on div "Cancel Save" at bounding box center [755, 555] width 601 height 78
